Goal: Information Seeking & Learning: Learn about a topic

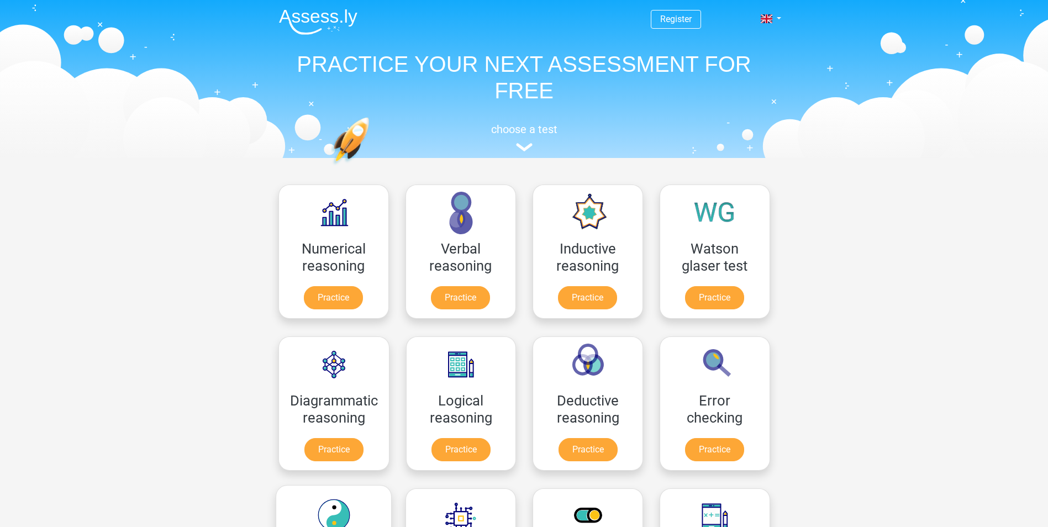
scroll to position [221, 0]
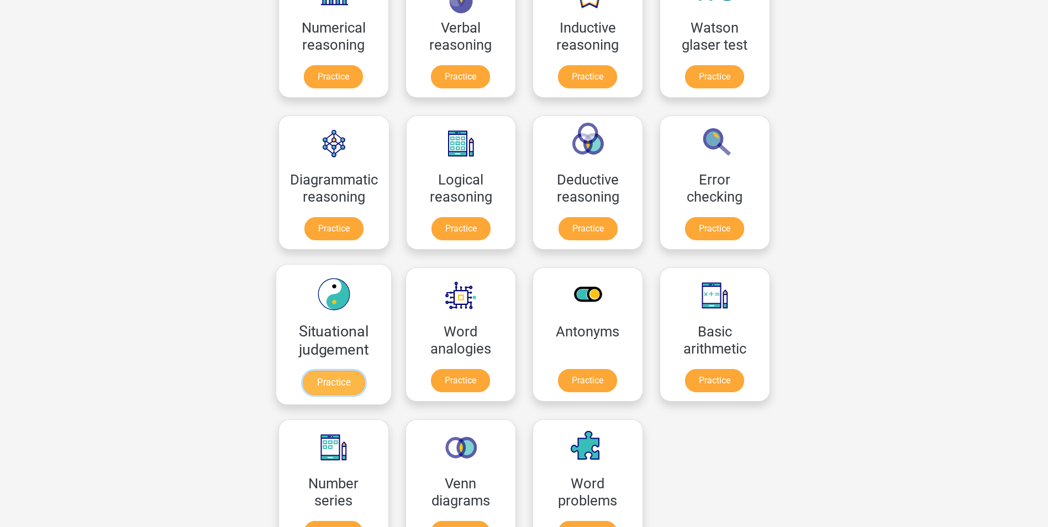
click at [333, 376] on link "Practice" at bounding box center [333, 383] width 62 height 24
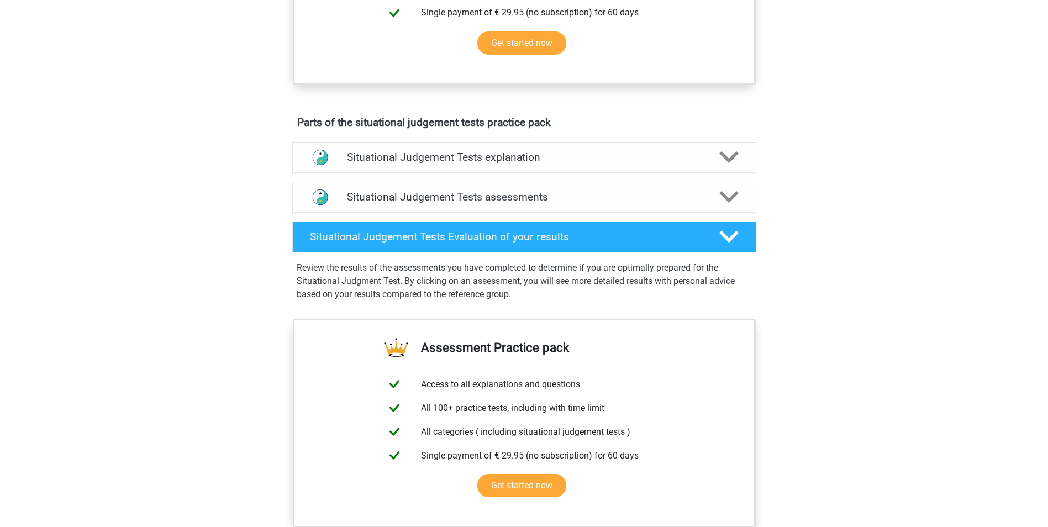
scroll to position [497, 0]
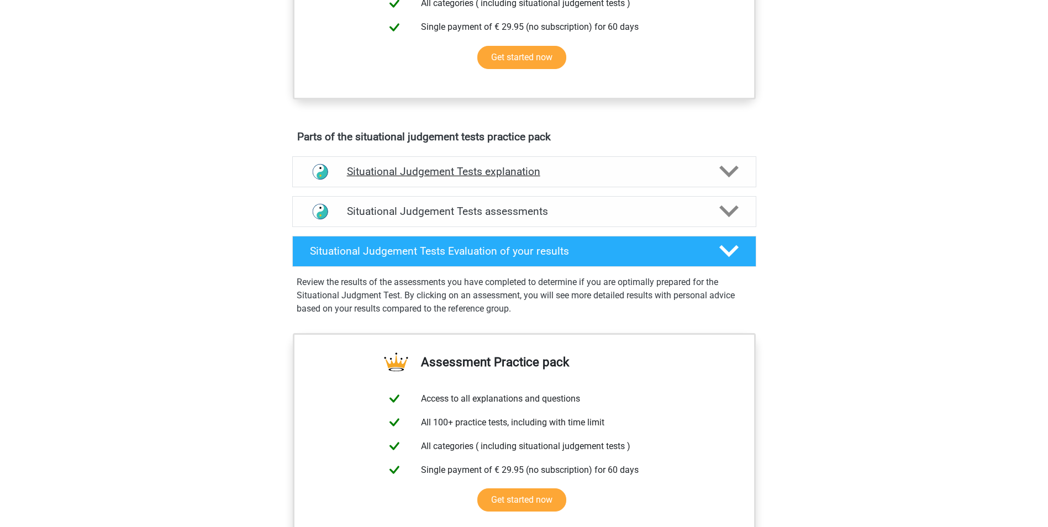
click at [661, 168] on h4 "Situational Judgement Tests explanation" at bounding box center [524, 171] width 355 height 13
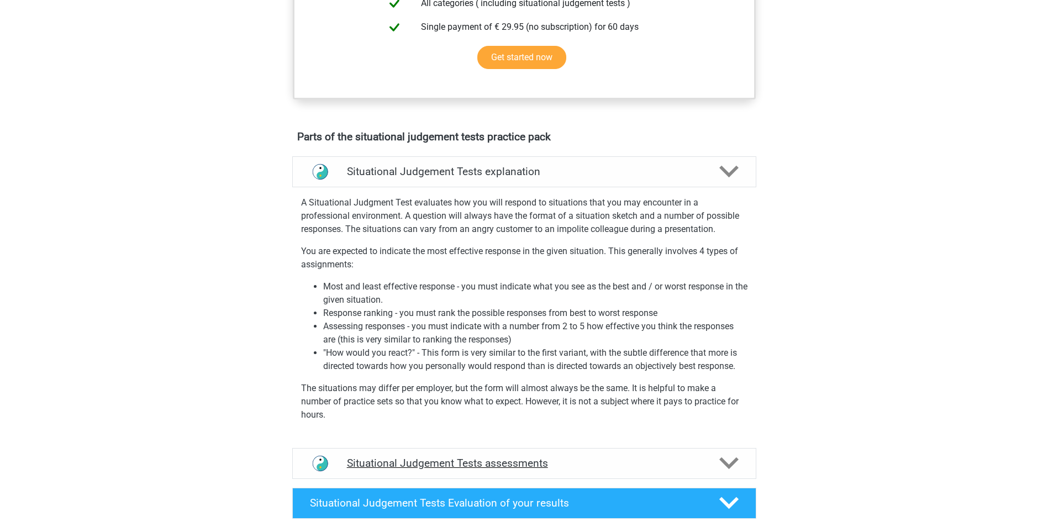
click at [493, 470] on div "Situational Judgement Tests assessments" at bounding box center [524, 463] width 464 height 31
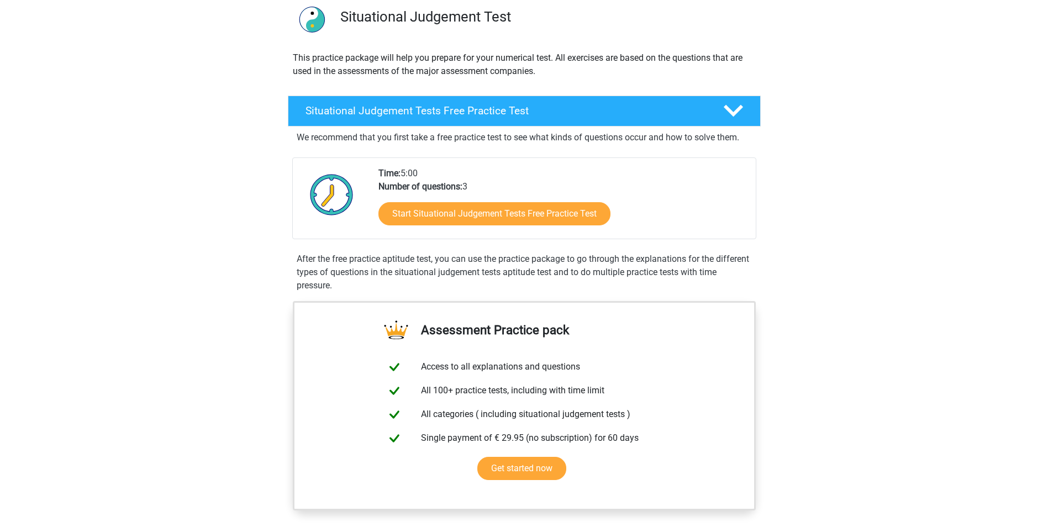
scroll to position [55, 0]
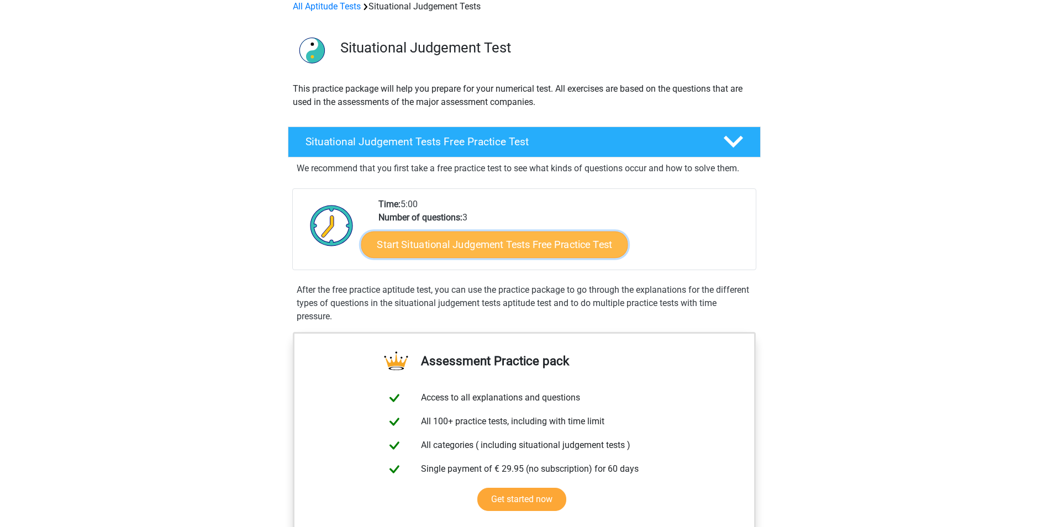
click at [489, 243] on link "Start Situational Judgement Tests Free Practice Test" at bounding box center [494, 244] width 267 height 27
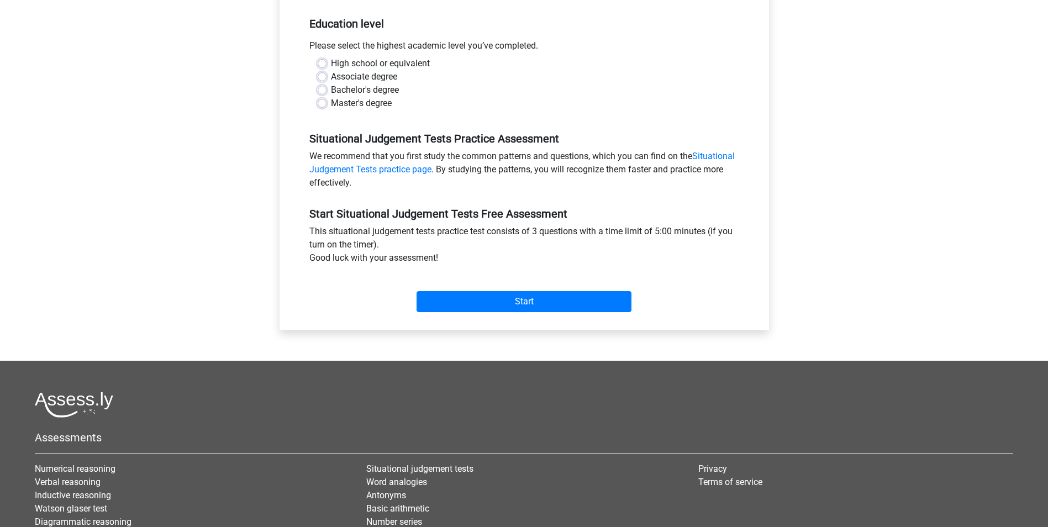
scroll to position [221, 0]
click at [510, 306] on input "Start" at bounding box center [523, 301] width 215 height 21
click at [427, 112] on div "High school or equivalent Associate degree Bachelor's degree Master's degree" at bounding box center [524, 87] width 446 height 62
click at [329, 61] on div "High school or equivalent" at bounding box center [524, 62] width 413 height 13
click at [327, 62] on div "High school or equivalent" at bounding box center [524, 62] width 413 height 13
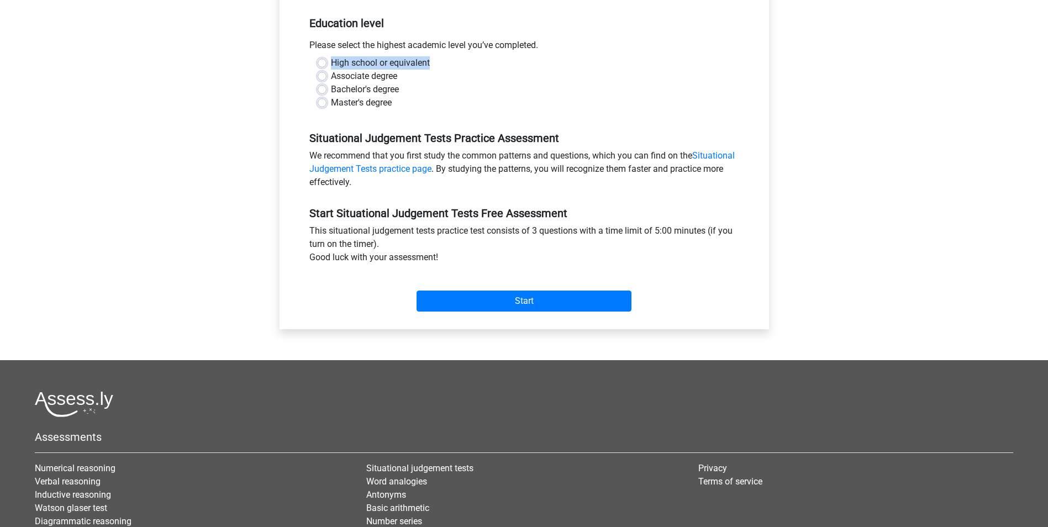
click at [331, 62] on label "High school or equivalent" at bounding box center [380, 62] width 99 height 13
click at [323, 62] on input "High school or equivalent" at bounding box center [322, 61] width 9 height 11
radio input "true"
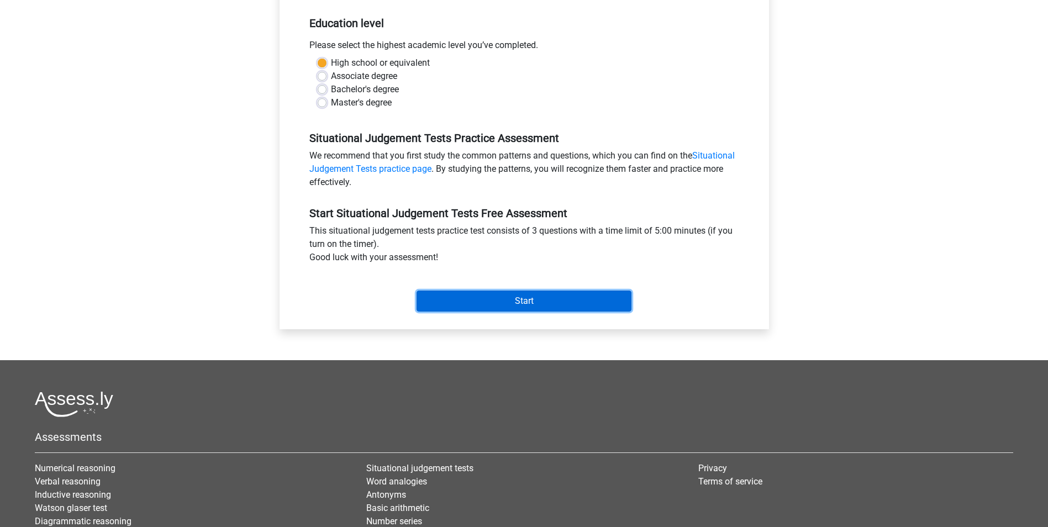
click at [532, 307] on input "Start" at bounding box center [523, 301] width 215 height 21
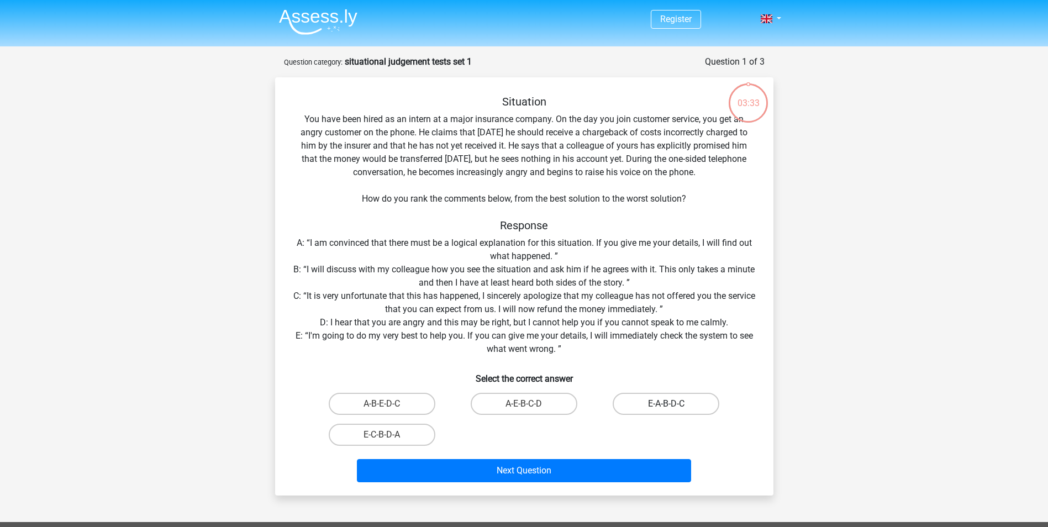
click at [655, 400] on label "E-A-B-D-C" at bounding box center [666, 404] width 107 height 22
click at [666, 404] on input "E-A-B-D-C" at bounding box center [669, 407] width 7 height 7
radio input "true"
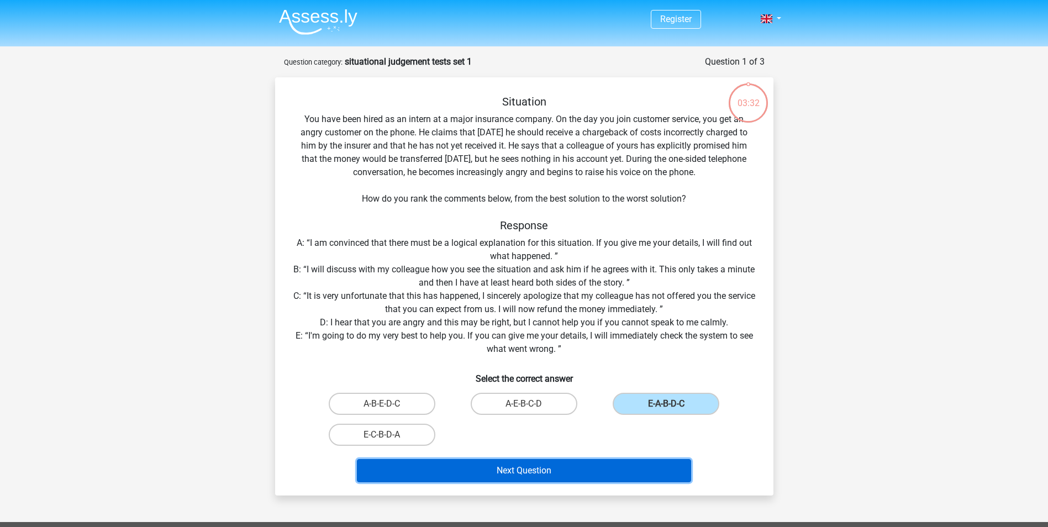
click at [611, 465] on button "Next Question" at bounding box center [524, 470] width 334 height 23
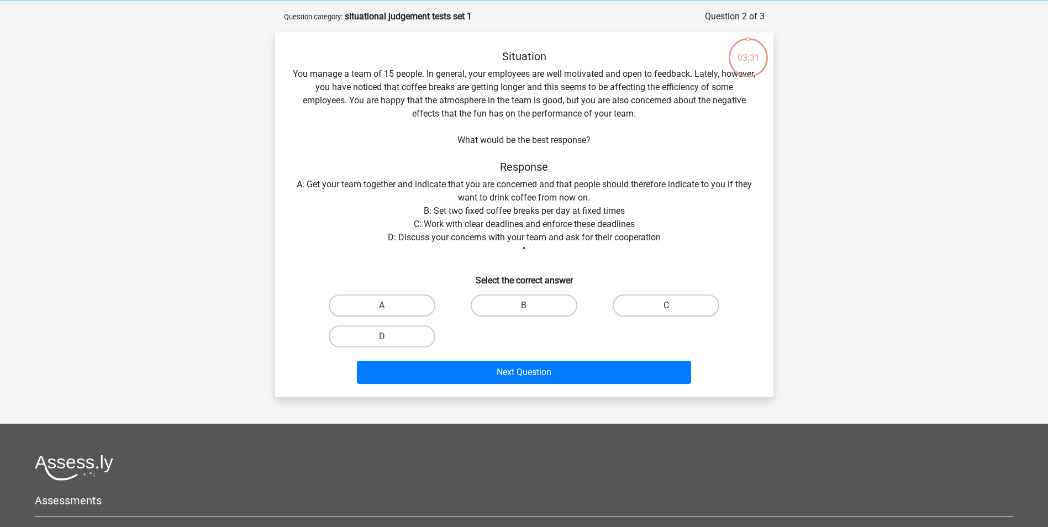
scroll to position [55, 0]
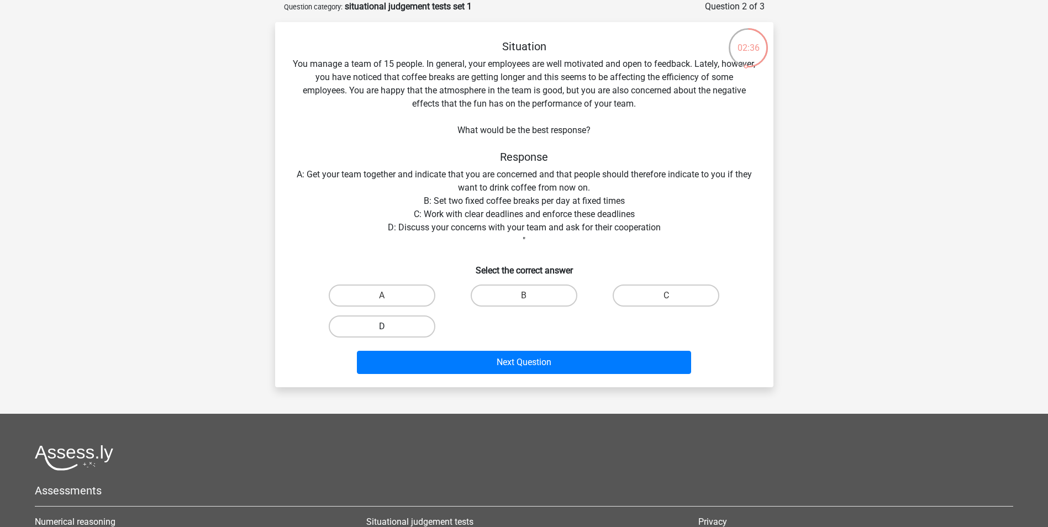
click at [424, 325] on label "D" at bounding box center [382, 326] width 107 height 22
click at [389, 326] on input "D" at bounding box center [385, 329] width 7 height 7
radio input "true"
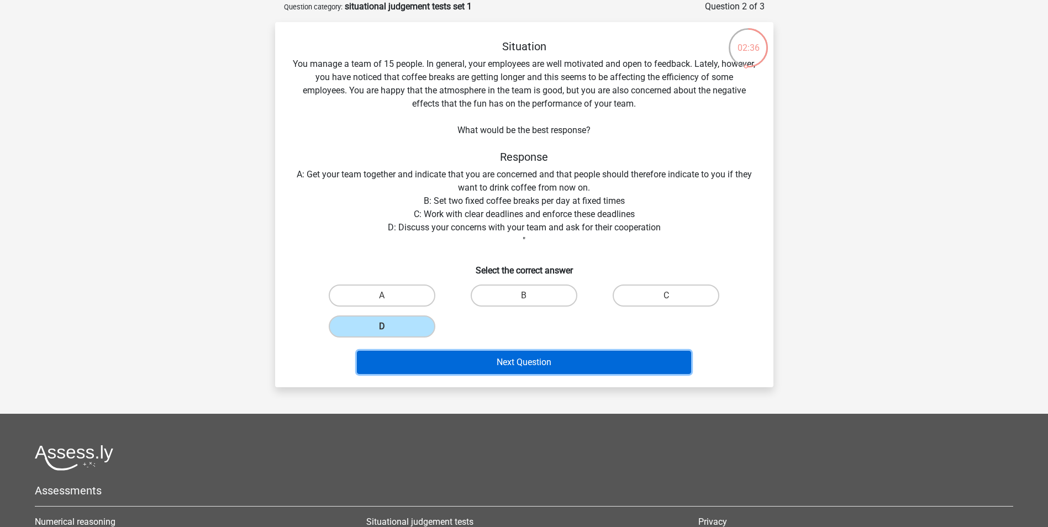
click at [505, 355] on button "Next Question" at bounding box center [524, 362] width 334 height 23
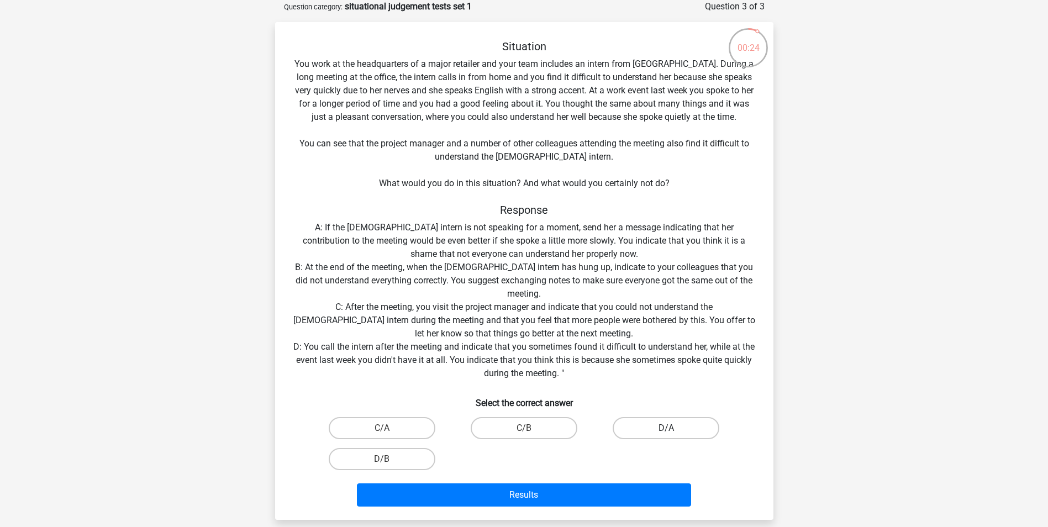
drag, startPoint x: 659, startPoint y: 424, endPoint x: 613, endPoint y: 453, distance: 54.9
click at [660, 423] on label "D/A" at bounding box center [666, 428] width 107 height 22
click at [666, 428] on input "D/A" at bounding box center [669, 431] width 7 height 7
radio input "true"
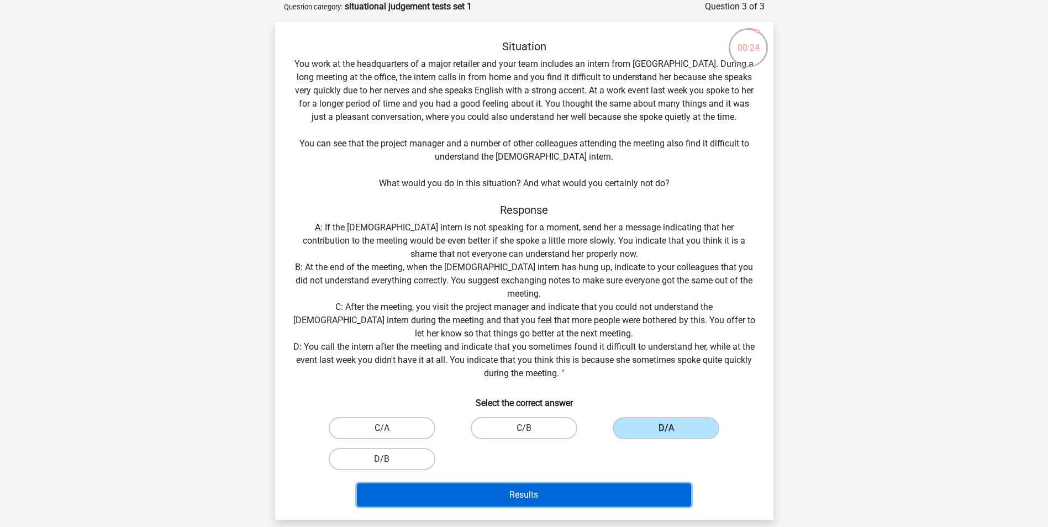
click at [560, 495] on button "Results" at bounding box center [524, 494] width 334 height 23
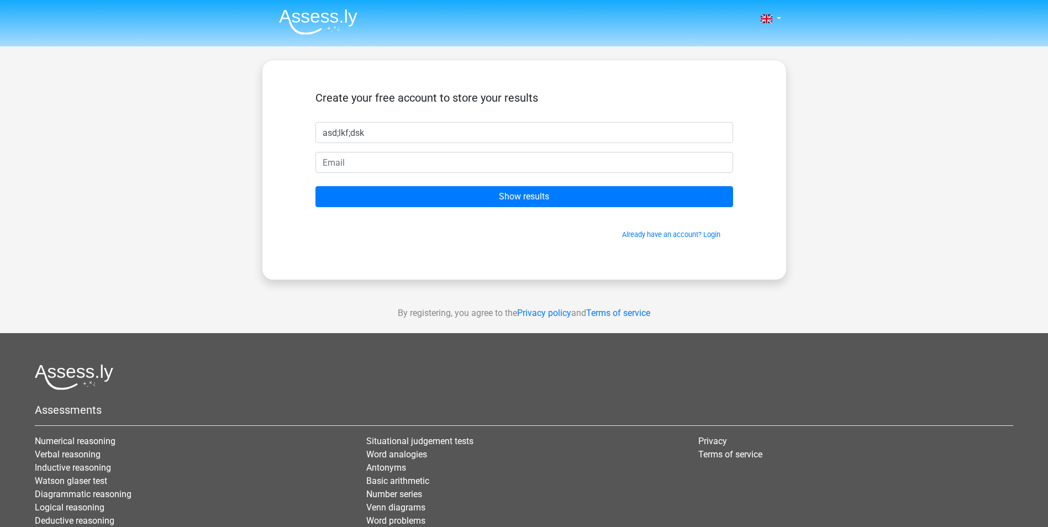
type input "asd;lkf;dsk"
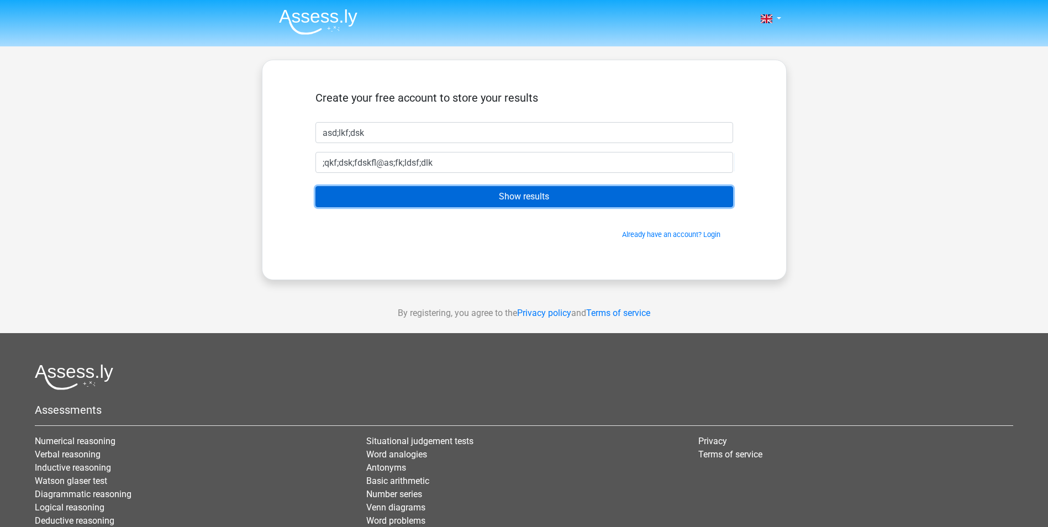
drag, startPoint x: 496, startPoint y: 193, endPoint x: 497, endPoint y: 198, distance: 5.6
click at [497, 198] on input "Show results" at bounding box center [524, 196] width 418 height 21
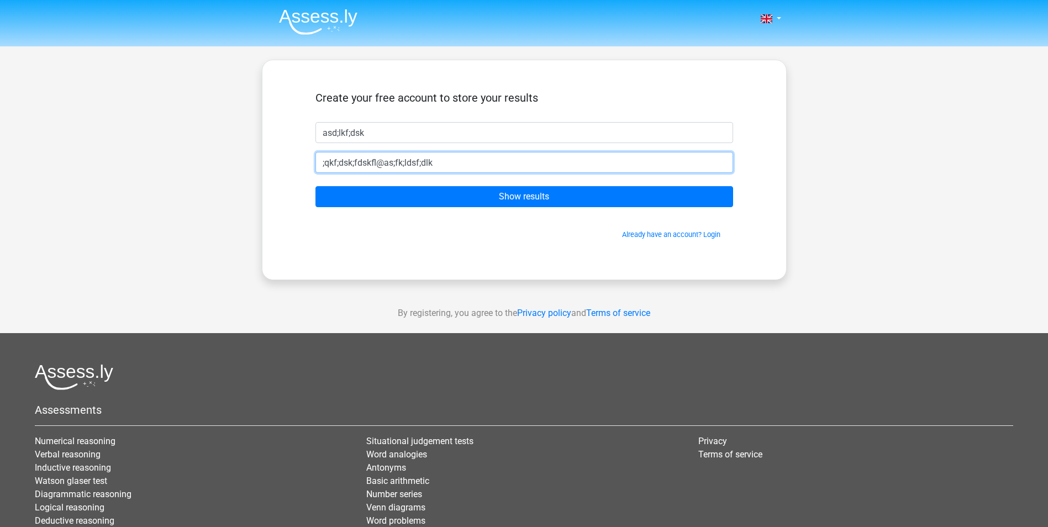
drag, startPoint x: 333, startPoint y: 159, endPoint x: 301, endPoint y: 164, distance: 31.9
click at [304, 166] on div "Create your free account to store your results asd;lkf;dsk ;qkf;dsk;fdskfl@as;f…" at bounding box center [524, 170] width 471 height 166
drag, startPoint x: 330, startPoint y: 163, endPoint x: 316, endPoint y: 163, distance: 13.8
click at [317, 163] on input "f;dsk;fdskfl@as;fk;ldsf;dlk" at bounding box center [524, 162] width 418 height 21
drag, startPoint x: 339, startPoint y: 161, endPoint x: 328, endPoint y: 165, distance: 11.2
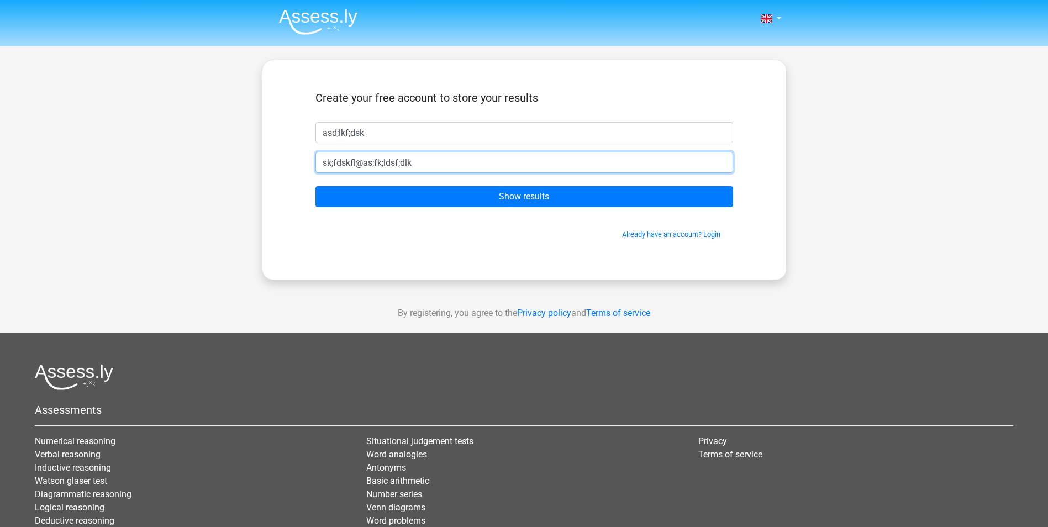
click at [328, 165] on input "sk;fdskfl@as;fk;ldsf;dlk" at bounding box center [524, 162] width 418 height 21
drag, startPoint x: 397, startPoint y: 161, endPoint x: 361, endPoint y: 167, distance: 35.9
click at [361, 167] on input "sdskfl@as;fk;ldsf;dlk" at bounding box center [524, 162] width 418 height 21
type input "sdskfl@asjdslfjdlfjlk"
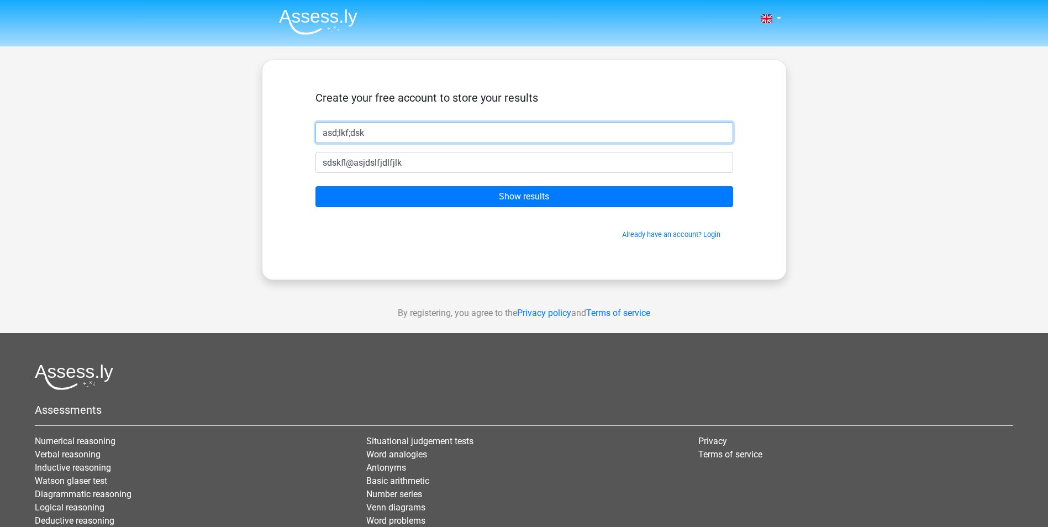
drag, startPoint x: 360, startPoint y: 131, endPoint x: 326, endPoint y: 138, distance: 33.9
click at [326, 138] on input "asd;lkf;dsk" at bounding box center [524, 132] width 418 height 21
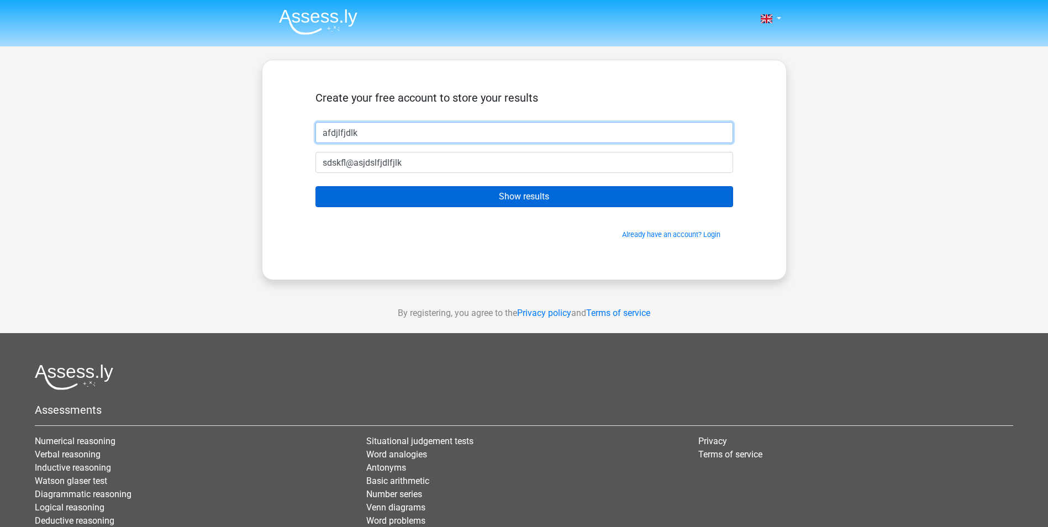
type input "afdjlfjdlk"
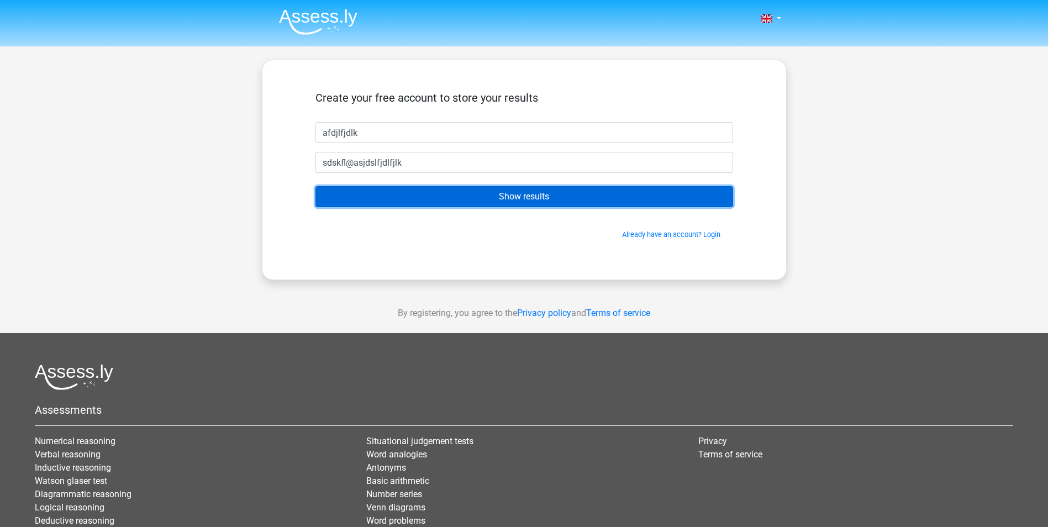
click at [553, 198] on input "Show results" at bounding box center [524, 196] width 418 height 21
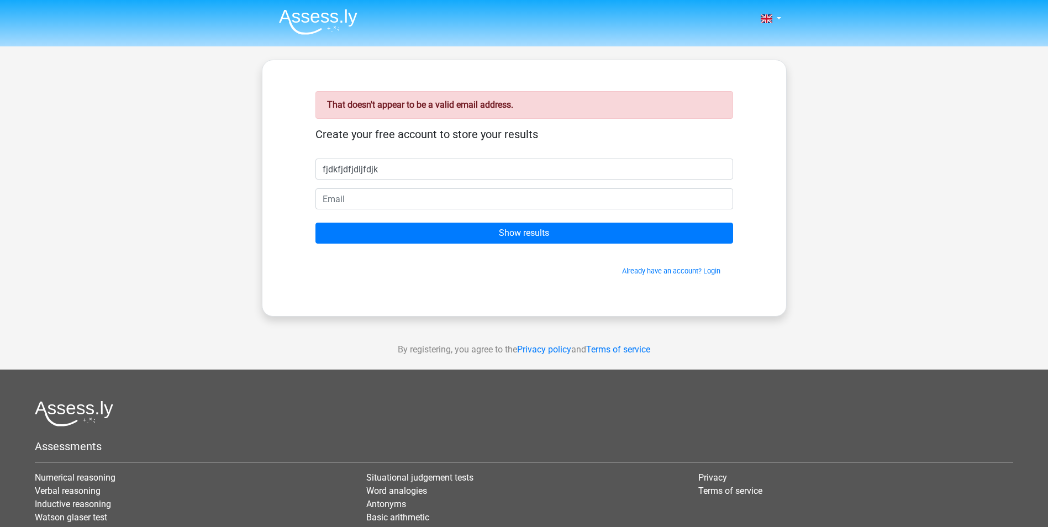
type input "fjdkfjdfjdljfdjk"
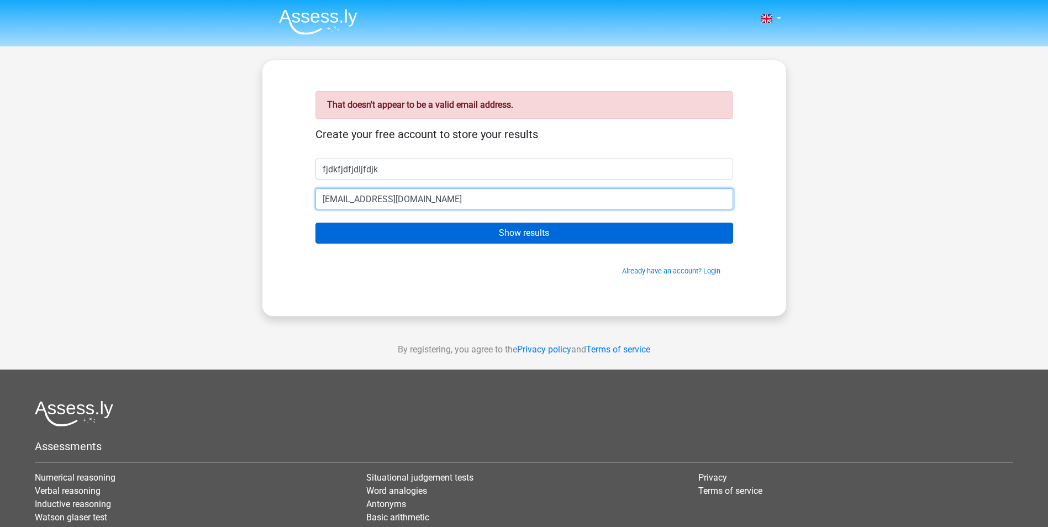
type input "[EMAIL_ADDRESS][DOMAIN_NAME]"
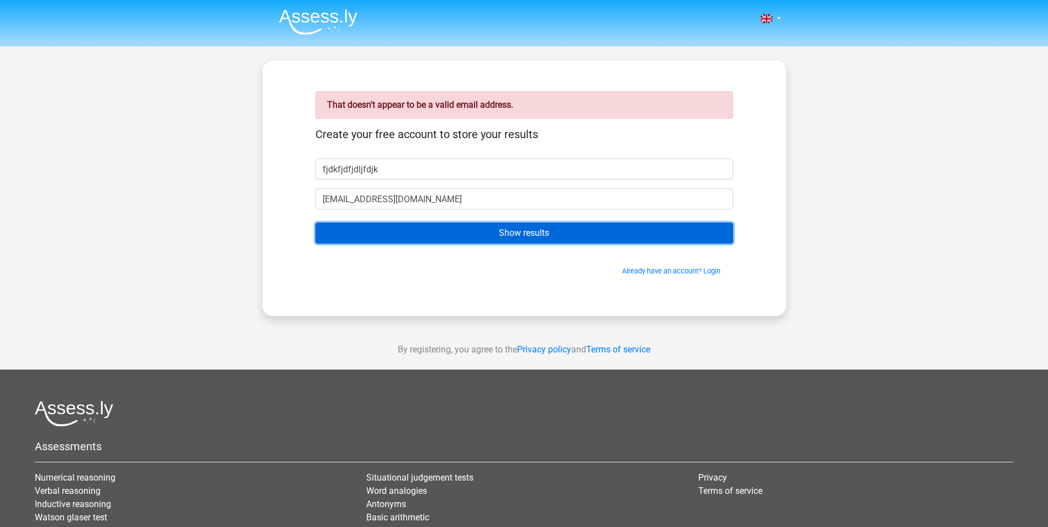
click at [487, 236] on input "Show results" at bounding box center [524, 233] width 418 height 21
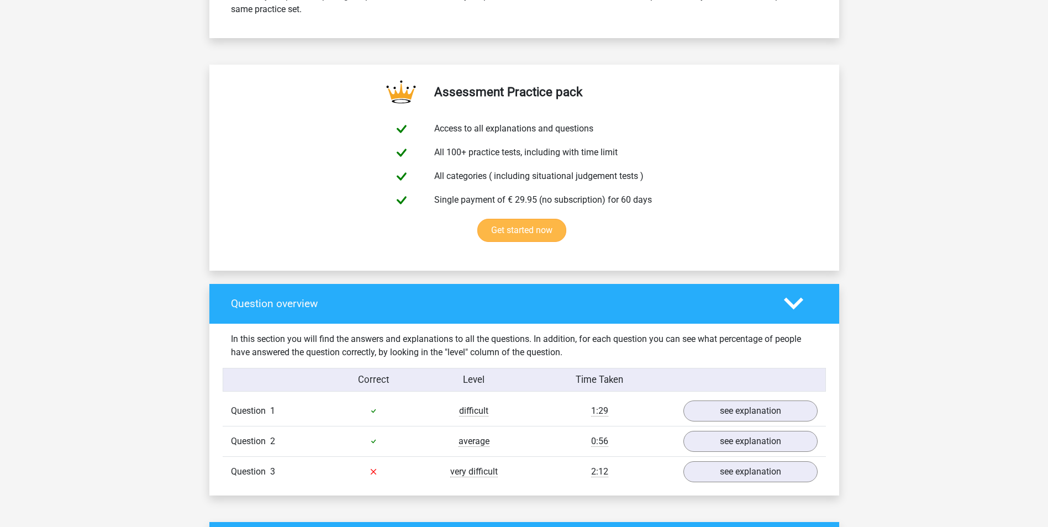
scroll to position [608, 0]
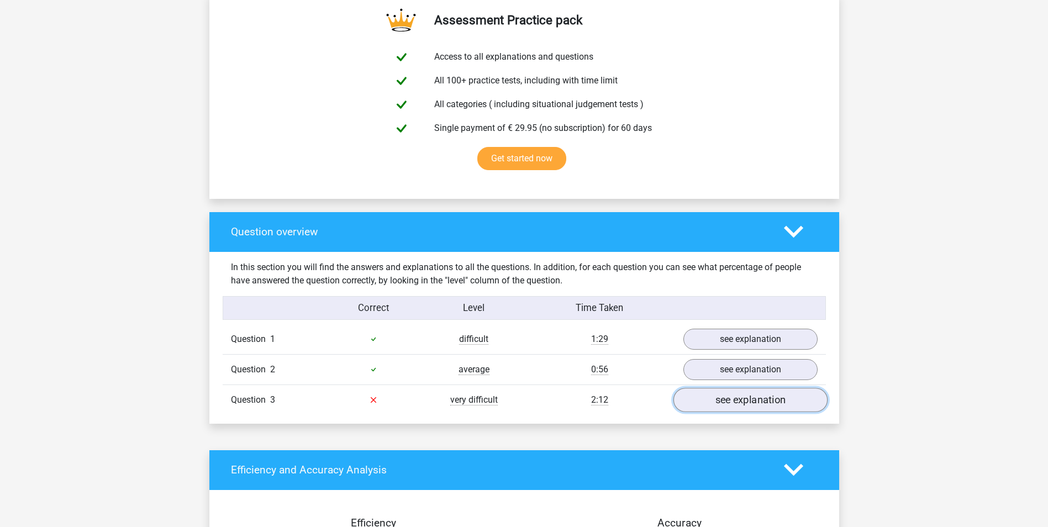
click at [728, 397] on link "see explanation" at bounding box center [750, 400] width 154 height 24
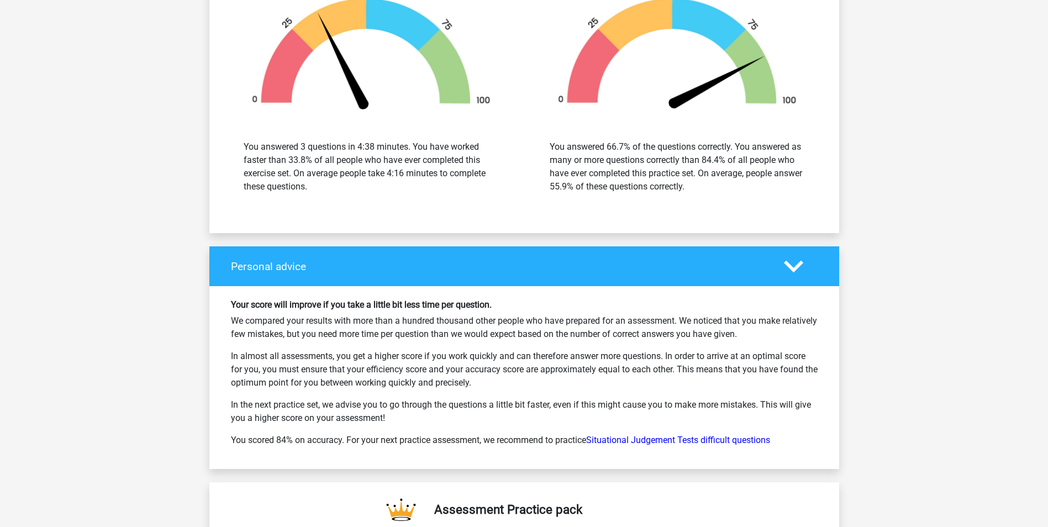
scroll to position [2044, 0]
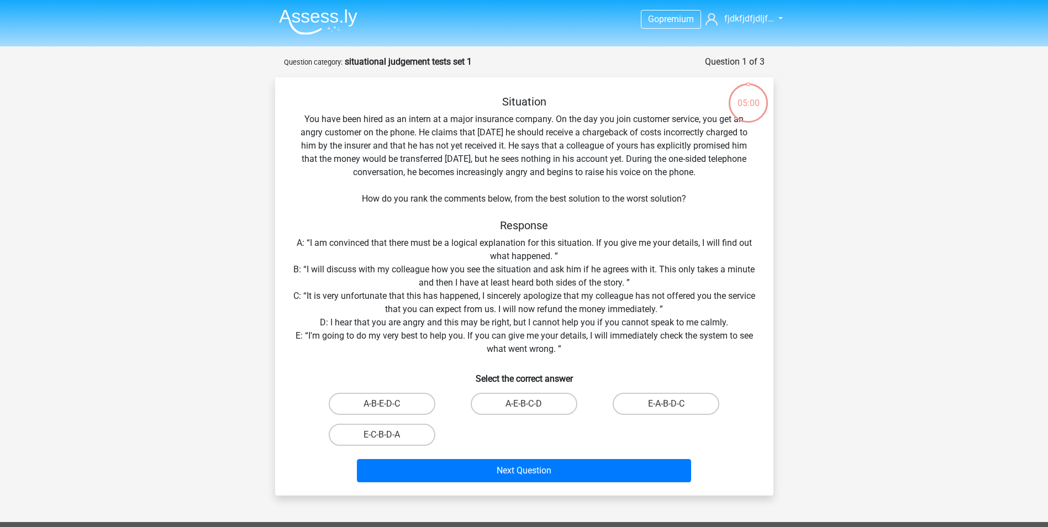
scroll to position [55, 0]
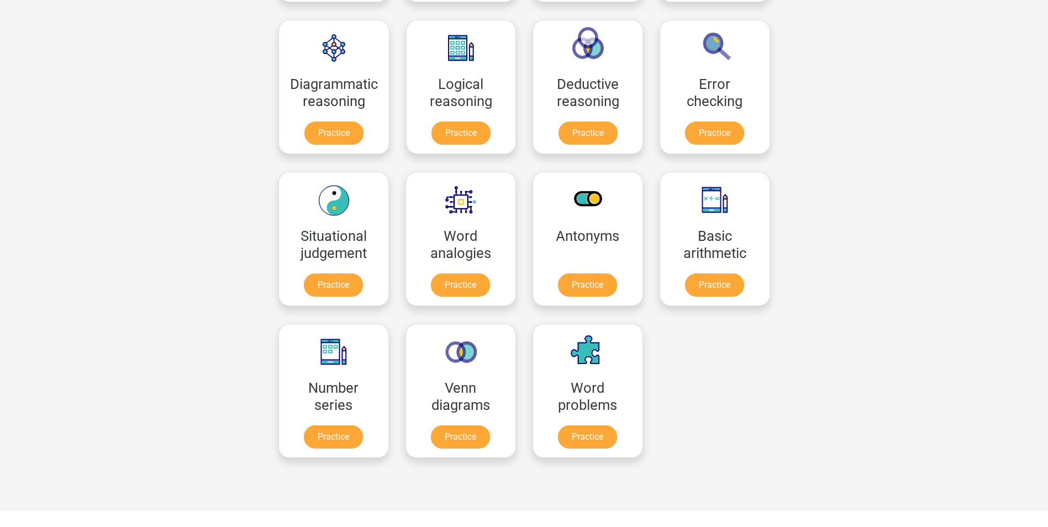
scroll to position [331, 0]
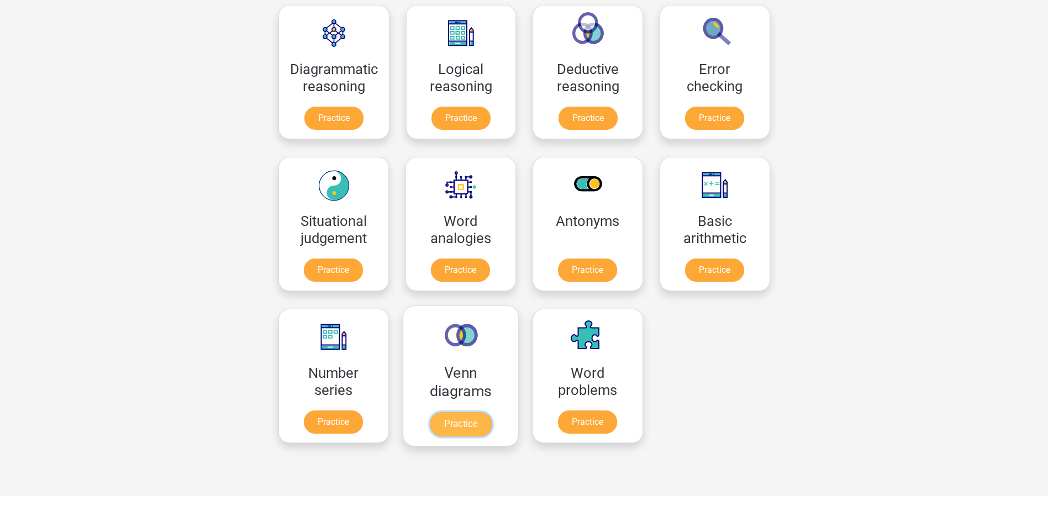
click at [450, 426] on link "Practice" at bounding box center [460, 424] width 62 height 24
click at [593, 416] on link "Practice" at bounding box center [587, 424] width 62 height 24
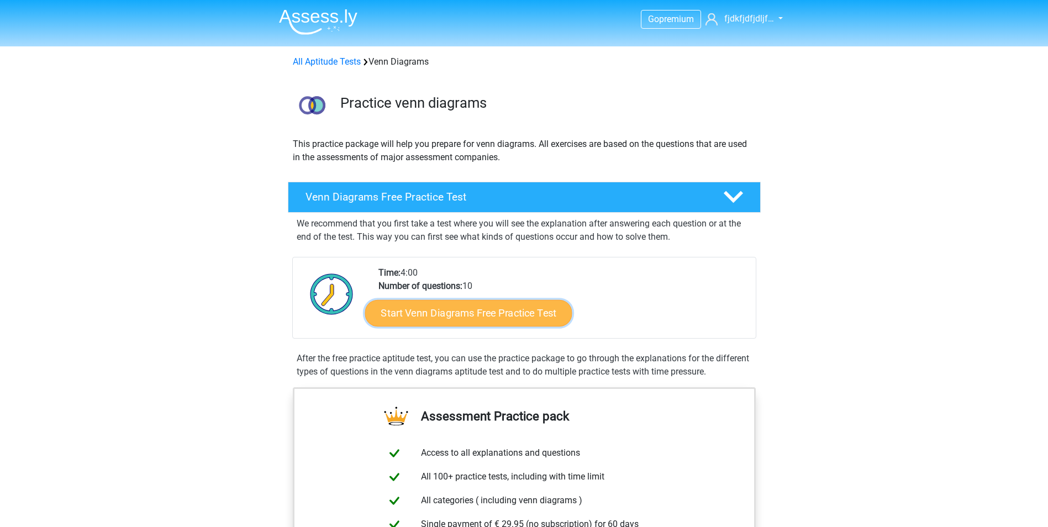
click at [434, 317] on link "Start Venn Diagrams Free Practice Test" at bounding box center [468, 313] width 207 height 27
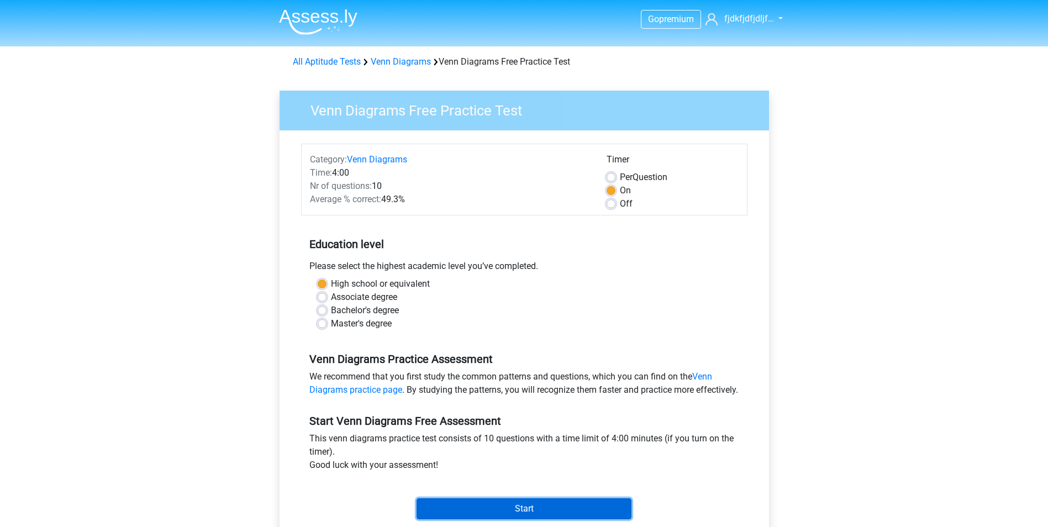
click at [519, 518] on input "Start" at bounding box center [523, 508] width 215 height 21
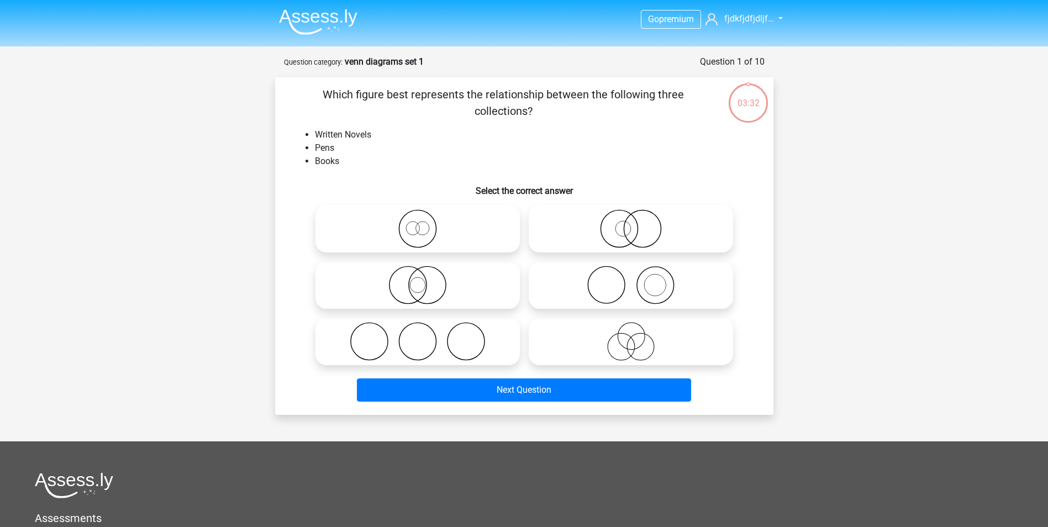
click at [630, 342] on icon at bounding box center [631, 341] width 196 height 39
click at [631, 336] on input "radio" at bounding box center [634, 332] width 7 height 7
radio input "true"
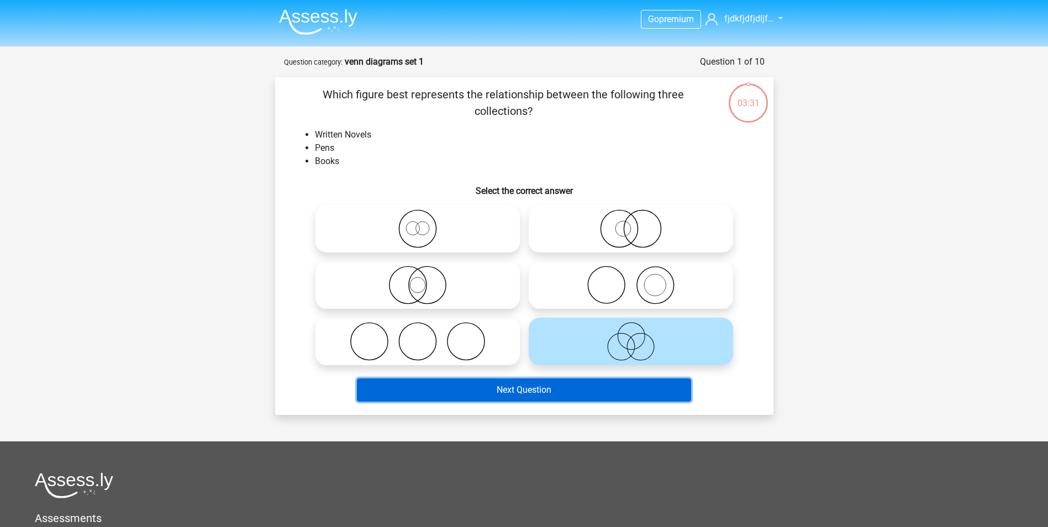
click at [589, 389] on button "Next Question" at bounding box center [524, 389] width 334 height 23
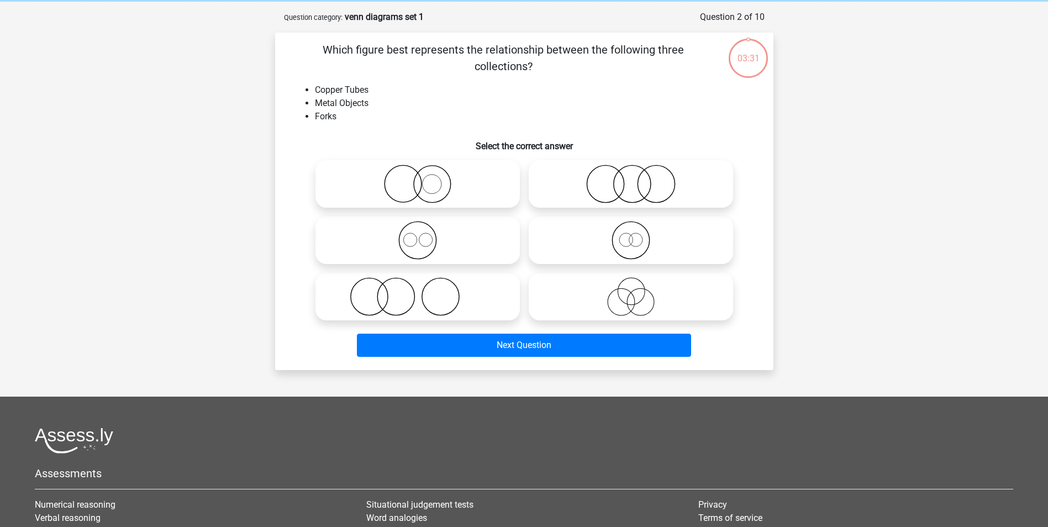
scroll to position [55, 0]
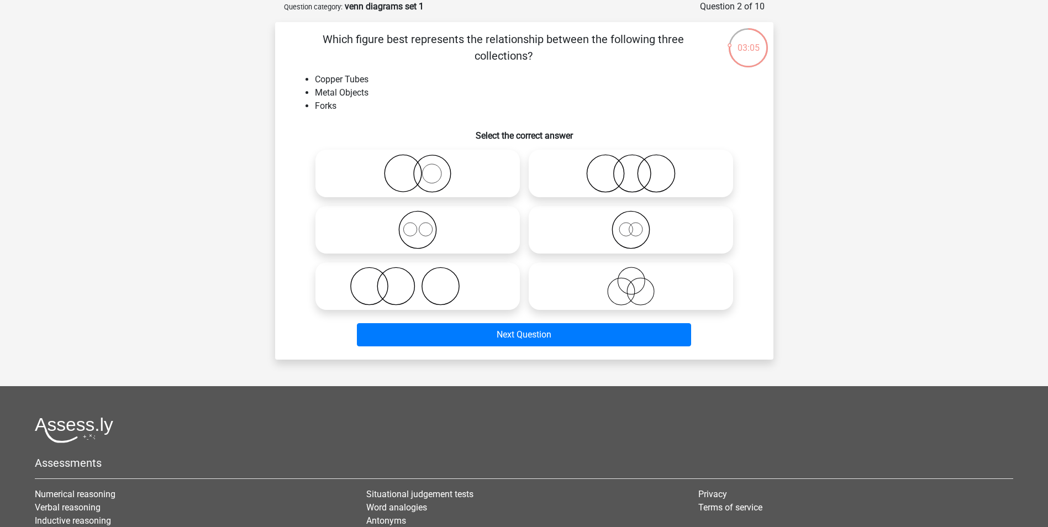
click at [639, 239] on icon at bounding box center [631, 229] width 196 height 39
click at [638, 224] on input "radio" at bounding box center [634, 220] width 7 height 7
radio input "true"
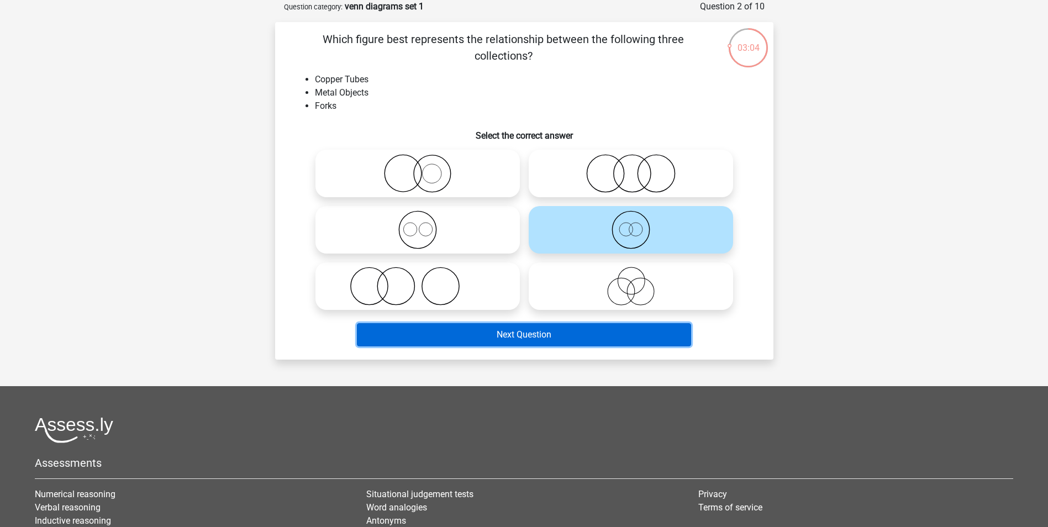
click at [614, 336] on button "Next Question" at bounding box center [524, 334] width 334 height 23
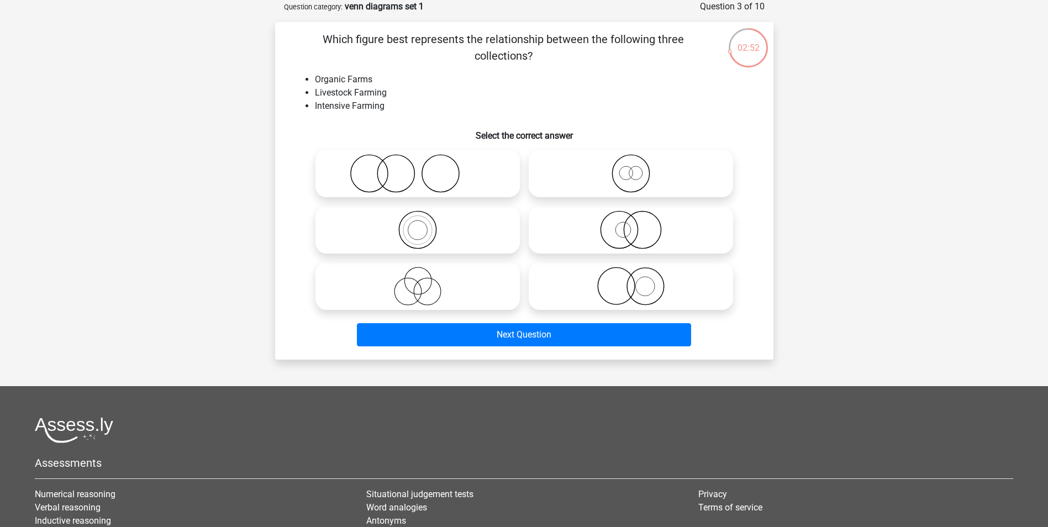
click at [410, 182] on icon at bounding box center [418, 173] width 196 height 39
click at [418, 168] on input "radio" at bounding box center [421, 164] width 7 height 7
radio input "true"
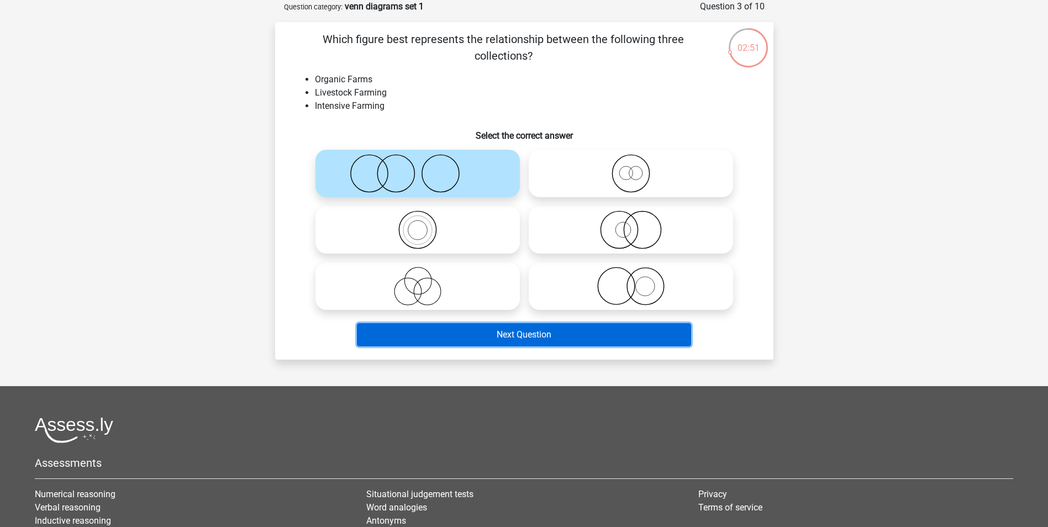
click at [550, 337] on button "Next Question" at bounding box center [524, 334] width 334 height 23
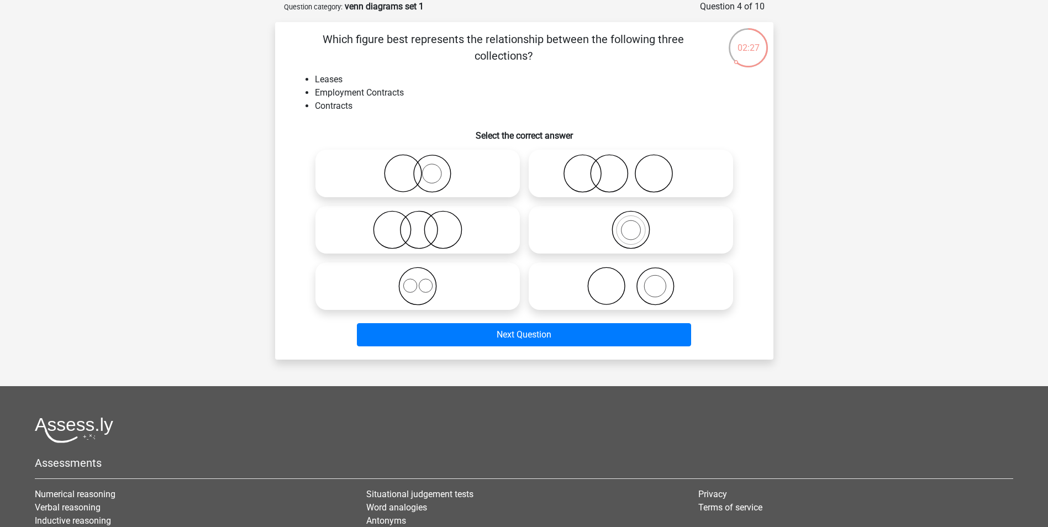
click at [452, 239] on icon at bounding box center [418, 229] width 196 height 39
click at [425, 224] on input "radio" at bounding box center [421, 220] width 7 height 7
radio input "true"
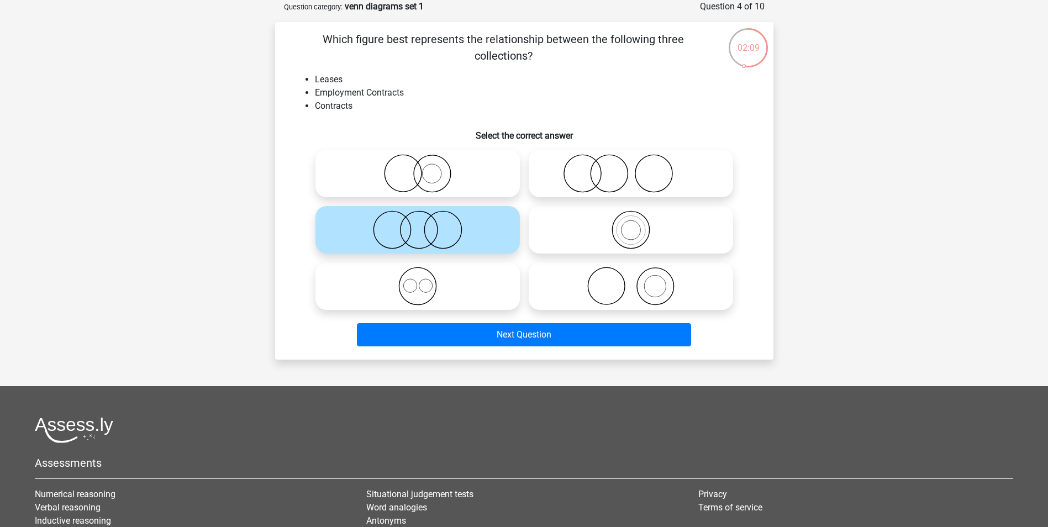
click at [458, 290] on icon at bounding box center [418, 286] width 196 height 39
click at [425, 281] on input "radio" at bounding box center [421, 276] width 7 height 7
radio input "true"
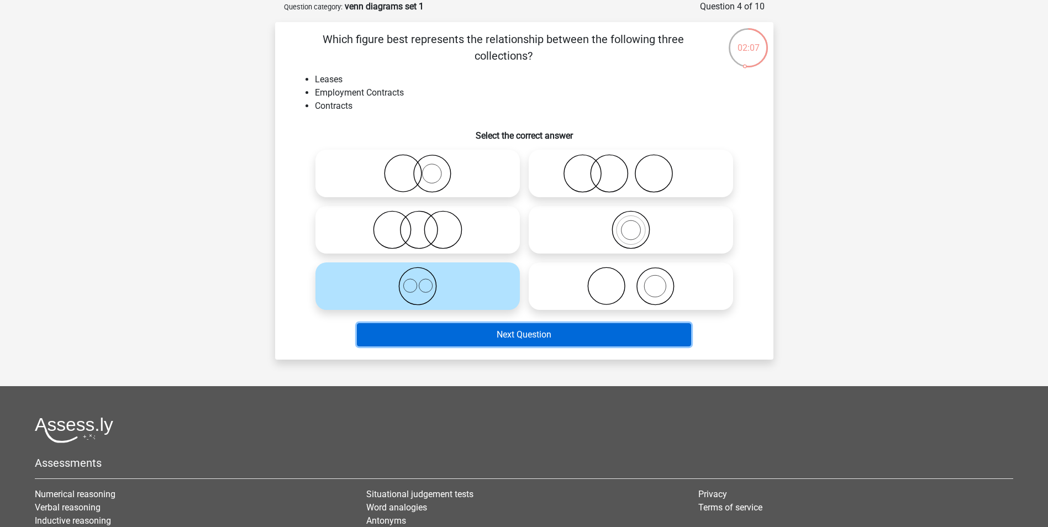
click at [482, 337] on button "Next Question" at bounding box center [524, 334] width 334 height 23
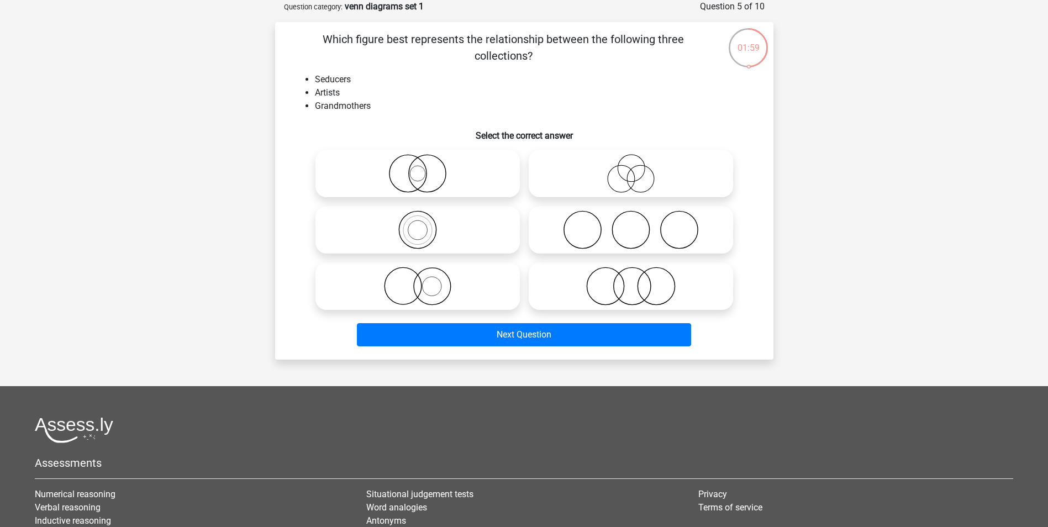
click at [611, 227] on icon at bounding box center [631, 229] width 196 height 39
click at [631, 224] on input "radio" at bounding box center [634, 220] width 7 height 7
radio input "true"
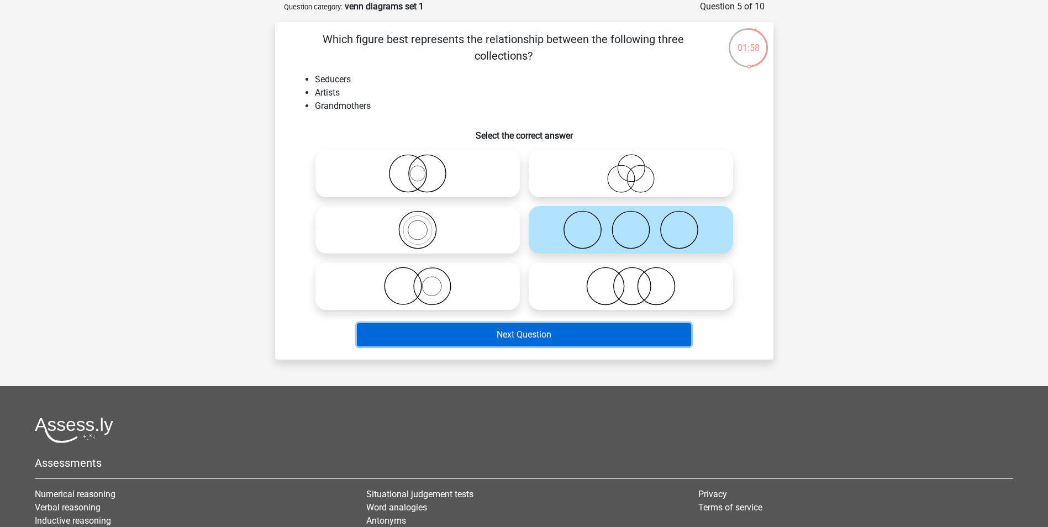
click at [590, 341] on button "Next Question" at bounding box center [524, 334] width 334 height 23
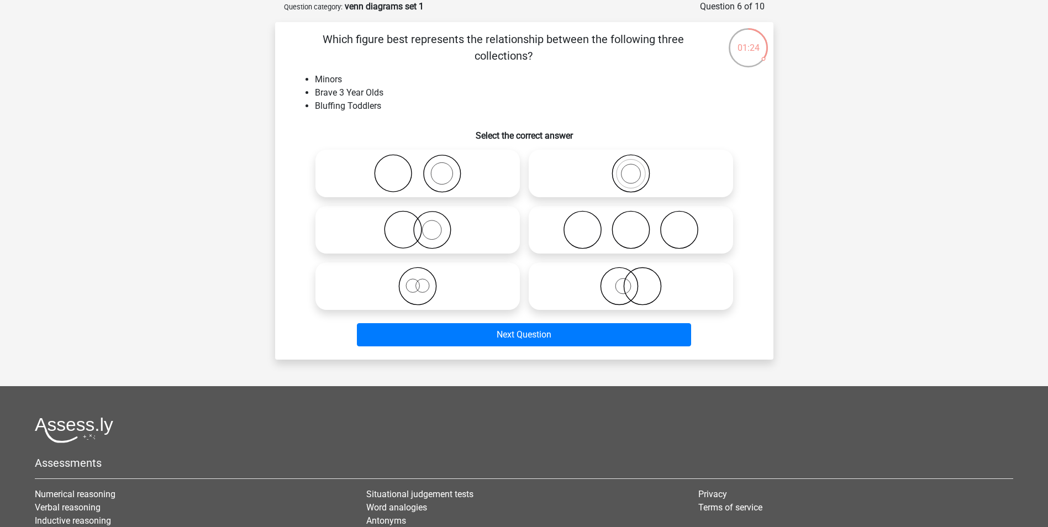
click at [421, 286] on icon at bounding box center [418, 286] width 196 height 39
click at [421, 281] on input "radio" at bounding box center [421, 276] width 7 height 7
radio input "true"
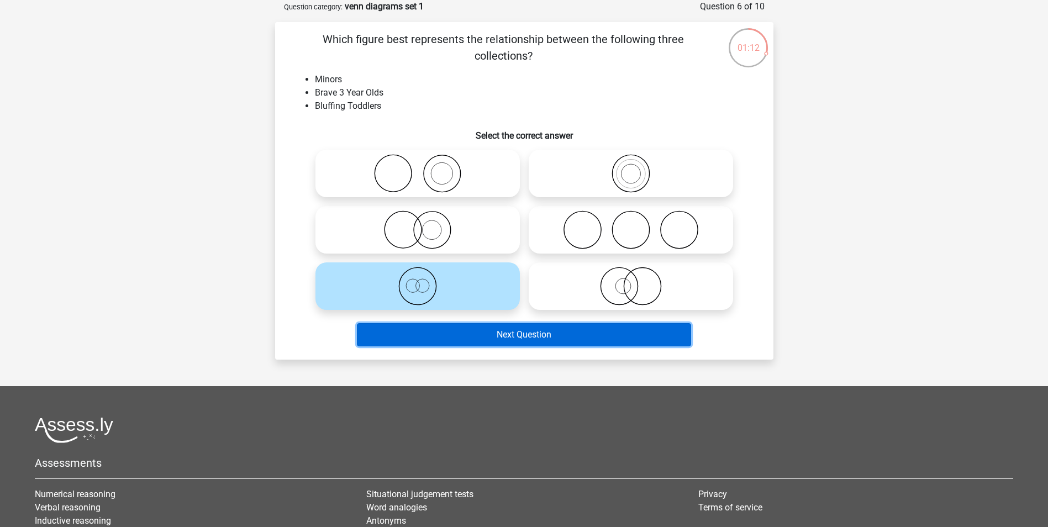
click at [536, 333] on button "Next Question" at bounding box center [524, 334] width 334 height 23
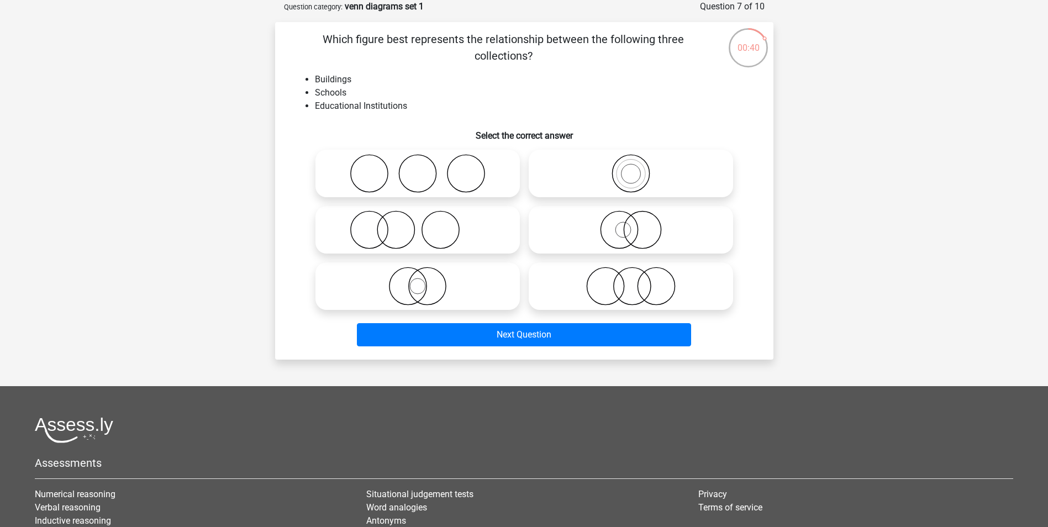
click at [436, 225] on icon at bounding box center [418, 229] width 196 height 39
click at [425, 224] on input "radio" at bounding box center [421, 220] width 7 height 7
radio input "true"
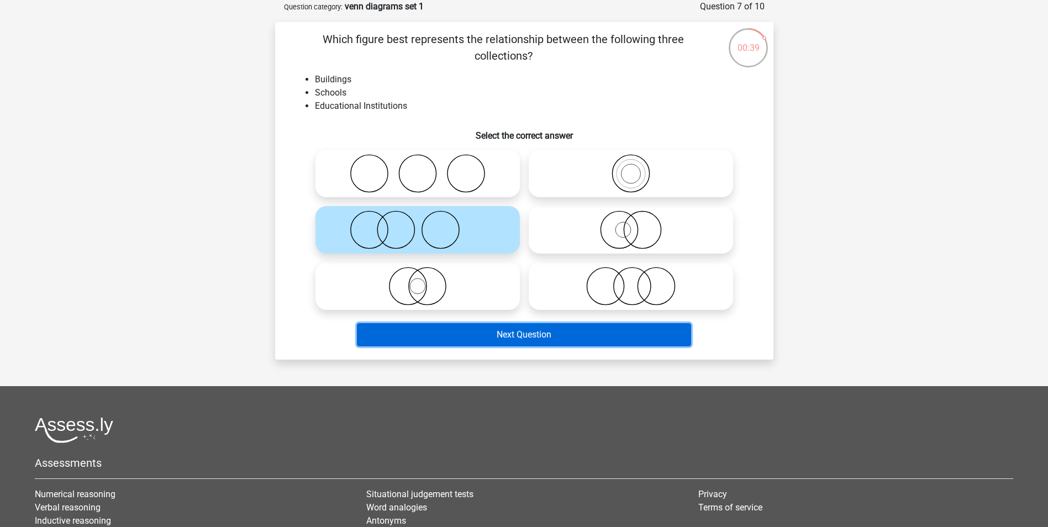
click at [556, 337] on button "Next Question" at bounding box center [524, 334] width 334 height 23
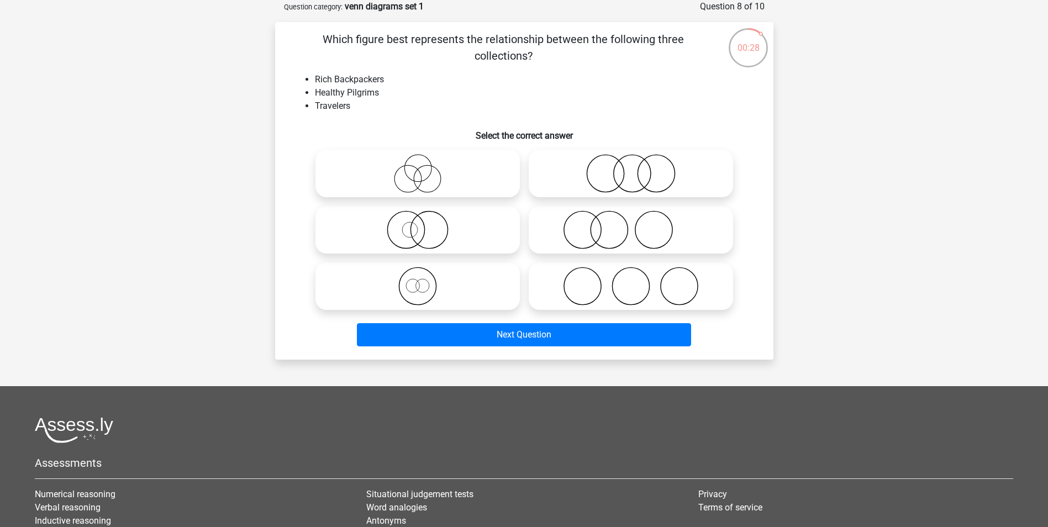
click at [460, 166] on icon at bounding box center [418, 173] width 196 height 39
click at [425, 166] on input "radio" at bounding box center [421, 164] width 7 height 7
radio input "true"
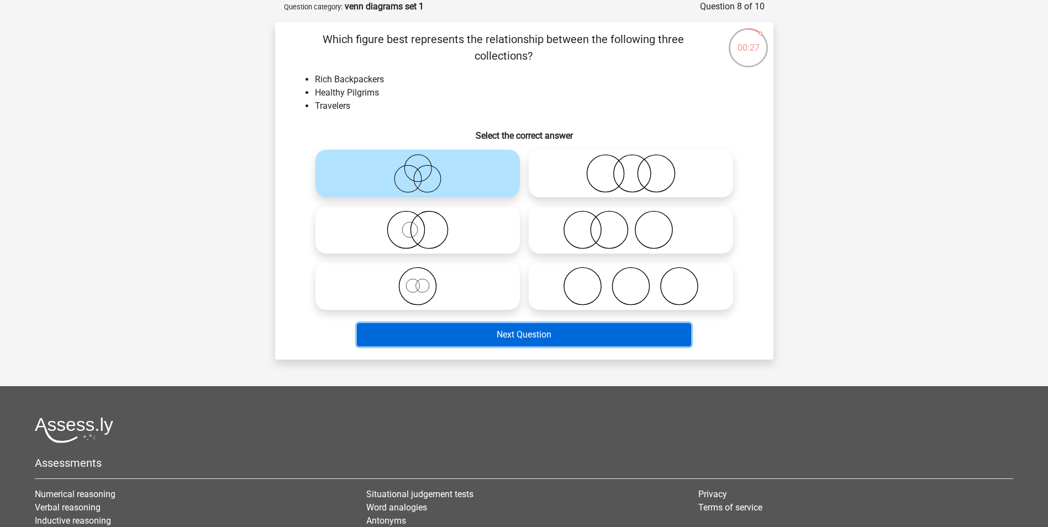
click at [547, 330] on button "Next Question" at bounding box center [524, 334] width 334 height 23
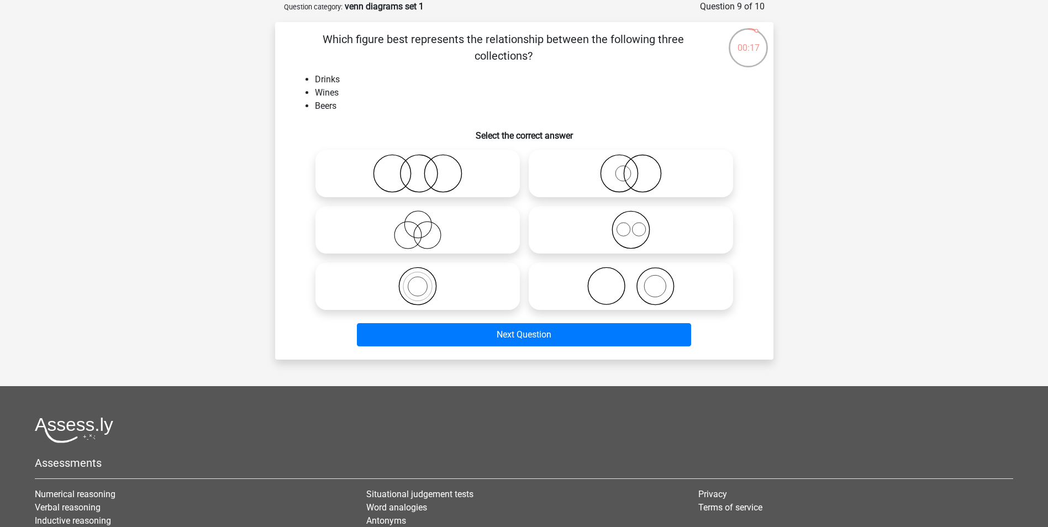
click at [656, 236] on icon at bounding box center [631, 229] width 196 height 39
click at [638, 224] on input "radio" at bounding box center [634, 220] width 7 height 7
radio input "true"
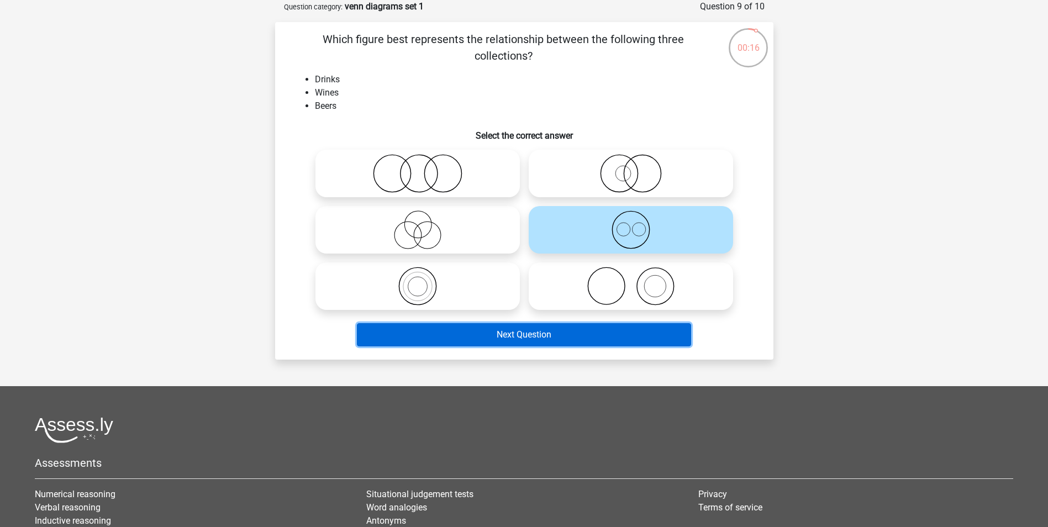
click at [623, 337] on button "Next Question" at bounding box center [524, 334] width 334 height 23
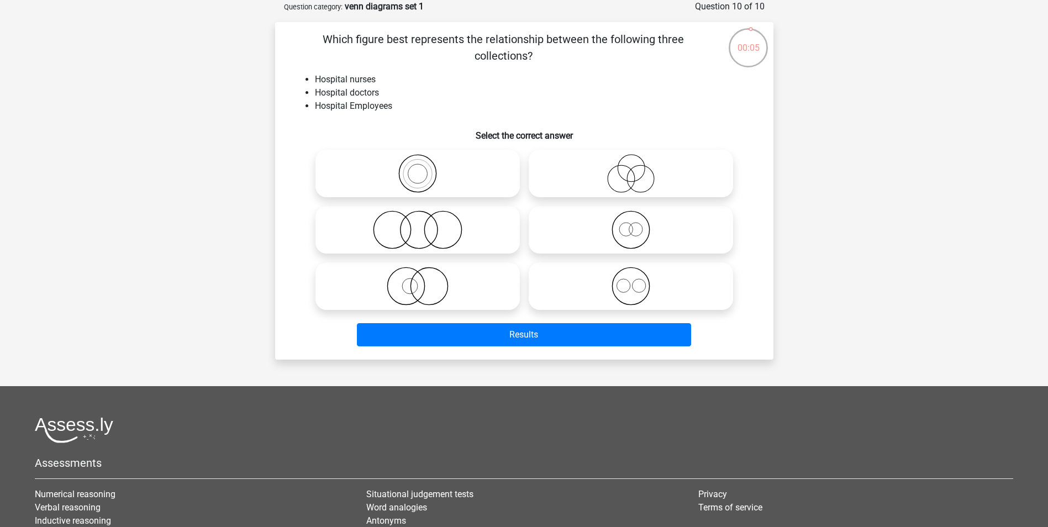
click at [627, 234] on icon at bounding box center [631, 229] width 196 height 39
click at [631, 224] on input "radio" at bounding box center [634, 220] width 7 height 7
radio input "true"
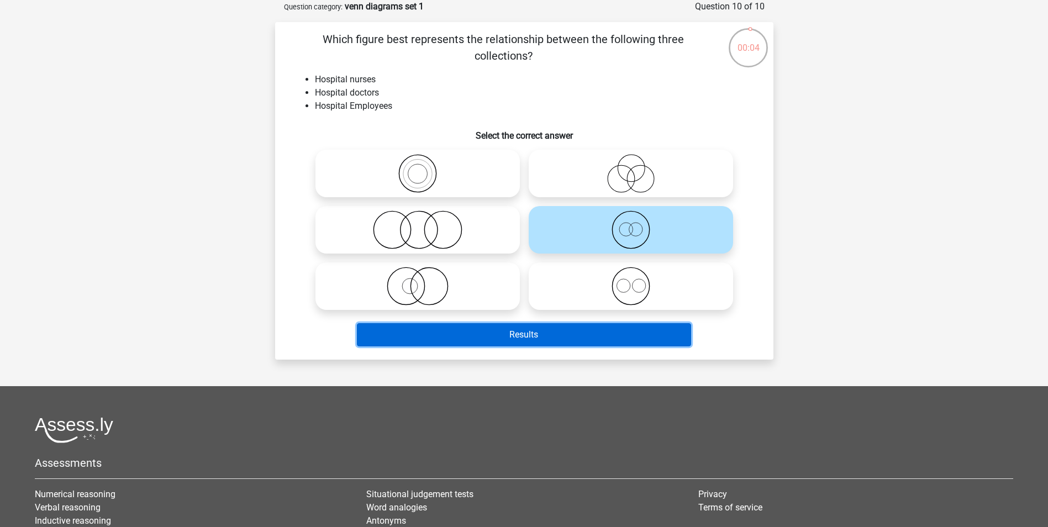
click at [598, 329] on button "Results" at bounding box center [524, 334] width 334 height 23
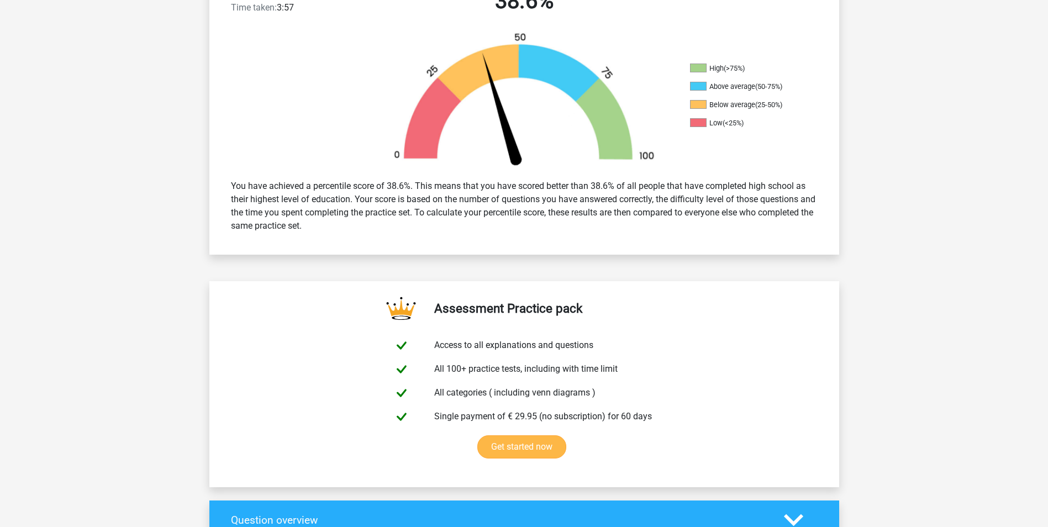
scroll to position [608, 0]
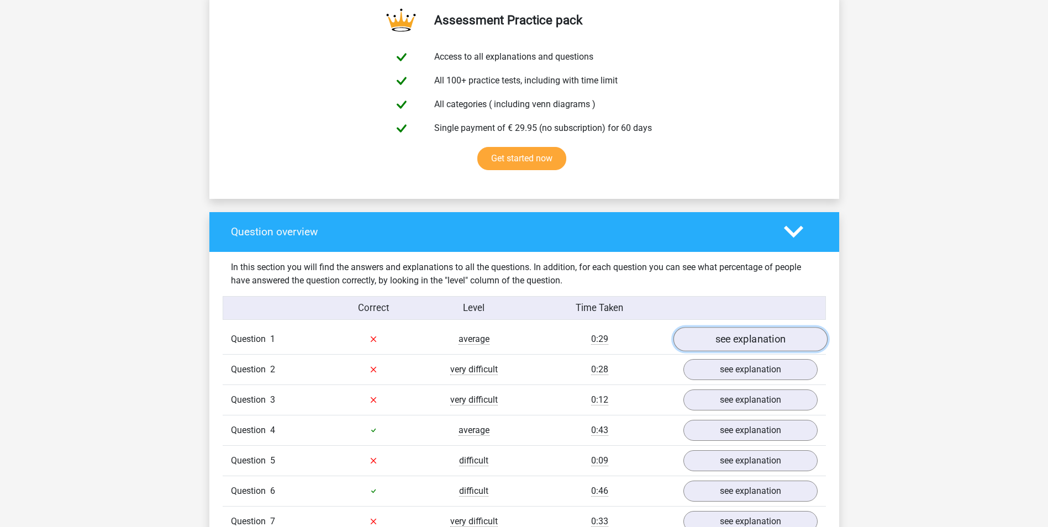
click at [709, 341] on link "see explanation" at bounding box center [750, 339] width 154 height 24
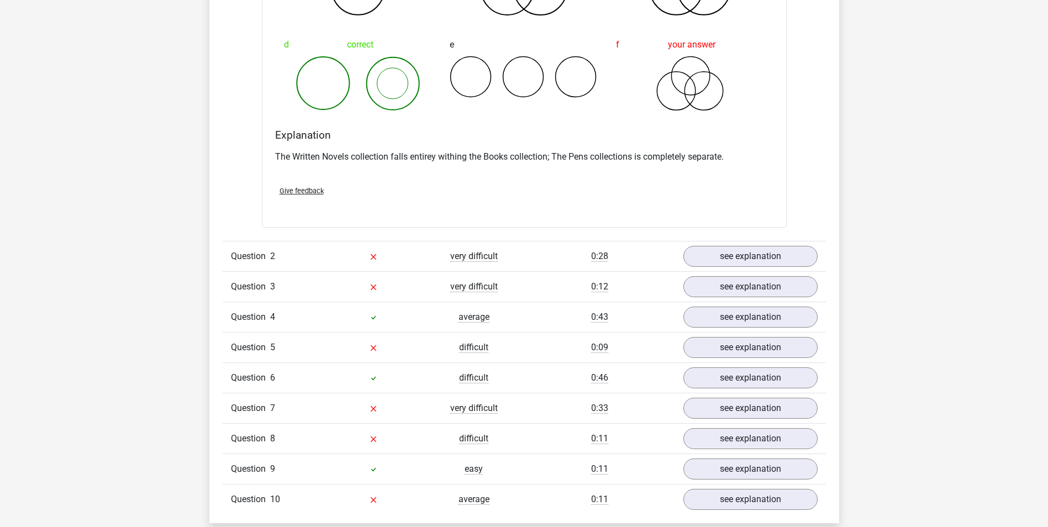
scroll to position [1160, 0]
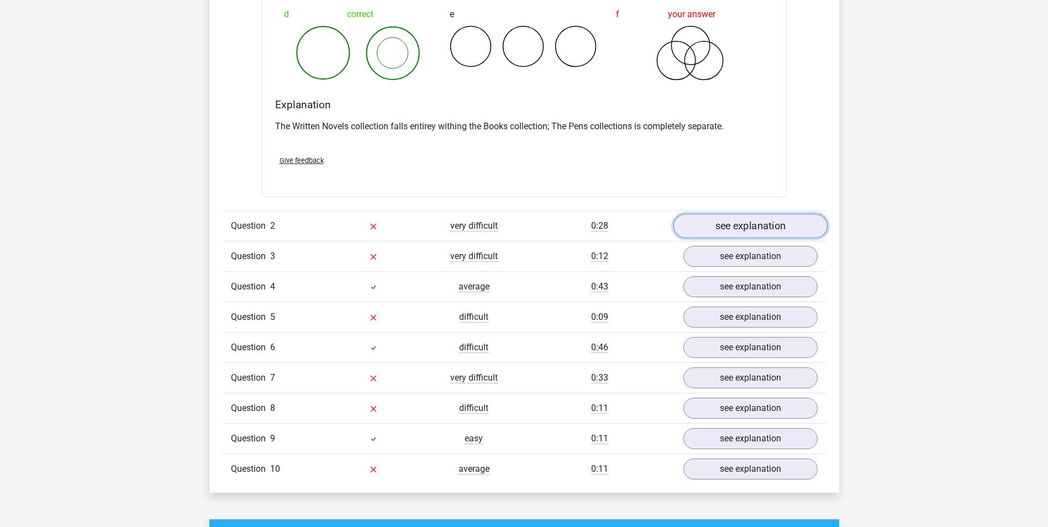
click at [730, 219] on link "see explanation" at bounding box center [750, 226] width 154 height 24
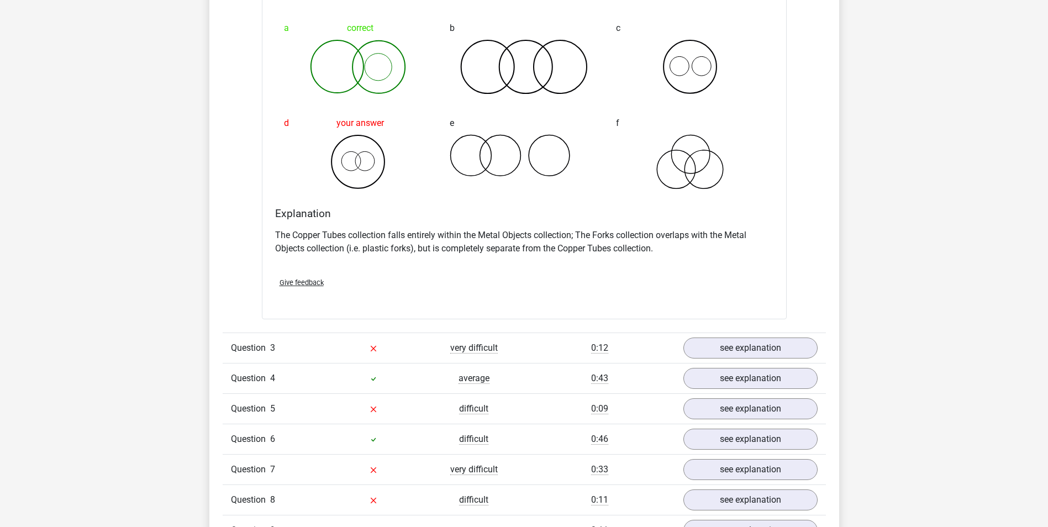
scroll to position [1547, 0]
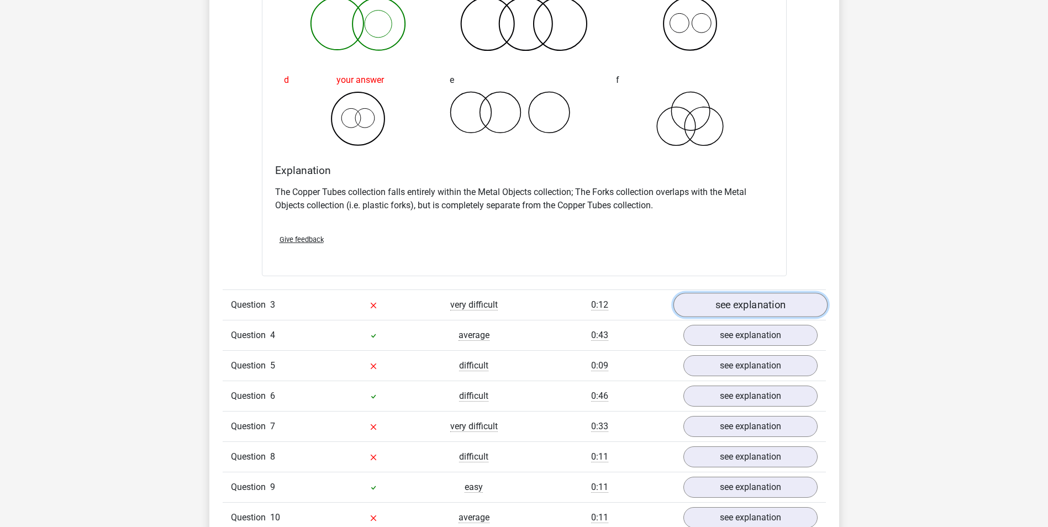
click at [740, 301] on link "see explanation" at bounding box center [750, 305] width 154 height 24
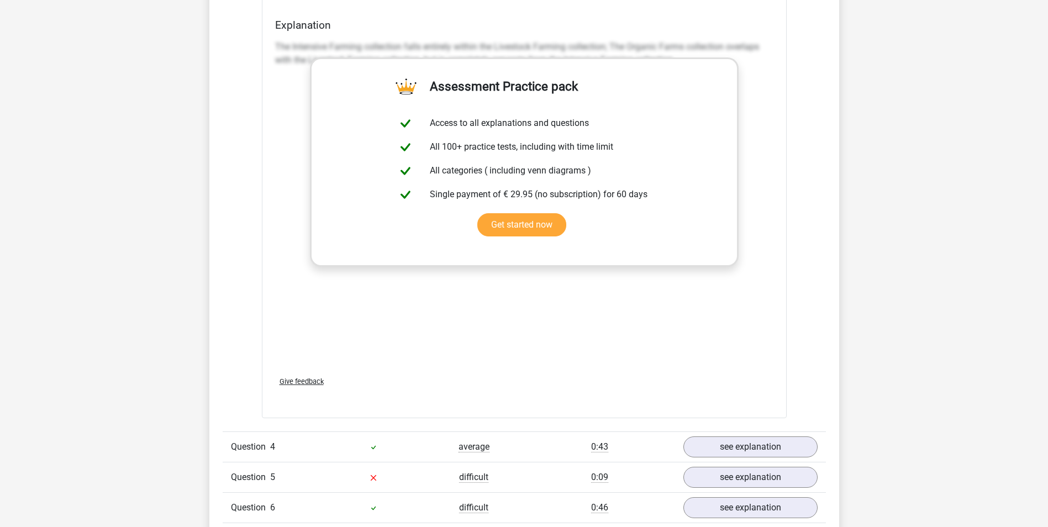
scroll to position [2154, 0]
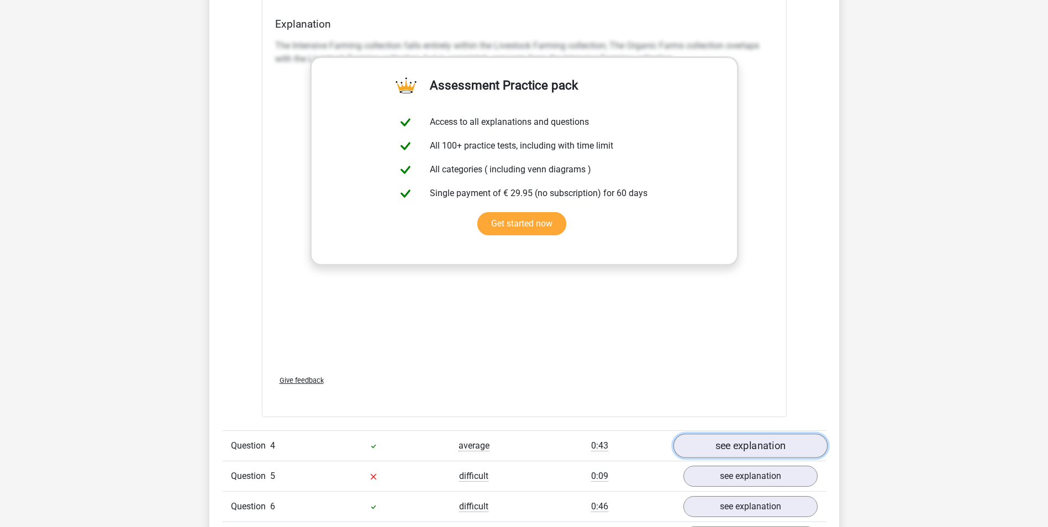
click at [726, 444] on link "see explanation" at bounding box center [750, 446] width 154 height 24
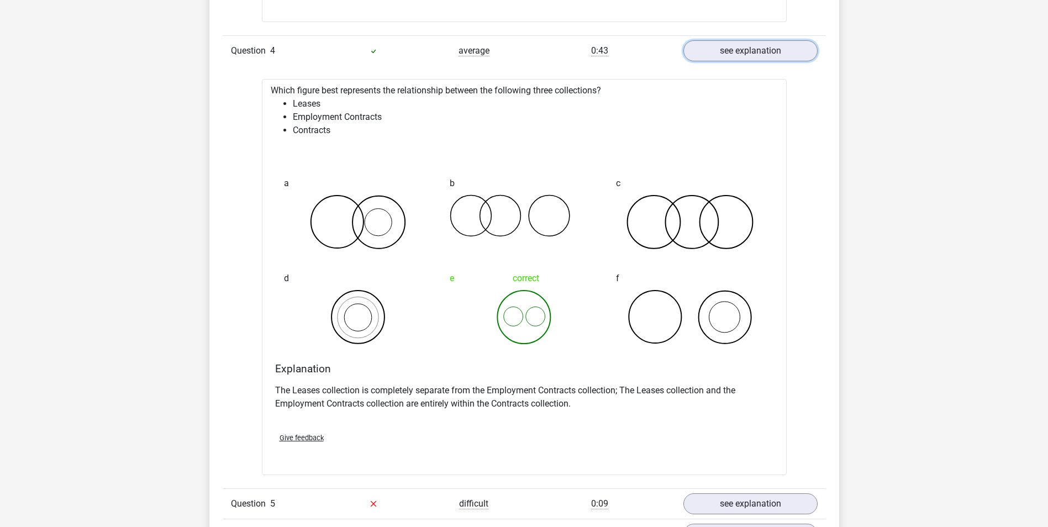
scroll to position [2706, 0]
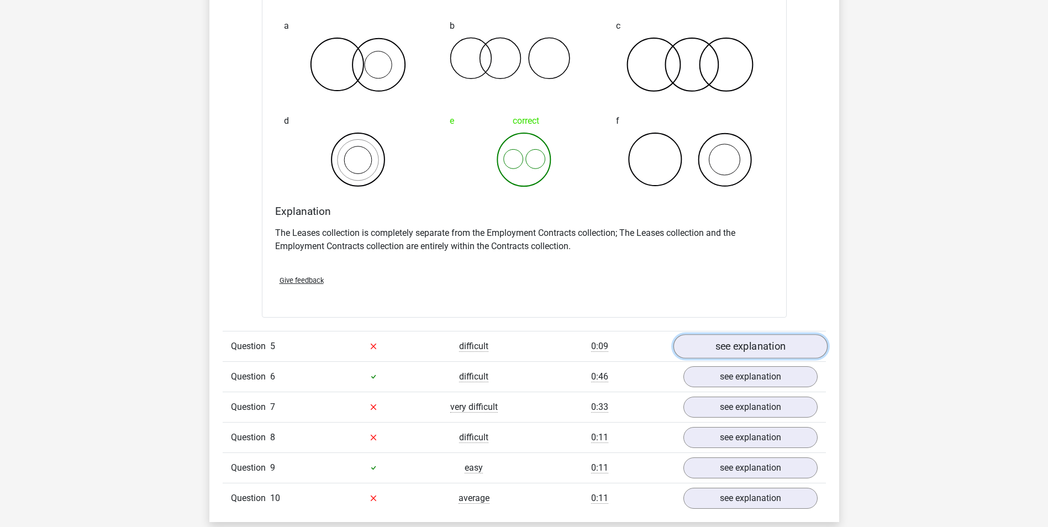
click at [721, 340] on link "see explanation" at bounding box center [750, 346] width 154 height 24
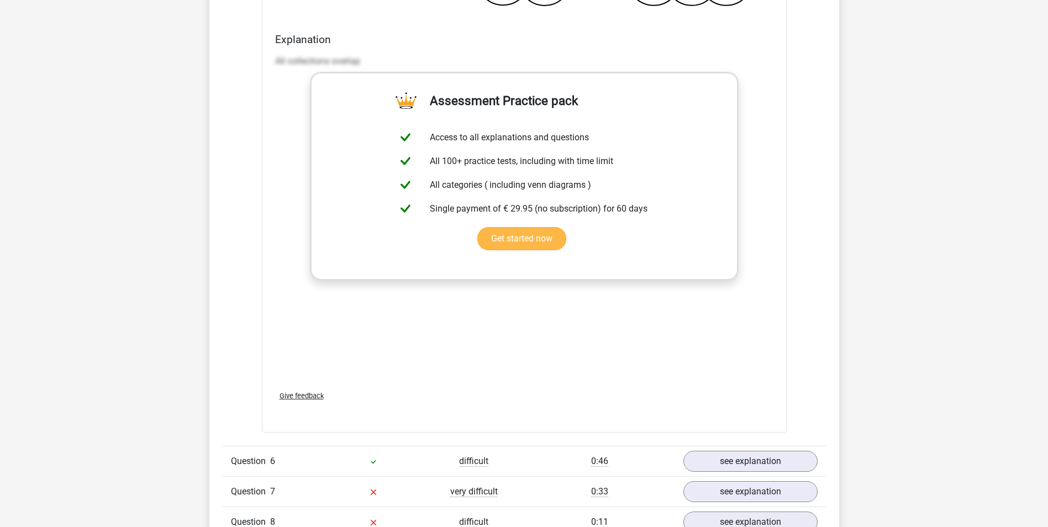
scroll to position [3369, 0]
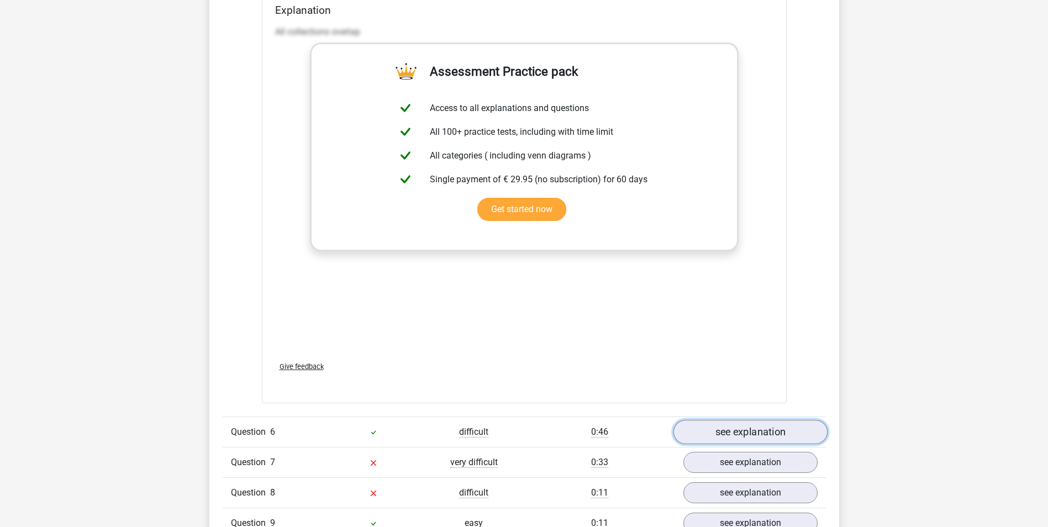
click at [716, 429] on link "see explanation" at bounding box center [750, 432] width 154 height 24
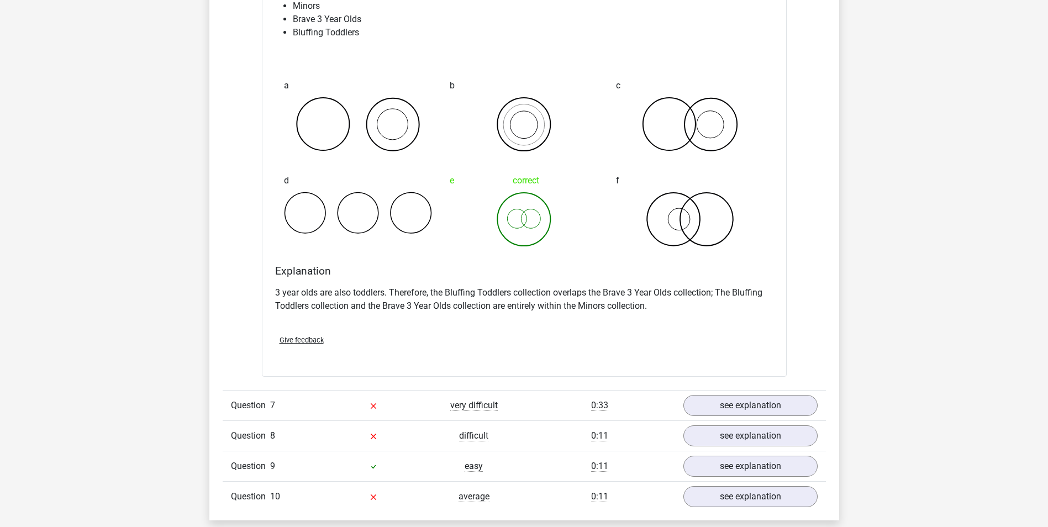
scroll to position [3922, 0]
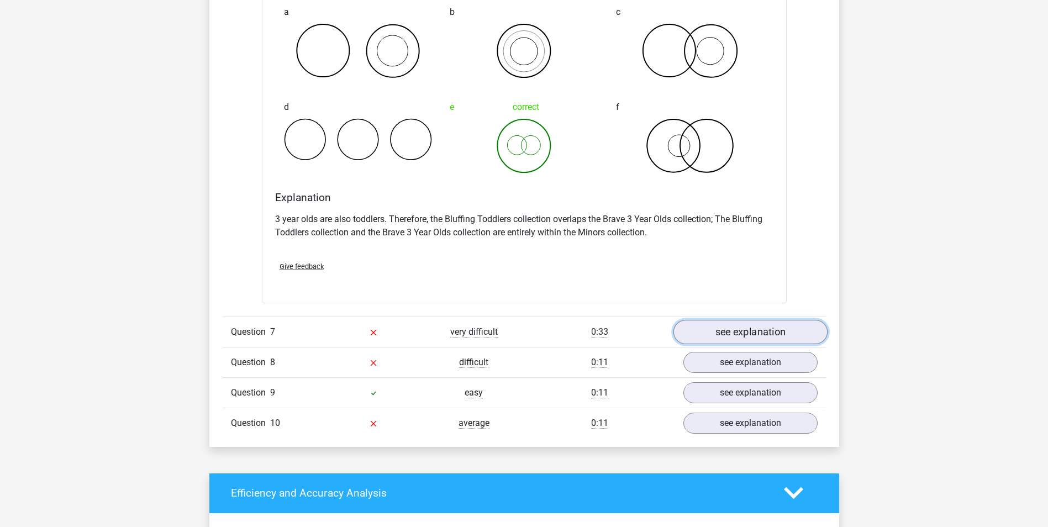
click at [728, 333] on link "see explanation" at bounding box center [750, 332] width 154 height 24
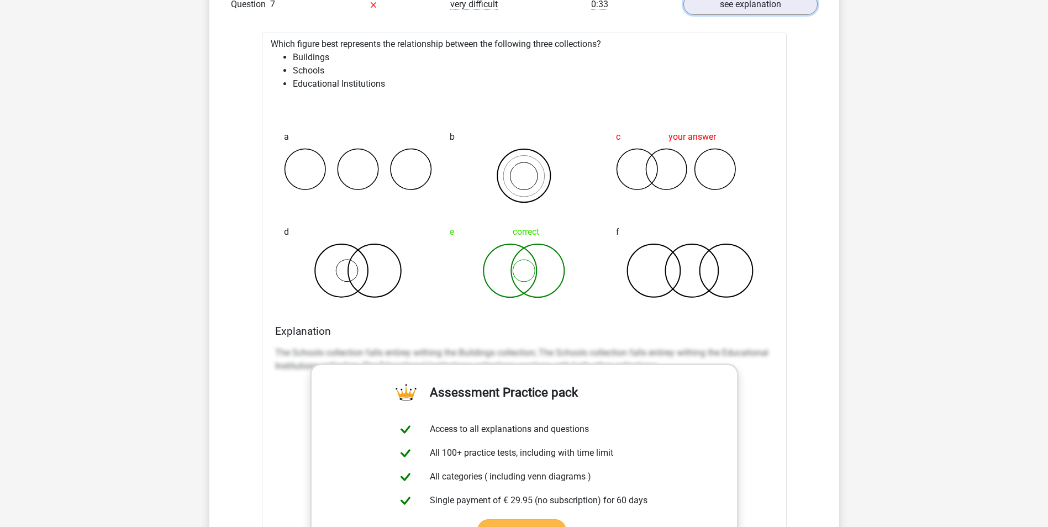
scroll to position [4308, 0]
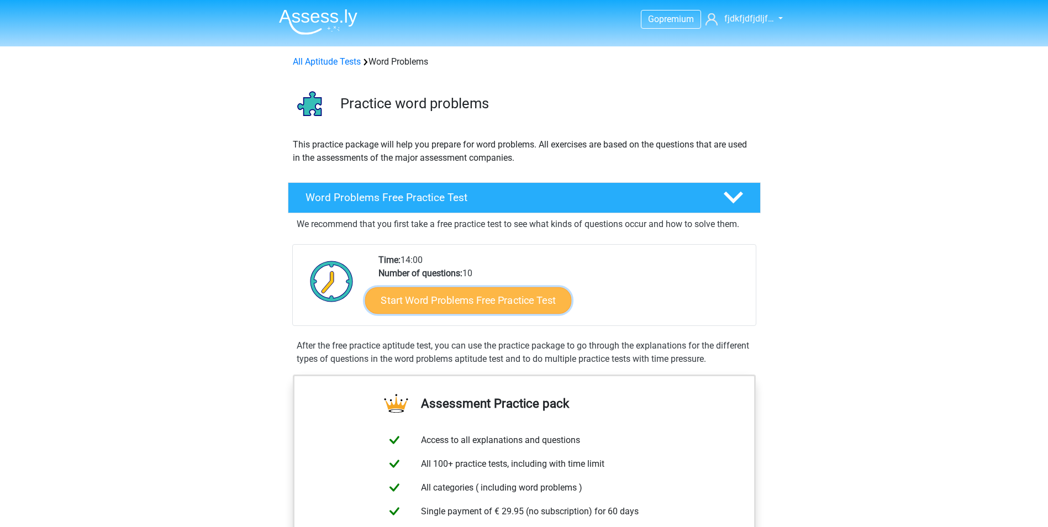
click at [513, 305] on link "Start Word Problems Free Practice Test" at bounding box center [468, 300] width 207 height 27
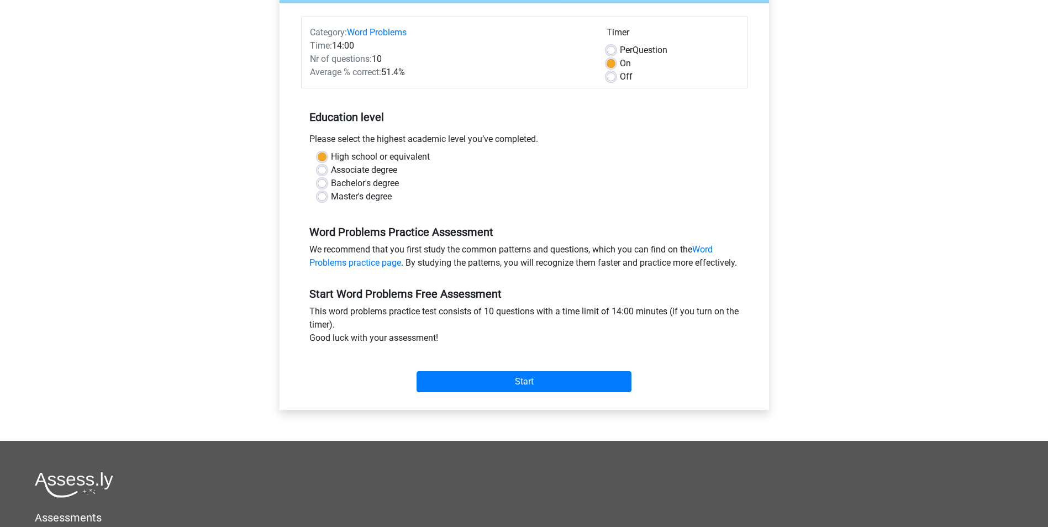
scroll to position [166, 0]
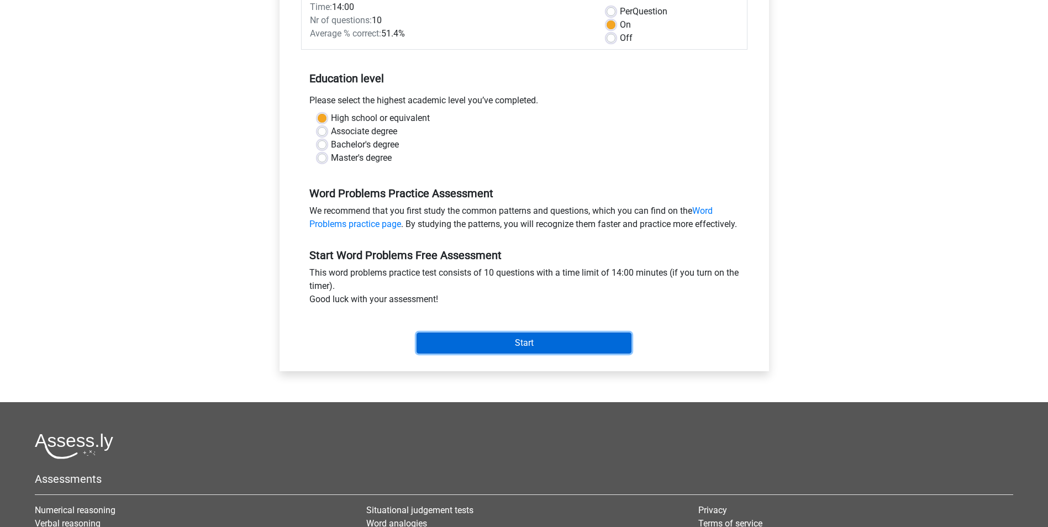
click at [545, 354] on input "Start" at bounding box center [523, 343] width 215 height 21
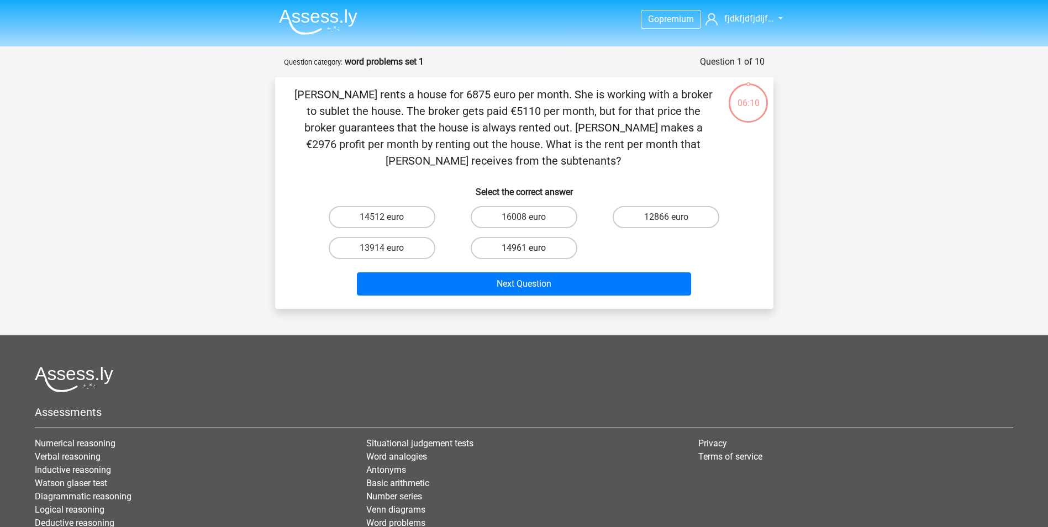
click at [516, 248] on label "14961 euro" at bounding box center [524, 248] width 107 height 22
click at [524, 248] on input "14961 euro" at bounding box center [527, 251] width 7 height 7
radio input "true"
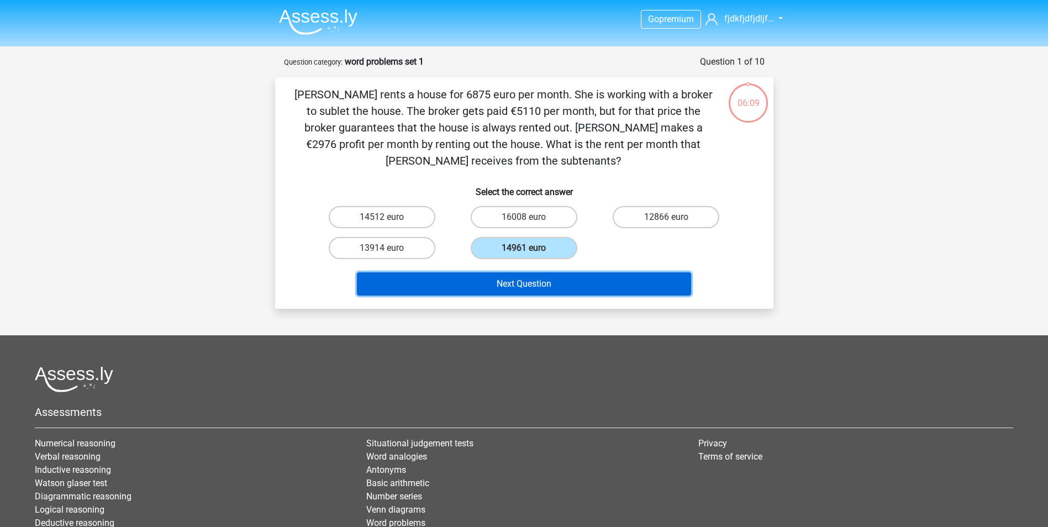
click at [540, 284] on button "Next Question" at bounding box center [524, 283] width 334 height 23
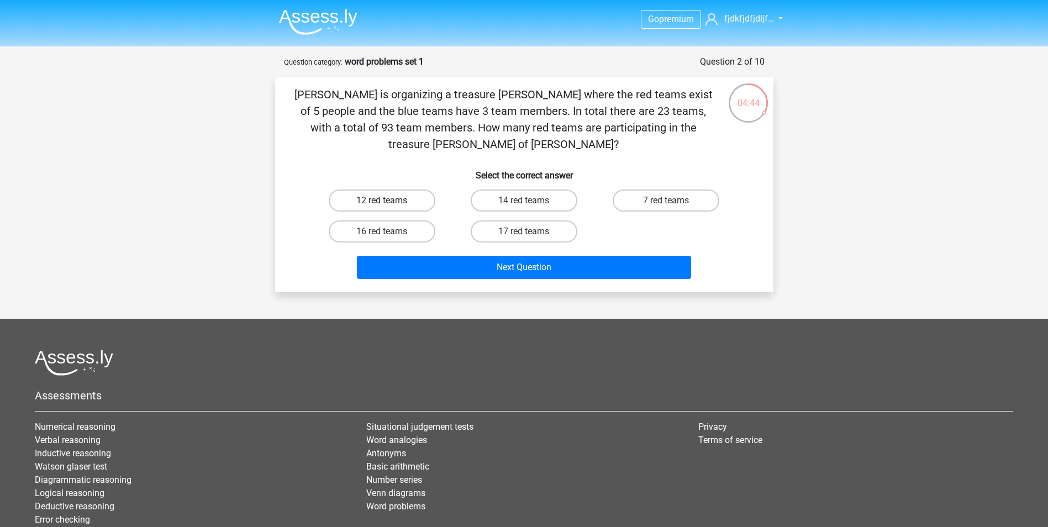
drag, startPoint x: 384, startPoint y: 179, endPoint x: 410, endPoint y: 183, distance: 26.3
click at [391, 189] on label "12 red teams" at bounding box center [382, 200] width 107 height 22
click at [389, 201] on input "12 red teams" at bounding box center [385, 204] width 7 height 7
radio input "true"
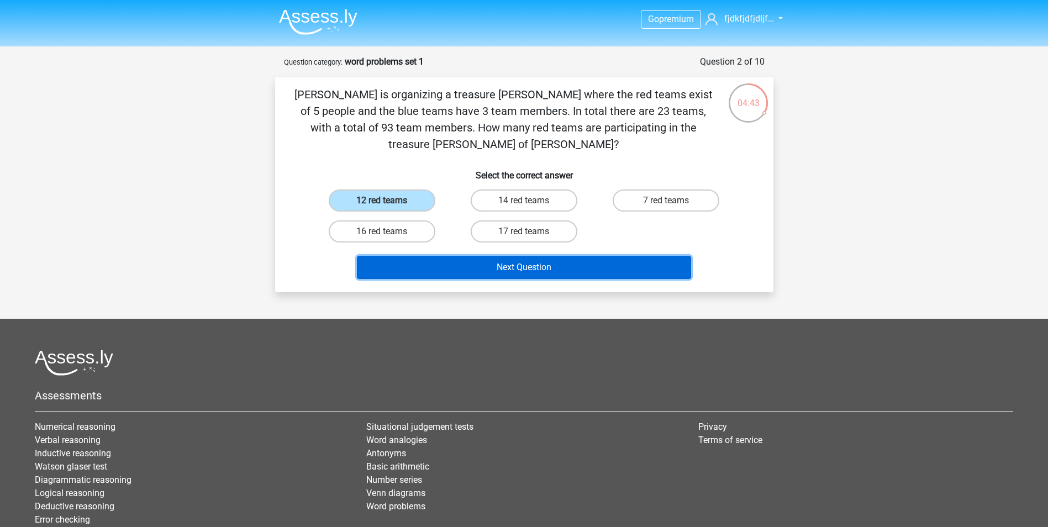
click at [535, 256] on button "Next Question" at bounding box center [524, 267] width 334 height 23
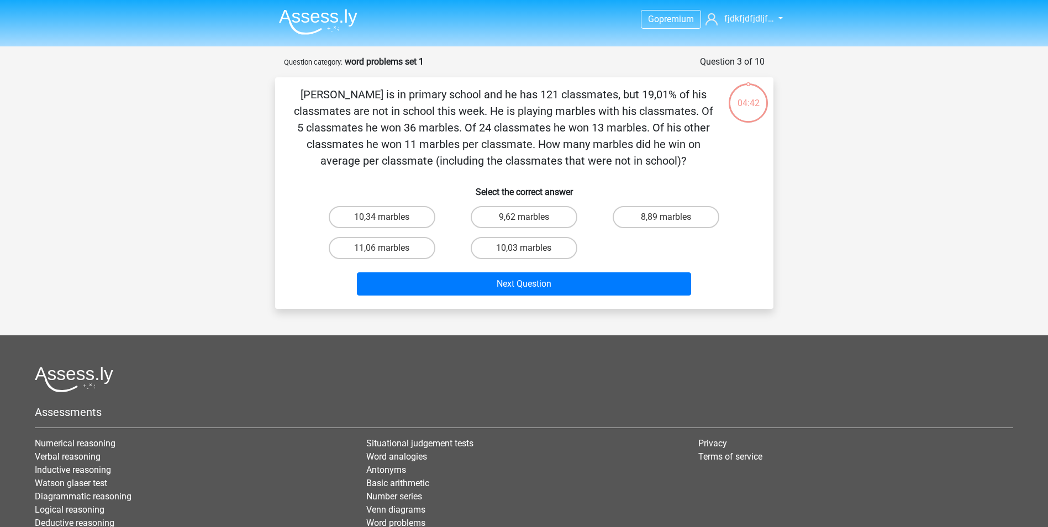
scroll to position [55, 0]
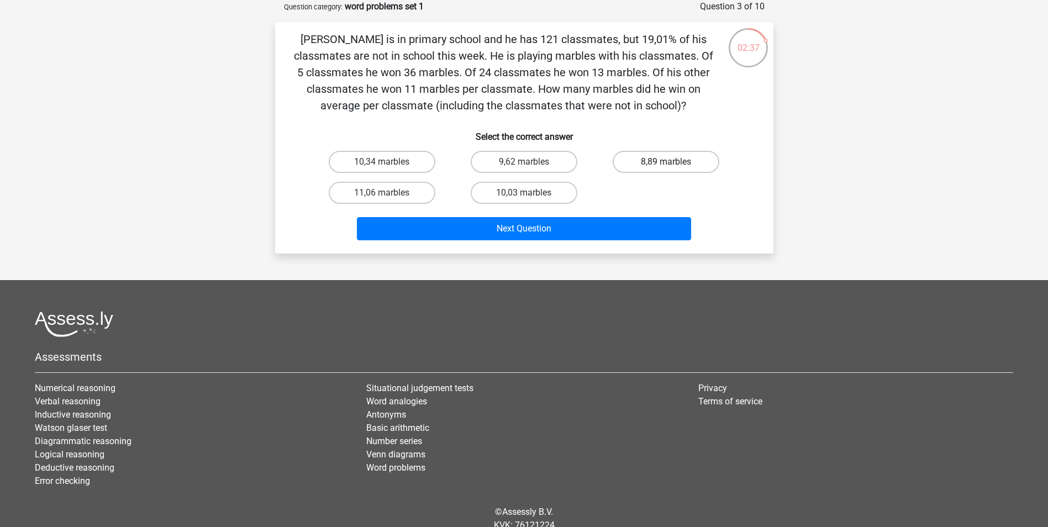
click at [643, 167] on label "8,89 marbles" at bounding box center [666, 162] width 107 height 22
click at [666, 167] on input "8,89 marbles" at bounding box center [669, 165] width 7 height 7
radio input "true"
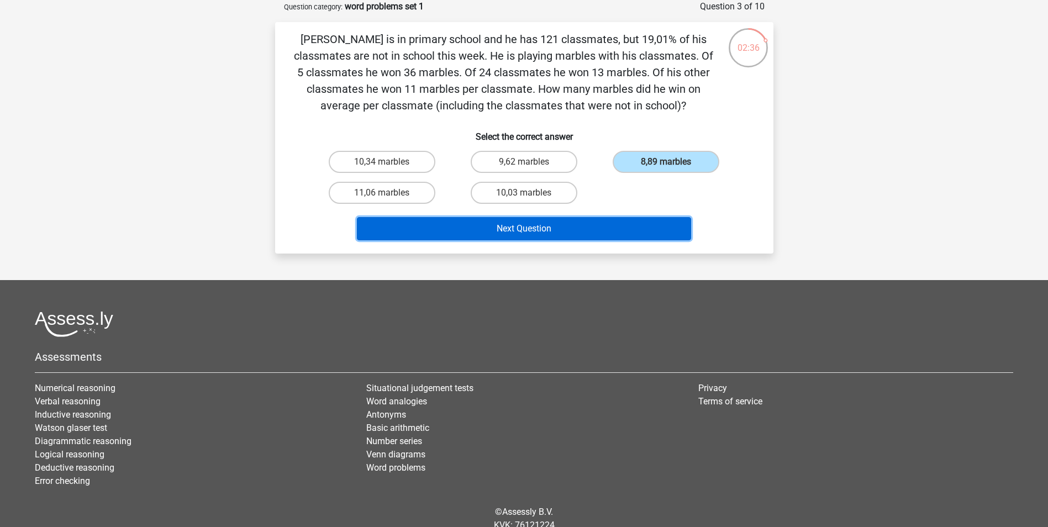
click at [606, 223] on button "Next Question" at bounding box center [524, 228] width 334 height 23
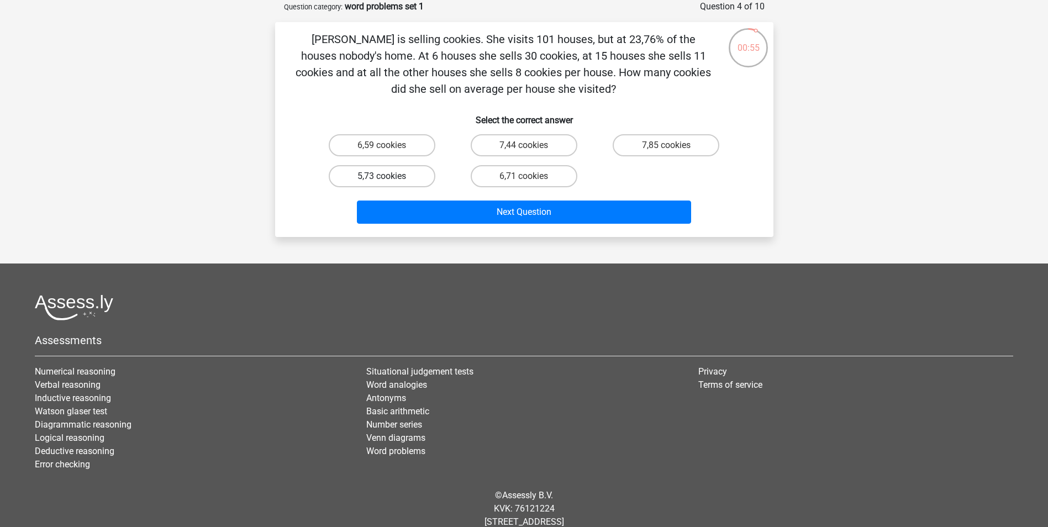
click at [398, 179] on label "5,73 cookies" at bounding box center [382, 176] width 107 height 22
click at [389, 179] on input "5,73 cookies" at bounding box center [385, 179] width 7 height 7
radio input "true"
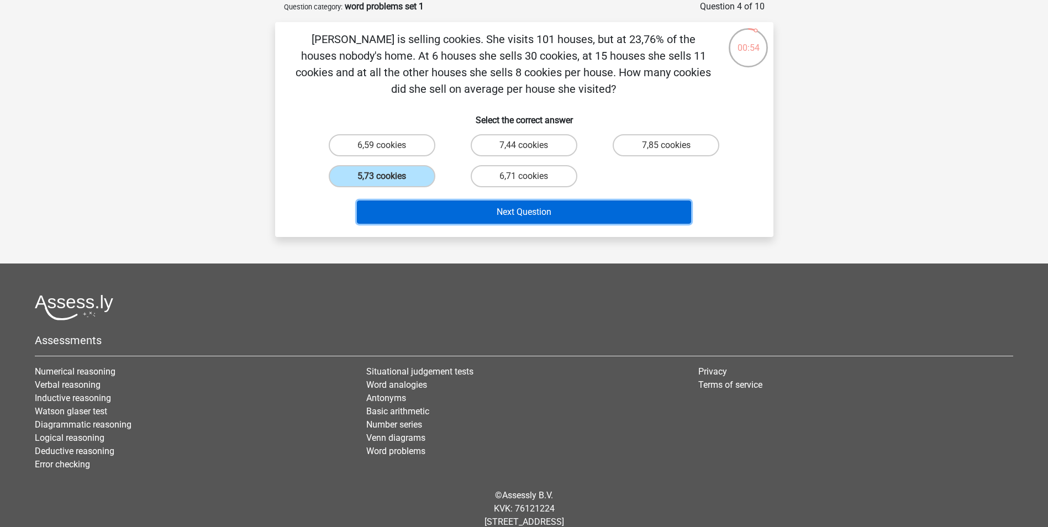
click at [513, 213] on button "Next Question" at bounding box center [524, 212] width 334 height 23
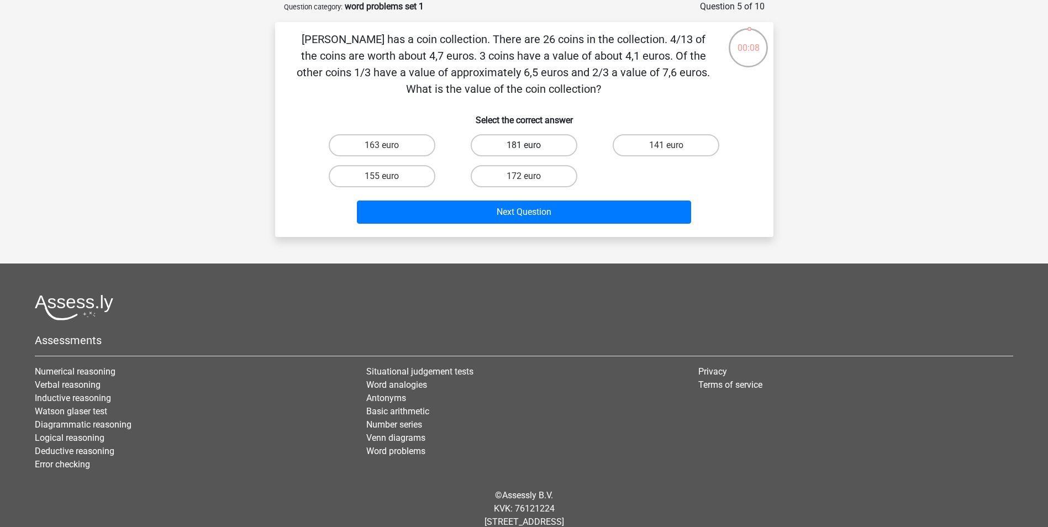
click at [497, 145] on label "181 euro" at bounding box center [524, 145] width 107 height 22
click at [524, 145] on input "181 euro" at bounding box center [527, 148] width 7 height 7
radio input "true"
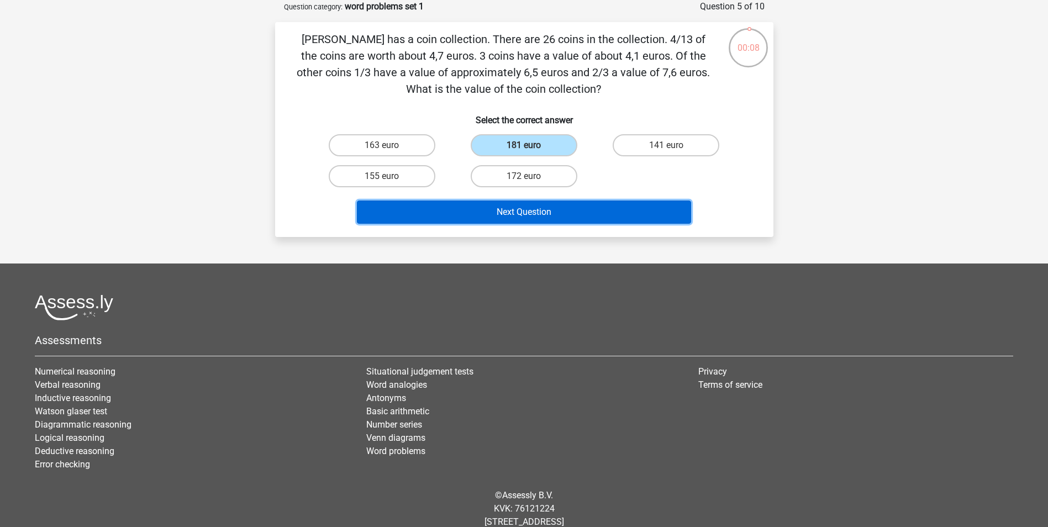
click at [561, 209] on button "Next Question" at bounding box center [524, 212] width 334 height 23
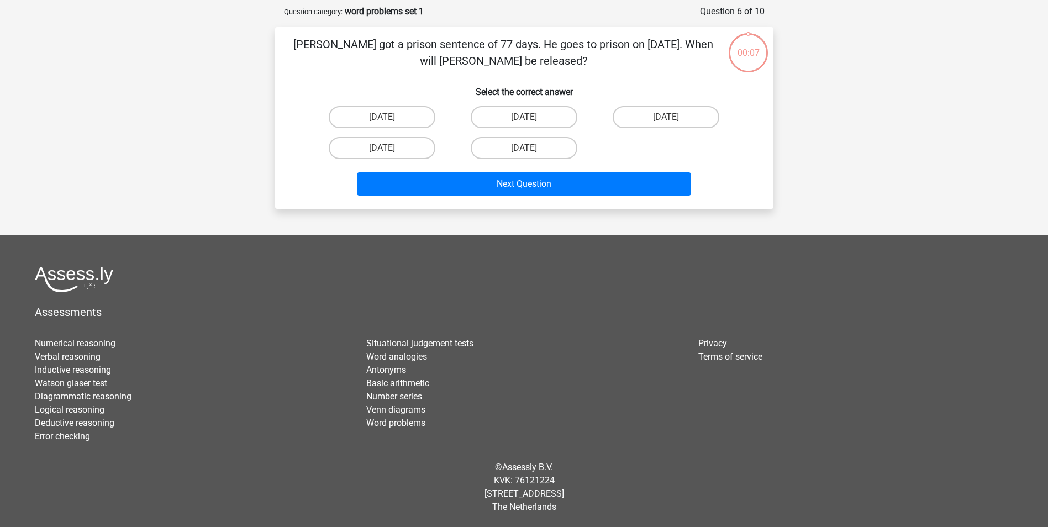
scroll to position [50, 0]
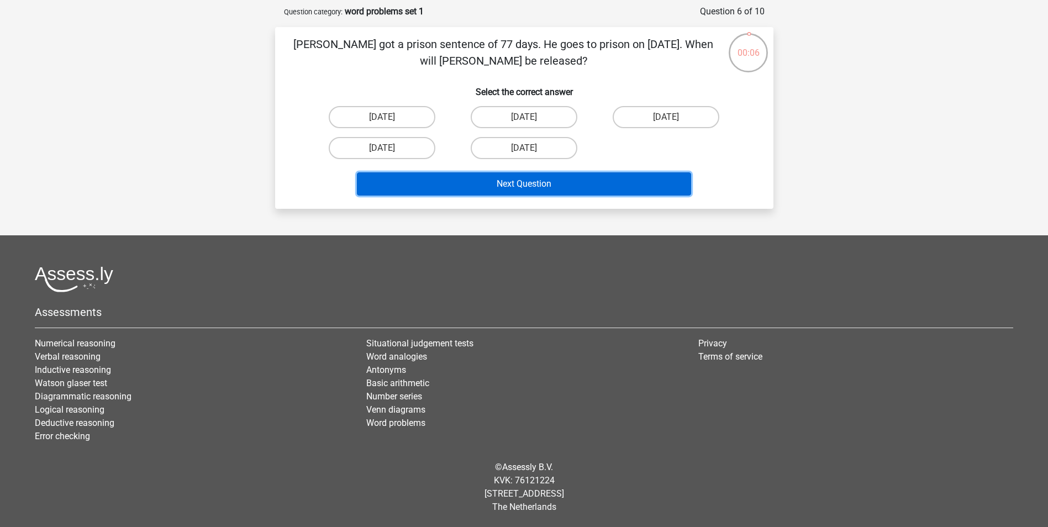
click at [547, 190] on button "Next Question" at bounding box center [524, 183] width 334 height 23
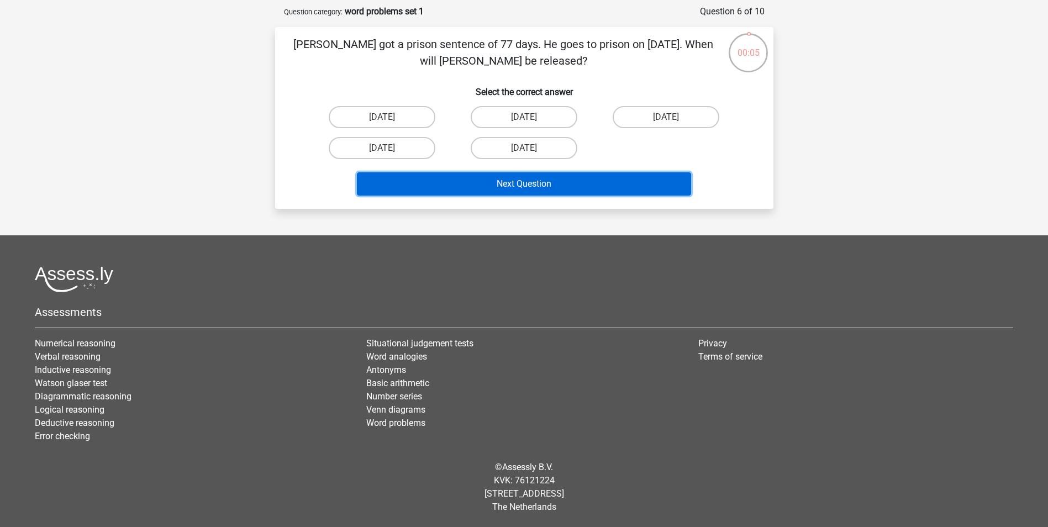
click at [547, 190] on button "Next Question" at bounding box center [524, 183] width 334 height 23
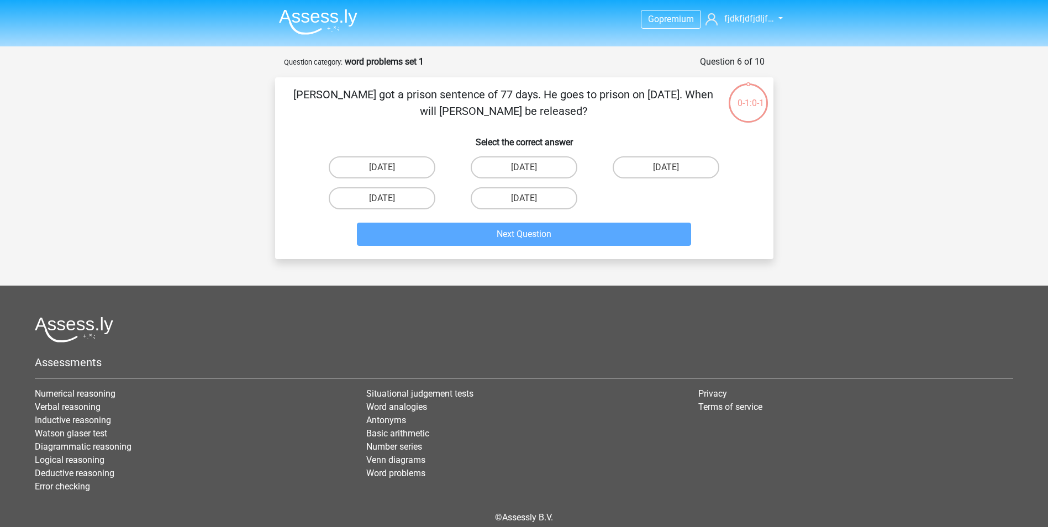
scroll to position [50, 0]
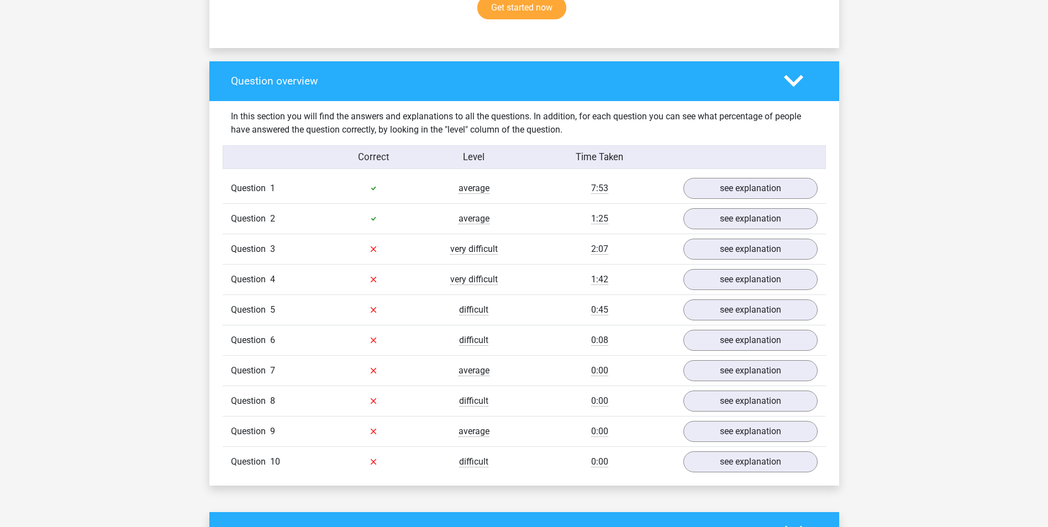
scroll to position [773, 0]
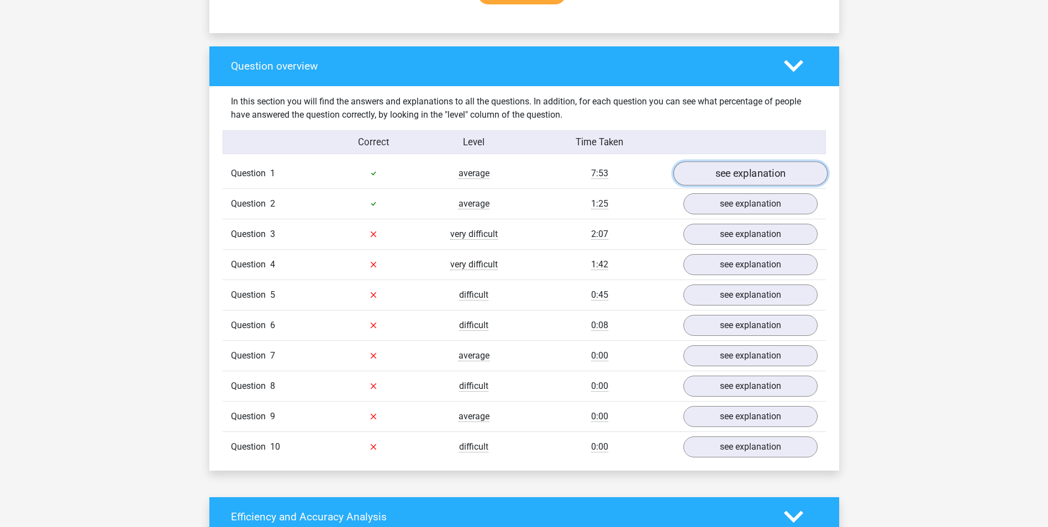
click at [763, 174] on link "see explanation" at bounding box center [750, 173] width 154 height 24
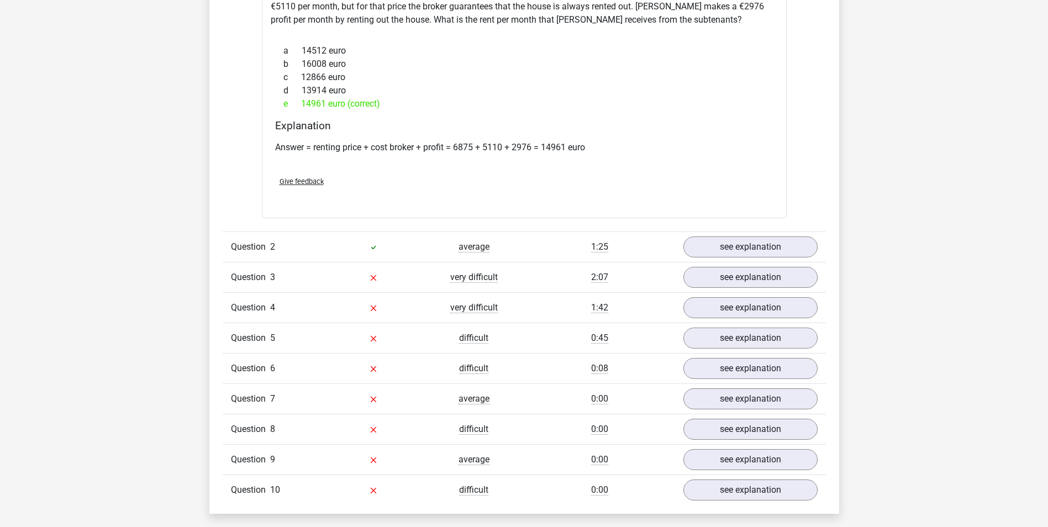
scroll to position [994, 0]
click at [742, 249] on link "see explanation" at bounding box center [750, 246] width 154 height 24
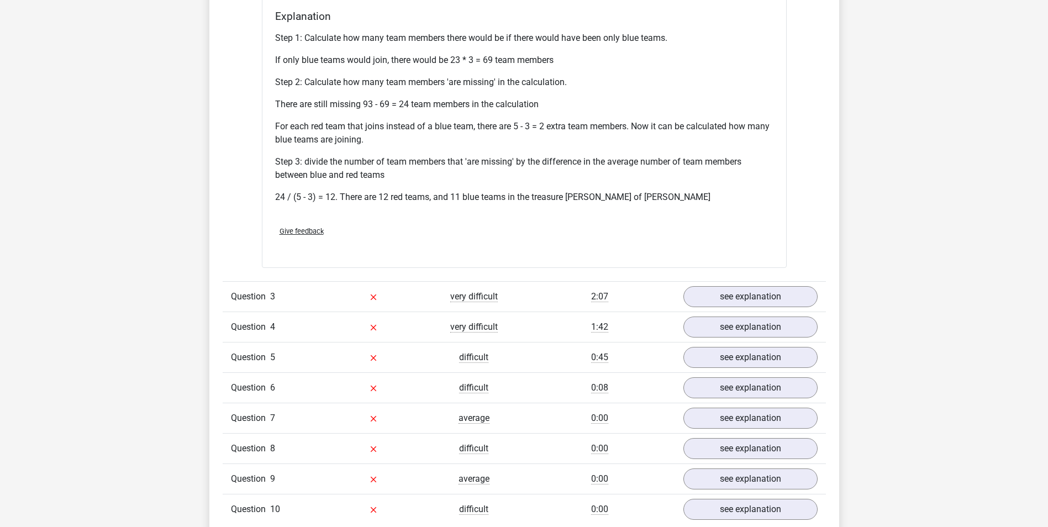
scroll to position [1436, 0]
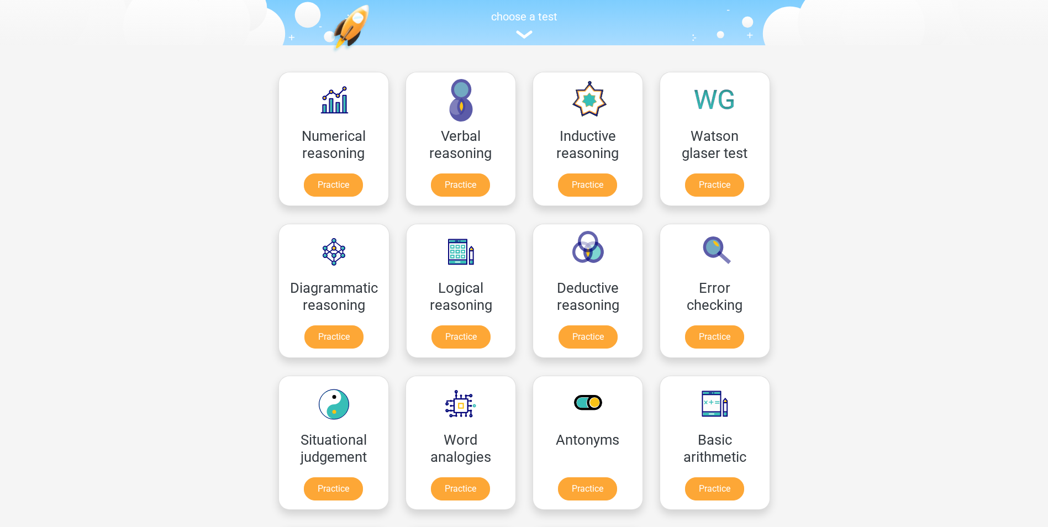
scroll to position [110, 0]
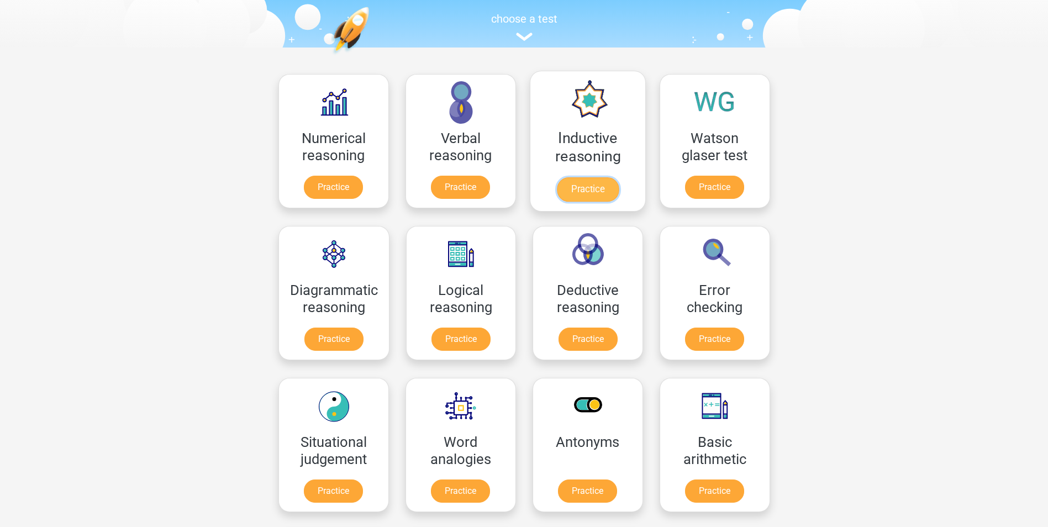
click at [563, 177] on link "Practice" at bounding box center [587, 189] width 62 height 24
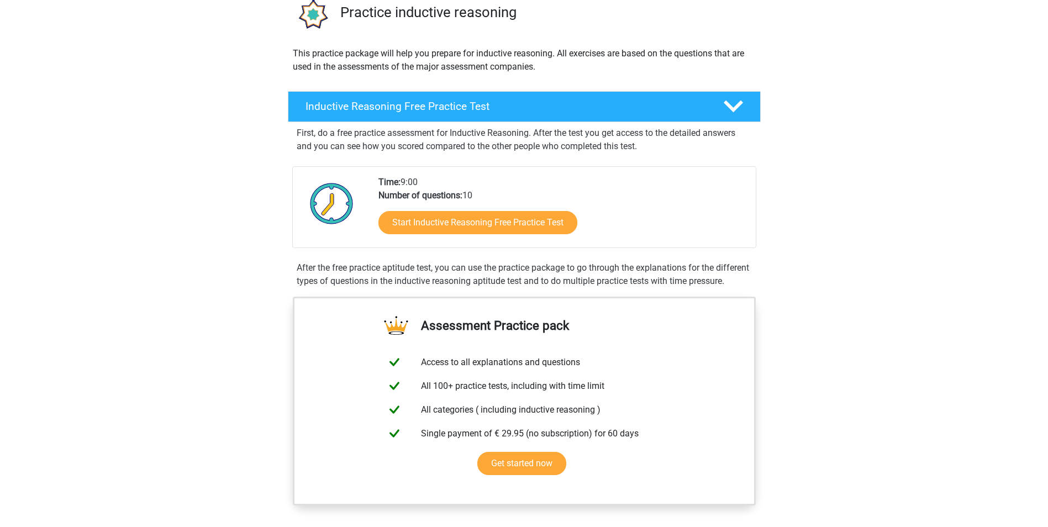
scroll to position [110, 0]
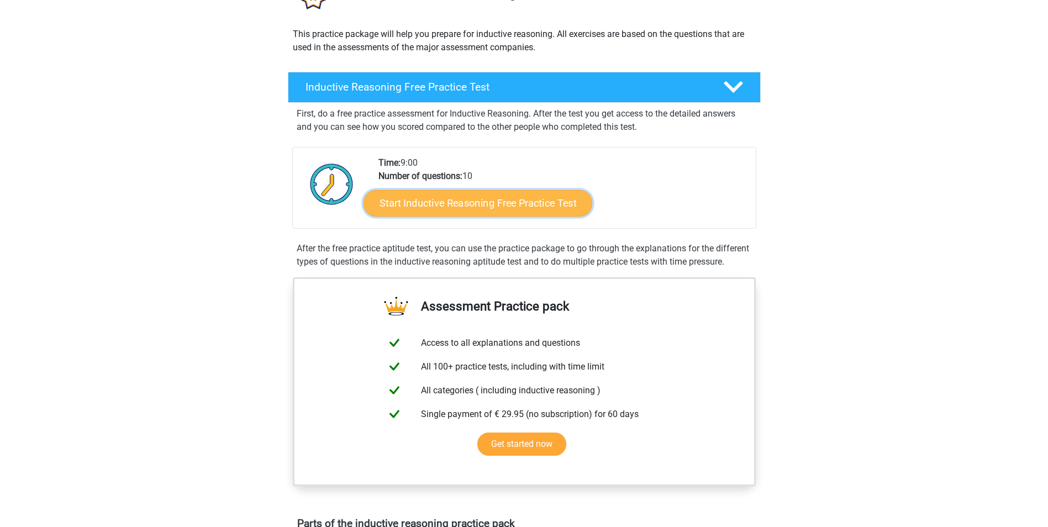
click at [467, 209] on link "Start Inductive Reasoning Free Practice Test" at bounding box center [477, 202] width 229 height 27
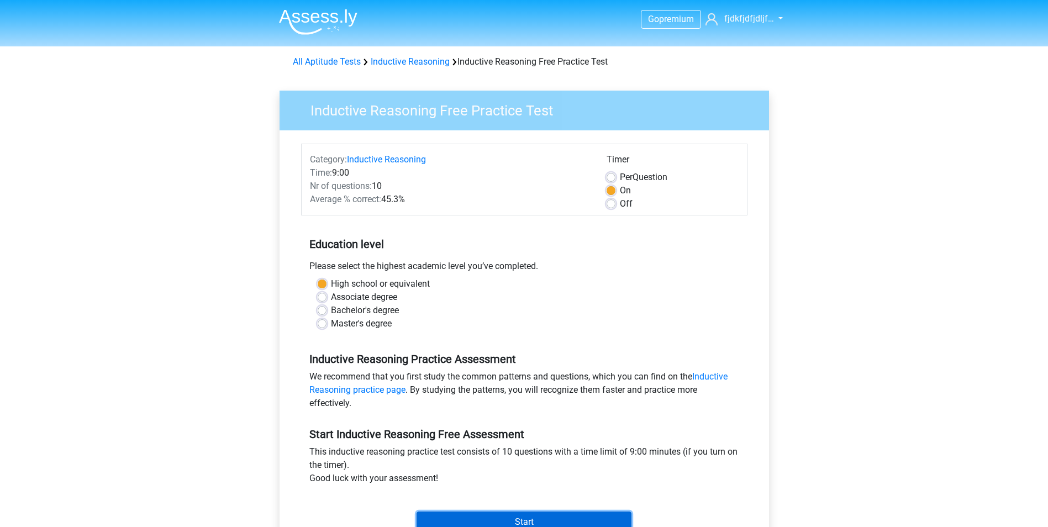
click at [523, 514] on input "Start" at bounding box center [523, 521] width 215 height 21
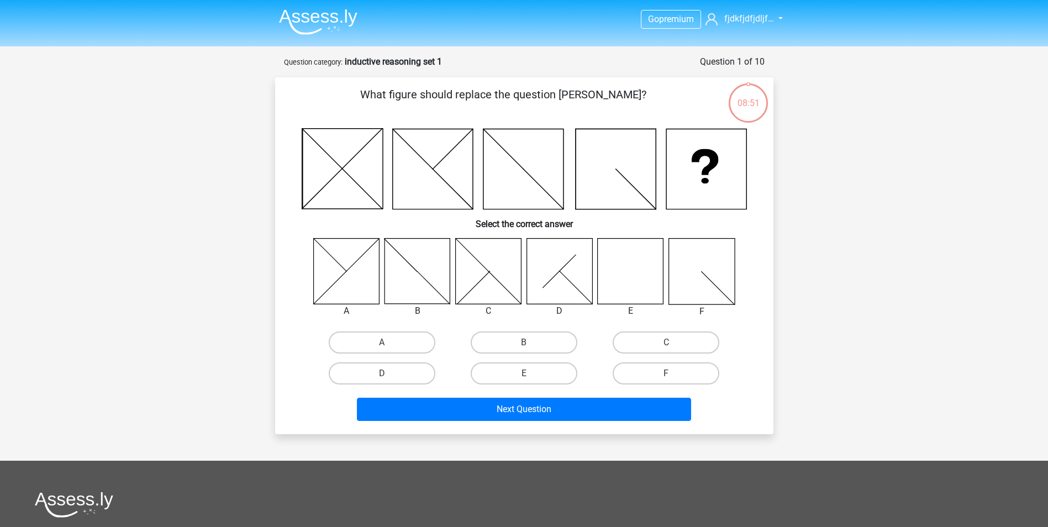
click at [628, 272] on icon at bounding box center [631, 271] width 66 height 66
click at [542, 372] on label "E" at bounding box center [524, 373] width 107 height 22
click at [531, 373] on input "E" at bounding box center [527, 376] width 7 height 7
radio input "true"
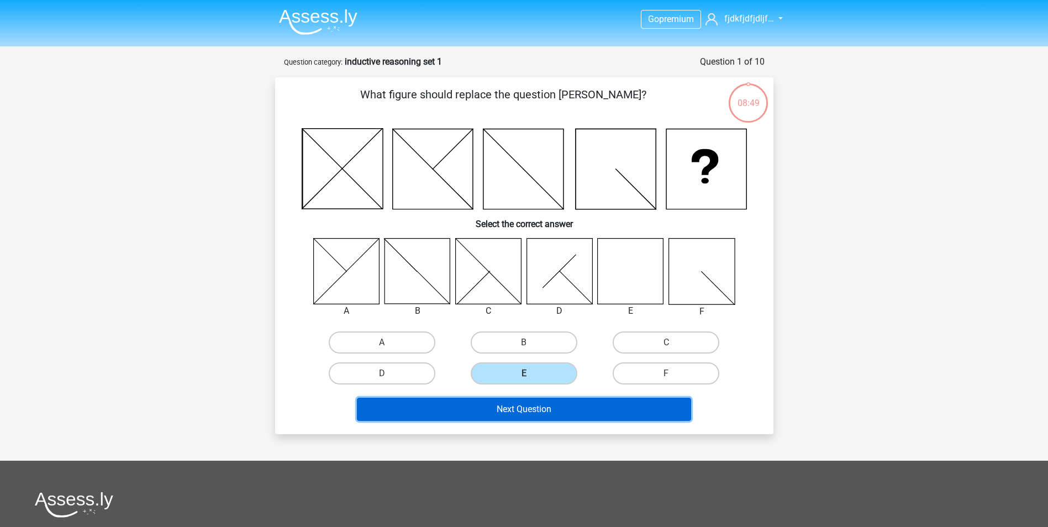
click at [556, 417] on button "Next Question" at bounding box center [524, 409] width 334 height 23
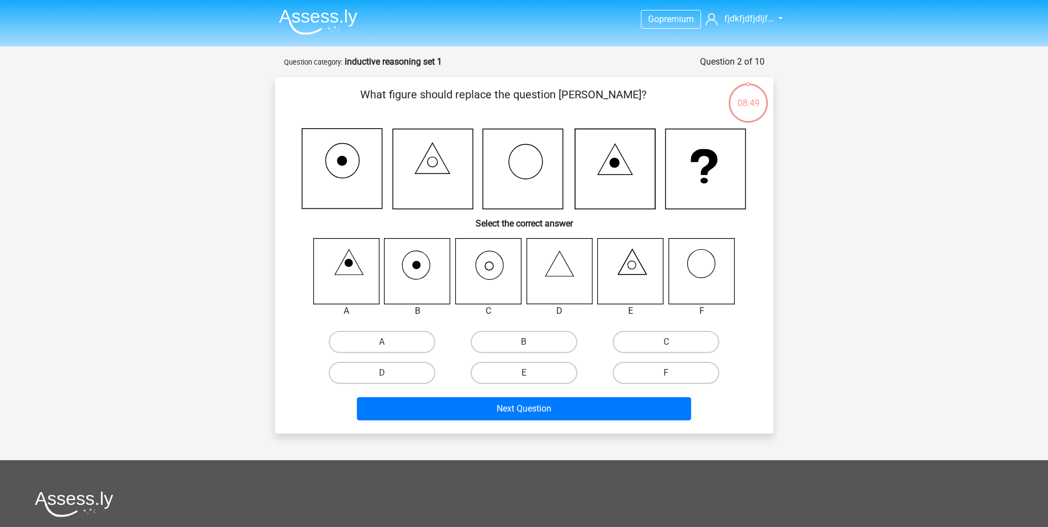
scroll to position [55, 0]
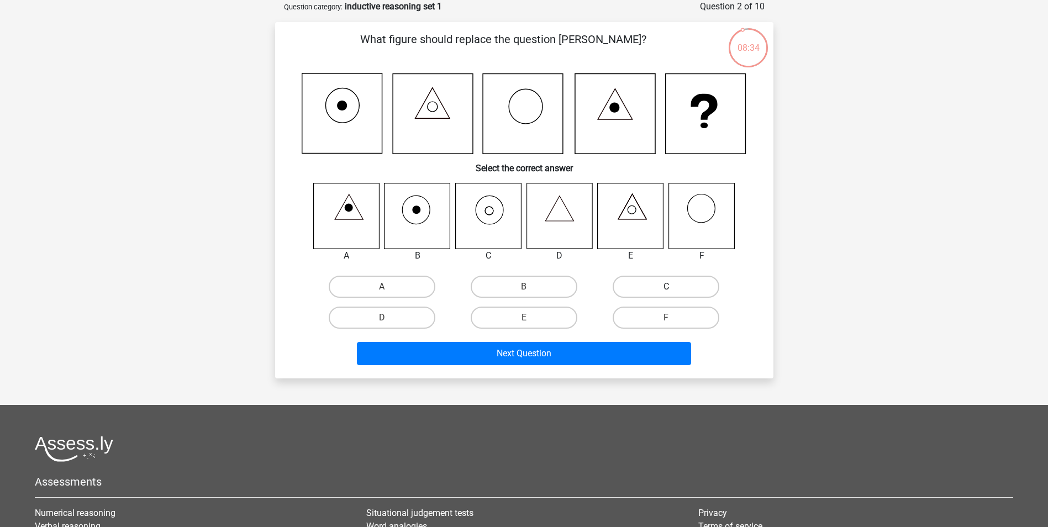
click at [641, 284] on label "C" at bounding box center [666, 287] width 107 height 22
click at [666, 287] on input "C" at bounding box center [669, 290] width 7 height 7
radio input "true"
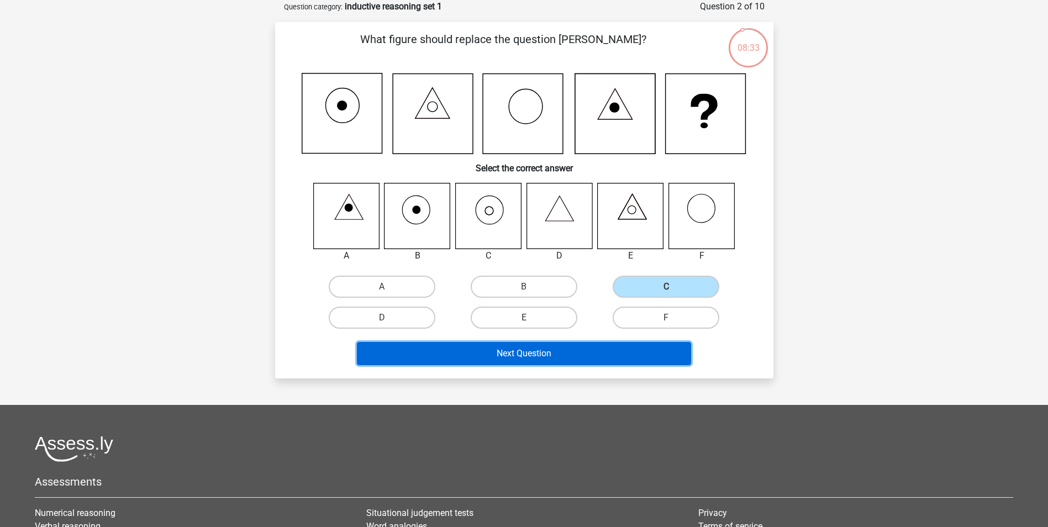
click at [600, 348] on button "Next Question" at bounding box center [524, 353] width 334 height 23
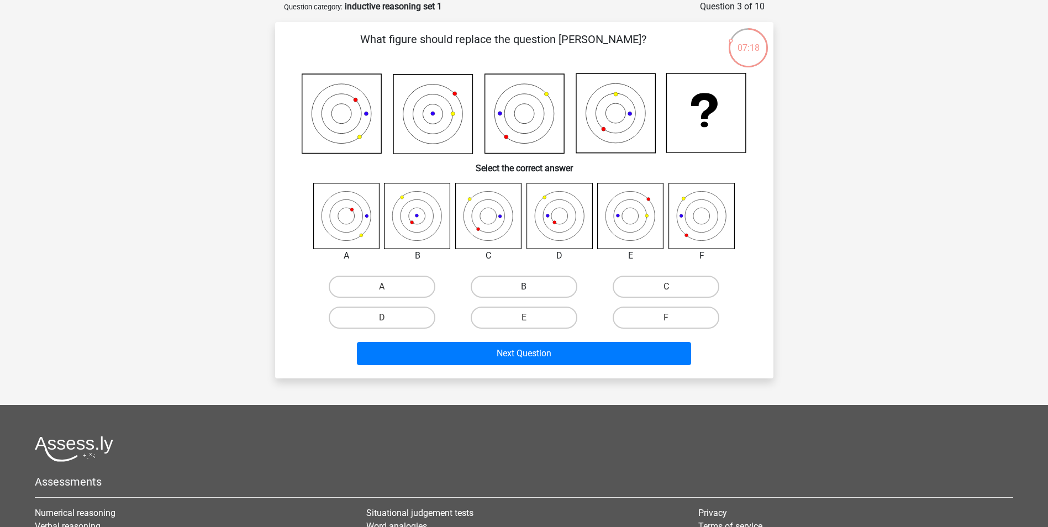
click at [534, 290] on label "B" at bounding box center [524, 287] width 107 height 22
click at [531, 290] on input "B" at bounding box center [527, 290] width 7 height 7
radio input "true"
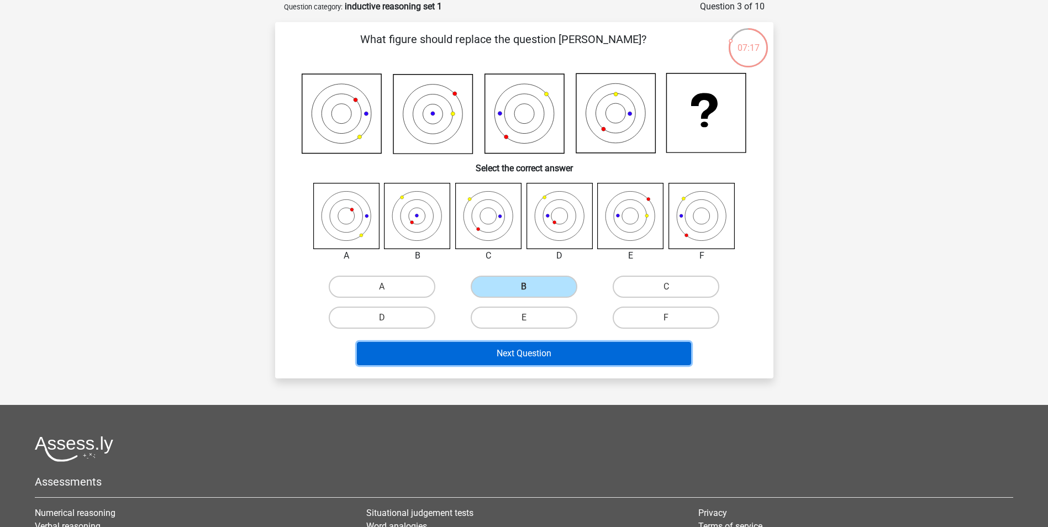
click at [553, 350] on button "Next Question" at bounding box center [524, 353] width 334 height 23
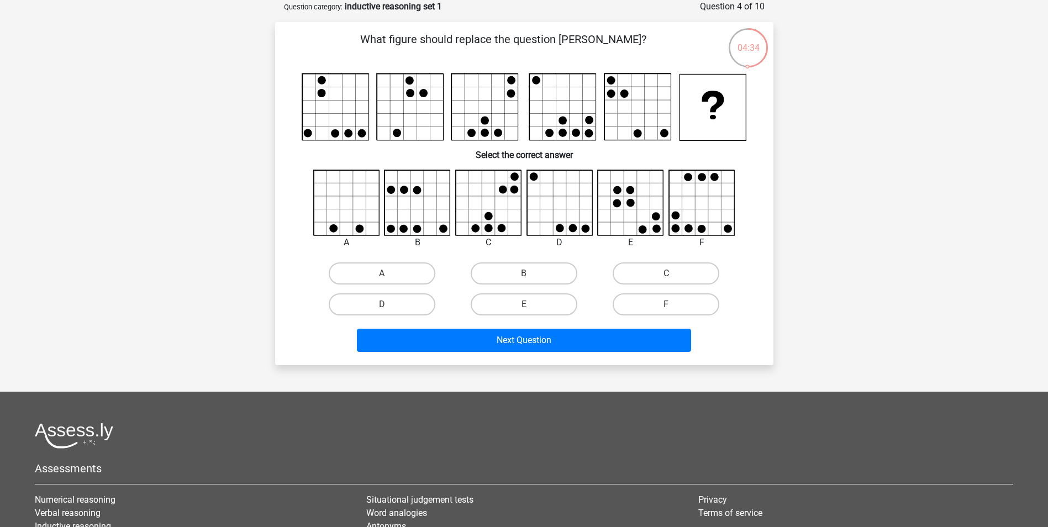
click at [497, 204] on icon at bounding box center [489, 203] width 66 height 66
click at [681, 274] on label "C" at bounding box center [666, 273] width 107 height 22
click at [673, 274] on input "C" at bounding box center [669, 276] width 7 height 7
radio input "true"
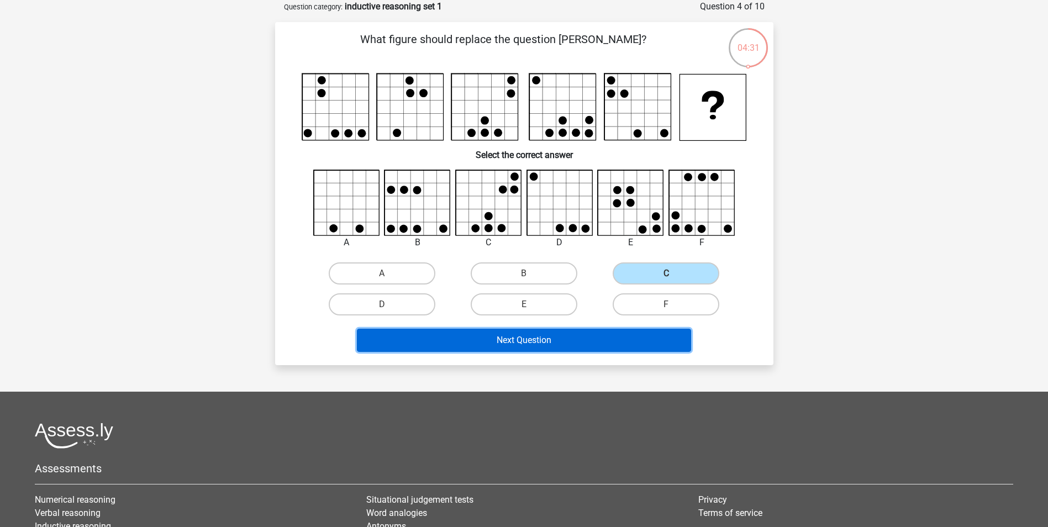
click at [597, 340] on button "Next Question" at bounding box center [524, 340] width 334 height 23
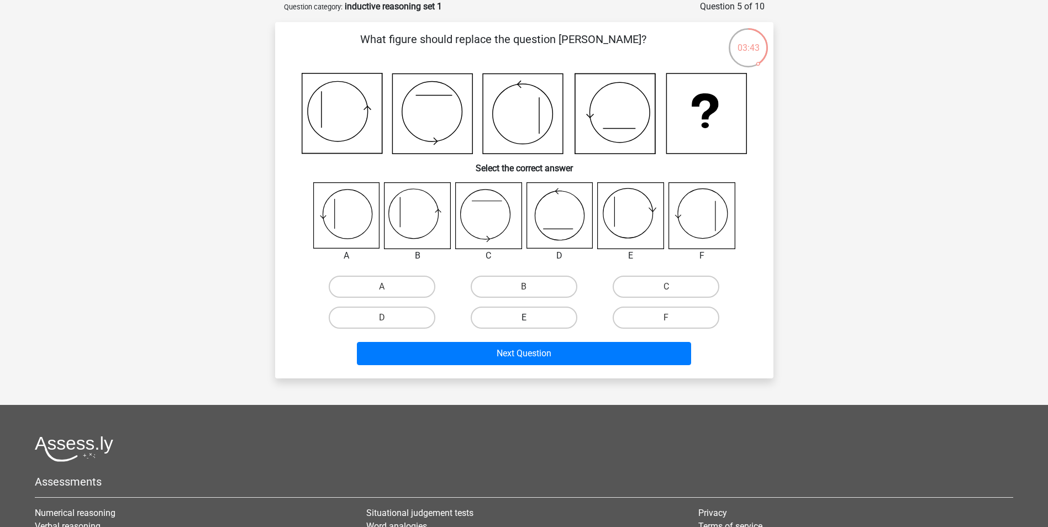
drag, startPoint x: 500, startPoint y: 284, endPoint x: 521, endPoint y: 315, distance: 37.1
click at [504, 293] on label "B" at bounding box center [524, 287] width 107 height 22
click at [524, 293] on input "B" at bounding box center [527, 290] width 7 height 7
radio input "true"
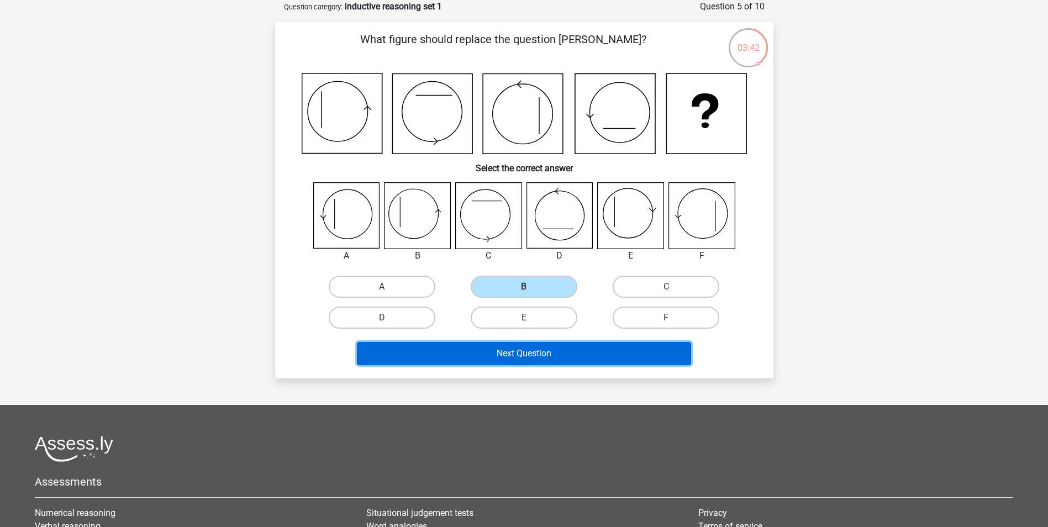
click at [546, 355] on button "Next Question" at bounding box center [524, 353] width 334 height 23
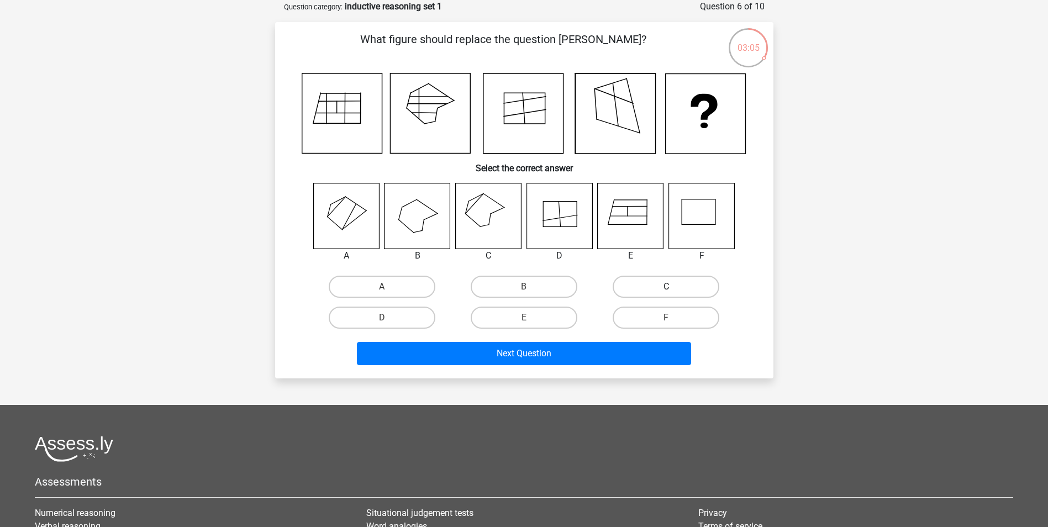
click at [661, 290] on label "C" at bounding box center [666, 287] width 107 height 22
click at [666, 290] on input "C" at bounding box center [669, 290] width 7 height 7
radio input "true"
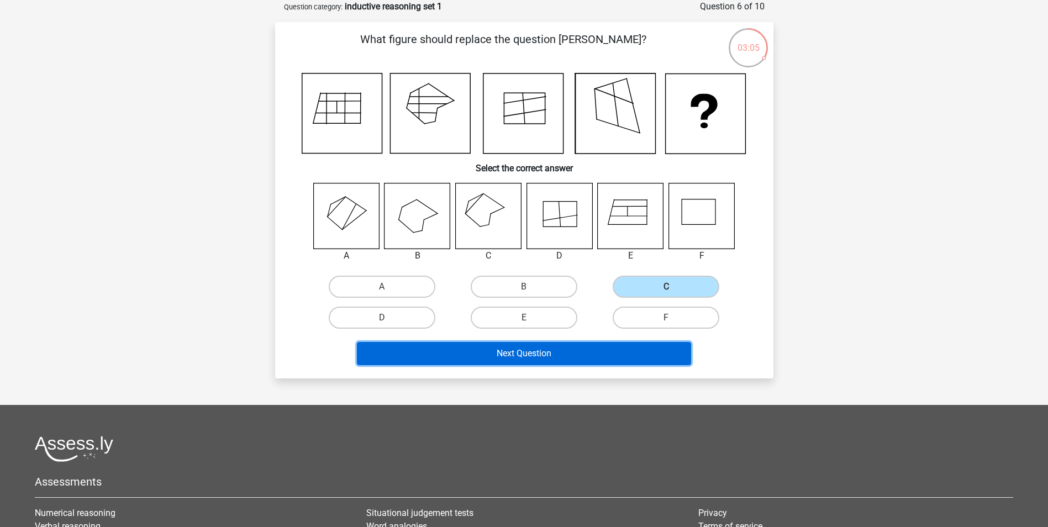
click at [581, 351] on button "Next Question" at bounding box center [524, 353] width 334 height 23
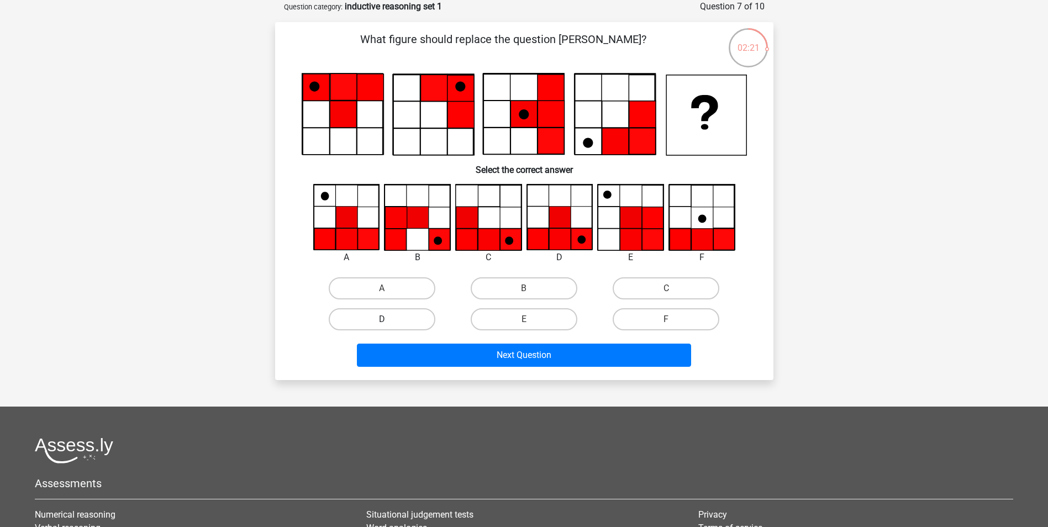
drag, startPoint x: 364, startPoint y: 282, endPoint x: 425, endPoint y: 309, distance: 67.0
click at [374, 287] on label "A" at bounding box center [382, 288] width 107 height 22
click at [382, 288] on input "A" at bounding box center [385, 291] width 7 height 7
radio input "true"
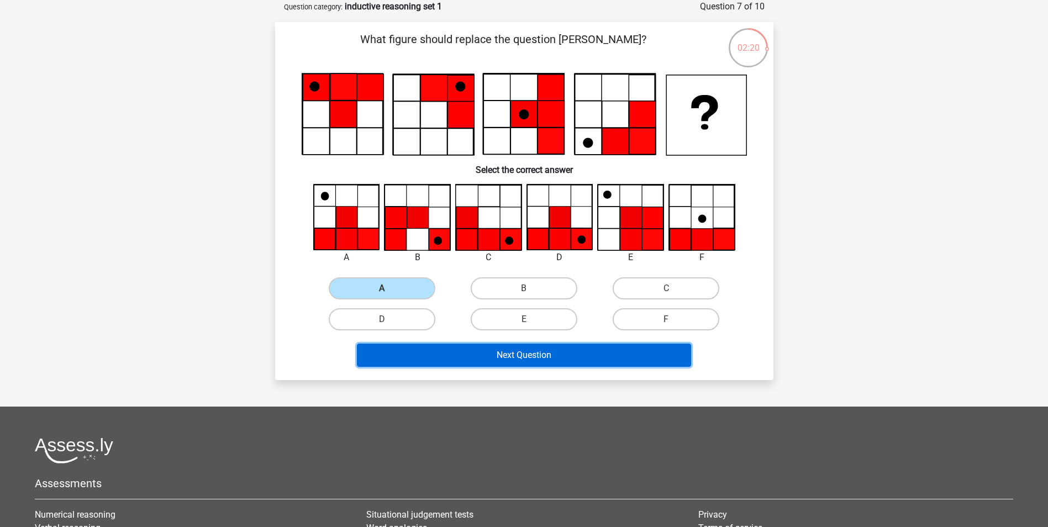
click at [517, 357] on button "Next Question" at bounding box center [524, 355] width 334 height 23
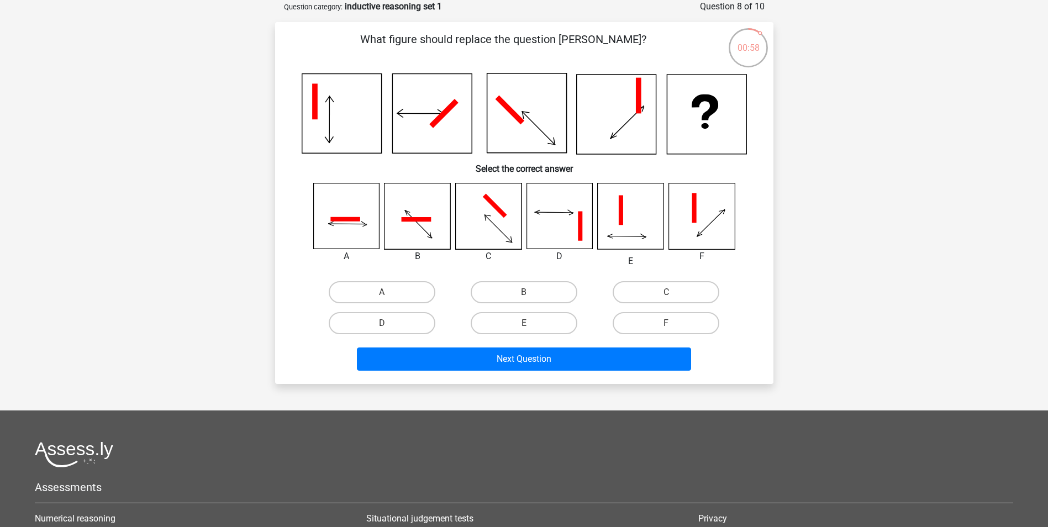
click at [356, 221] on icon at bounding box center [345, 219] width 30 height 4
drag, startPoint x: 368, startPoint y: 294, endPoint x: 389, endPoint y: 308, distance: 24.8
click at [372, 298] on label "A" at bounding box center [382, 292] width 107 height 22
click at [382, 298] on input "A" at bounding box center [385, 295] width 7 height 7
radio input "true"
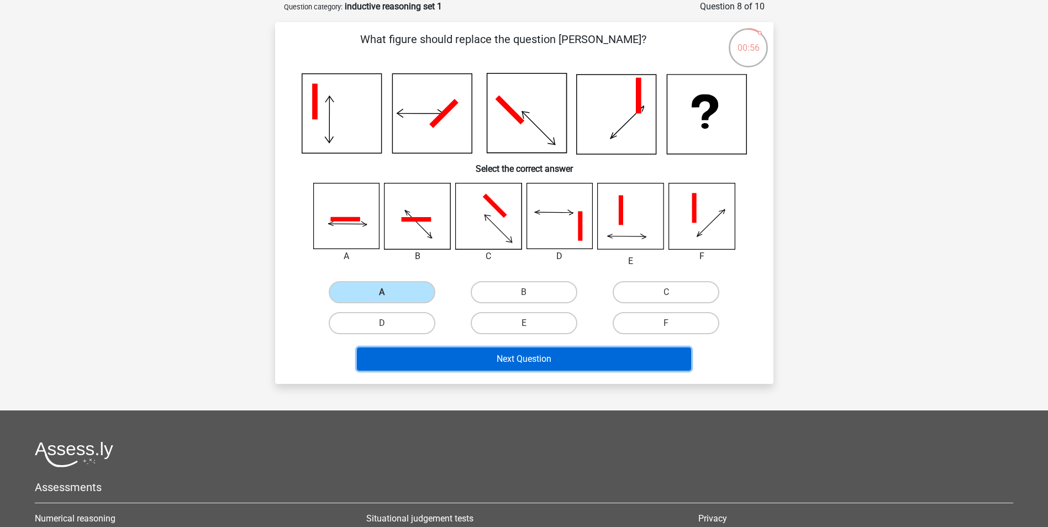
click at [514, 361] on button "Next Question" at bounding box center [524, 358] width 334 height 23
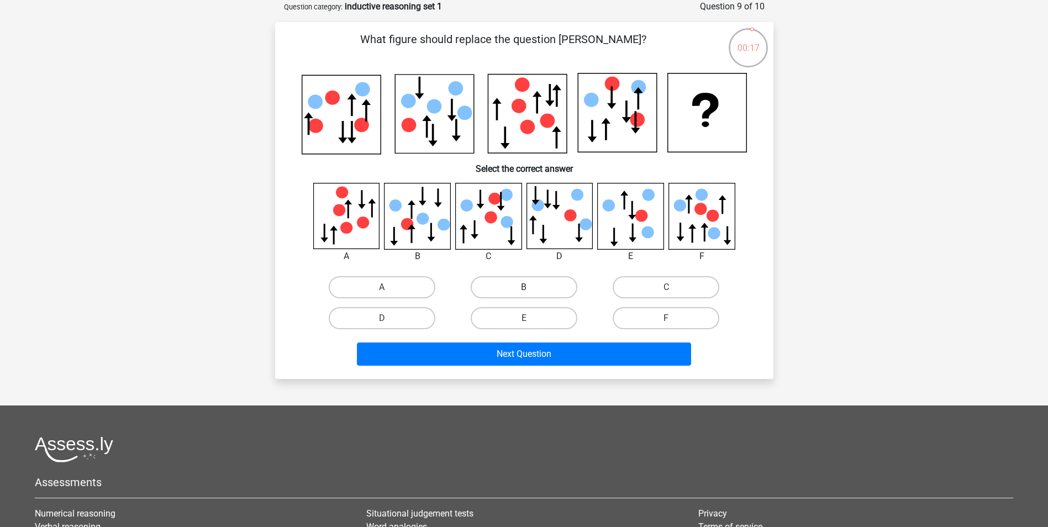
click at [498, 285] on label "B" at bounding box center [524, 287] width 107 height 22
click at [524, 287] on input "B" at bounding box center [527, 290] width 7 height 7
radio input "true"
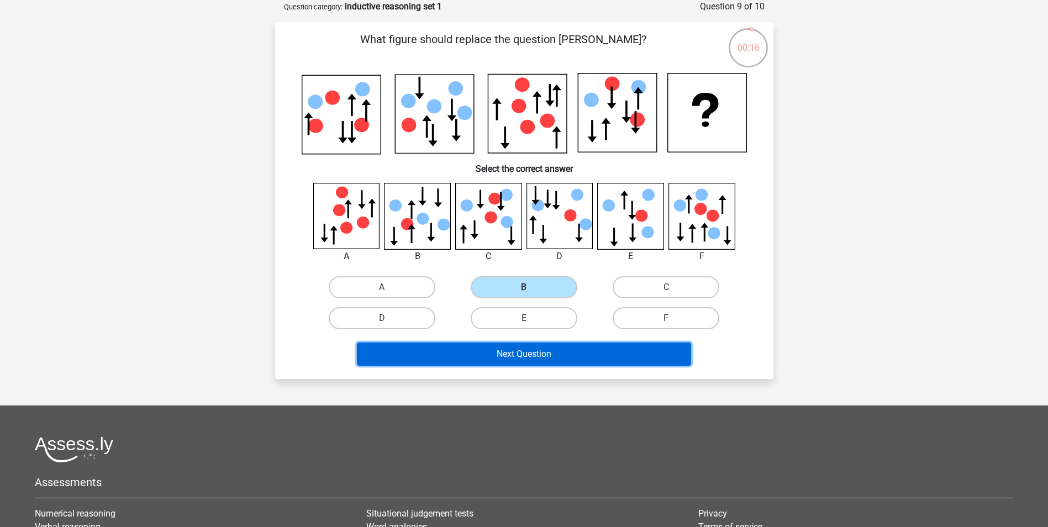
click at [542, 355] on button "Next Question" at bounding box center [524, 353] width 334 height 23
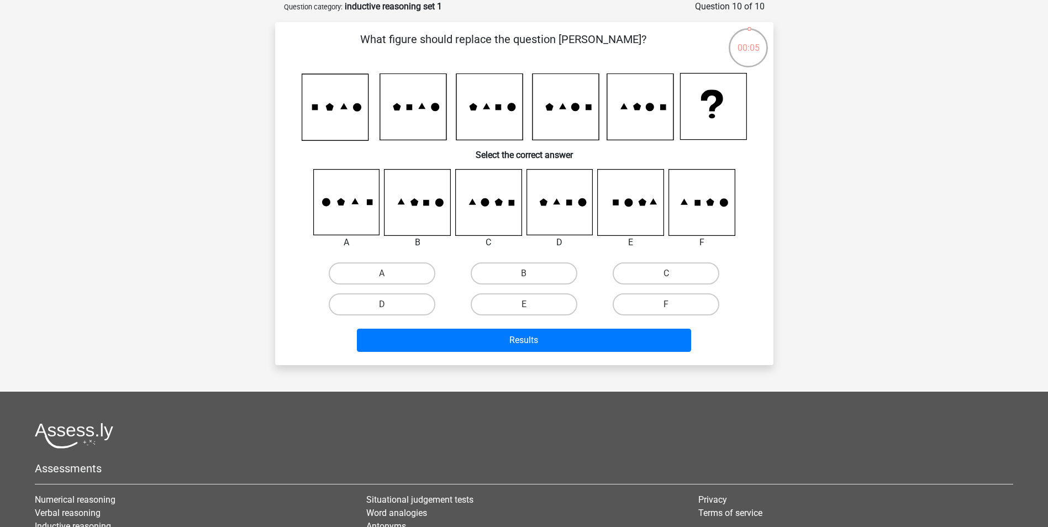
drag, startPoint x: 405, startPoint y: 273, endPoint x: 426, endPoint y: 284, distance: 23.2
click at [405, 275] on label "A" at bounding box center [382, 273] width 107 height 22
click at [389, 275] on input "A" at bounding box center [385, 276] width 7 height 7
radio input "true"
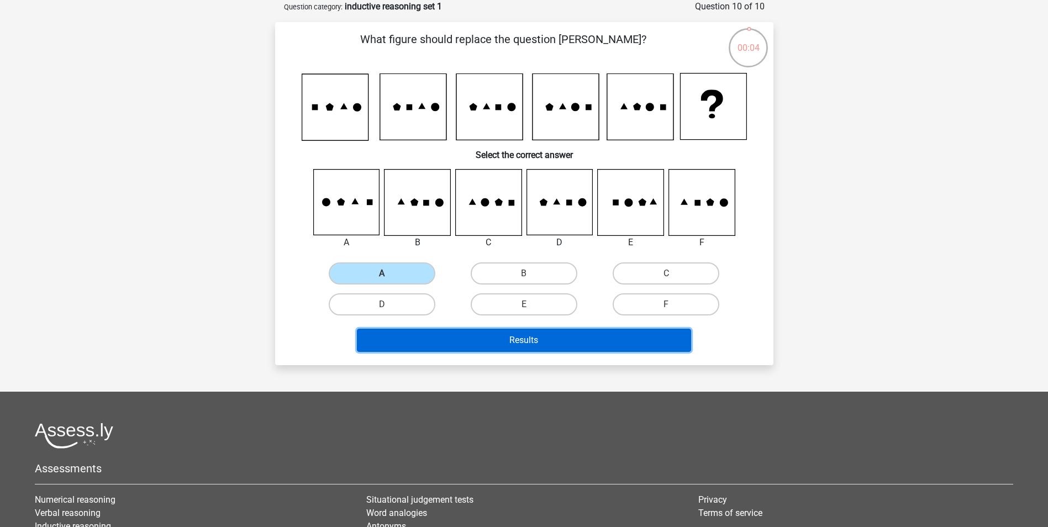
click at [518, 336] on button "Results" at bounding box center [524, 340] width 334 height 23
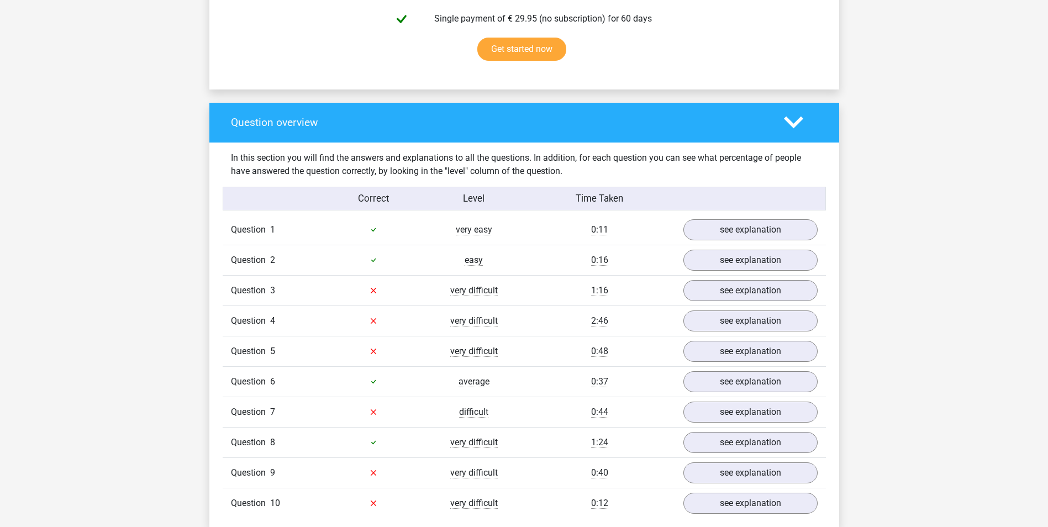
scroll to position [718, 0]
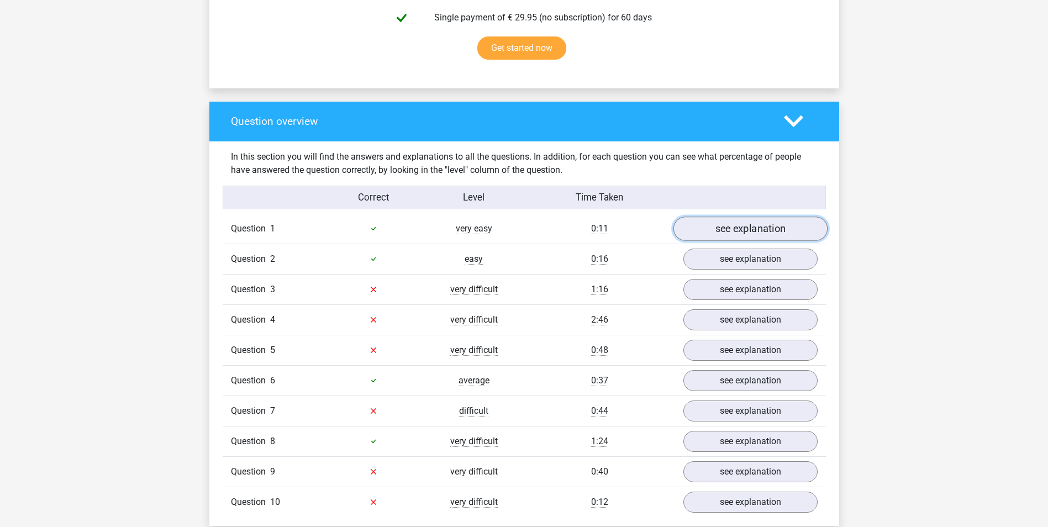
click at [726, 233] on link "see explanation" at bounding box center [750, 229] width 154 height 24
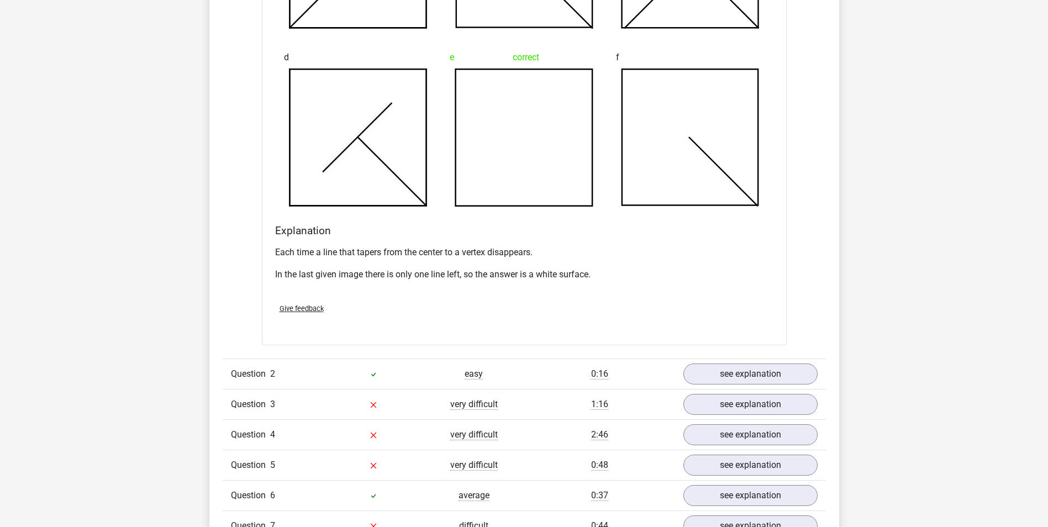
scroll to position [1270, 0]
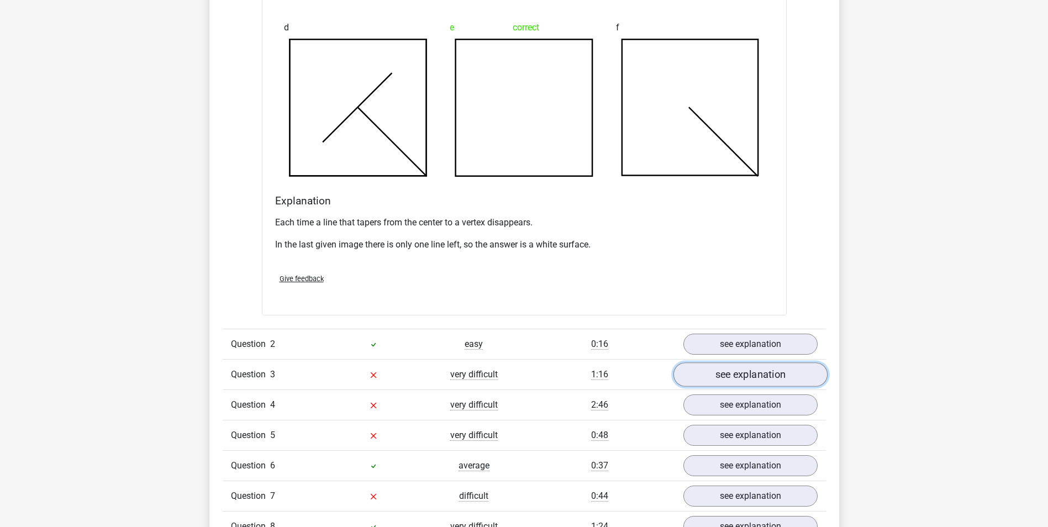
click at [723, 374] on link "see explanation" at bounding box center [750, 374] width 154 height 24
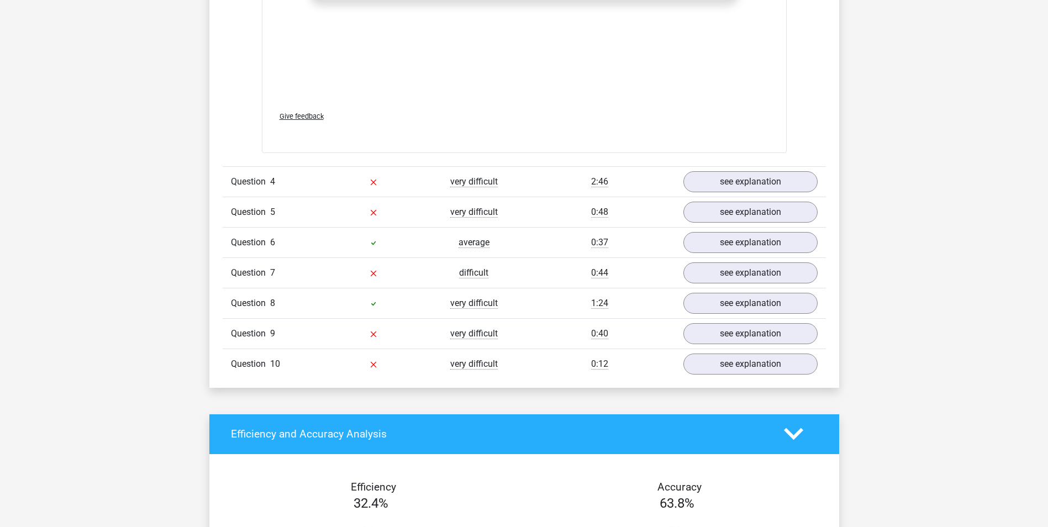
scroll to position [2430, 0]
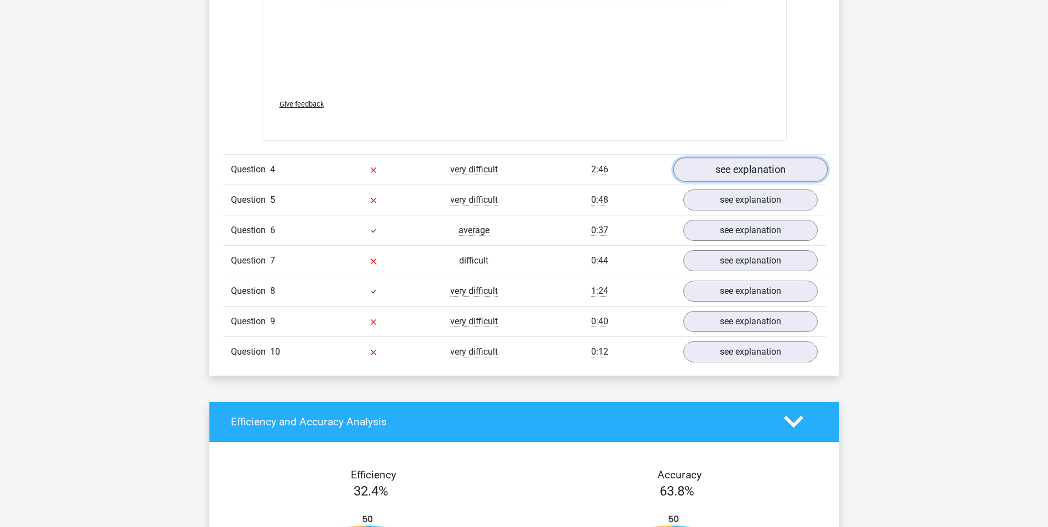
click at [755, 172] on link "see explanation" at bounding box center [750, 169] width 154 height 24
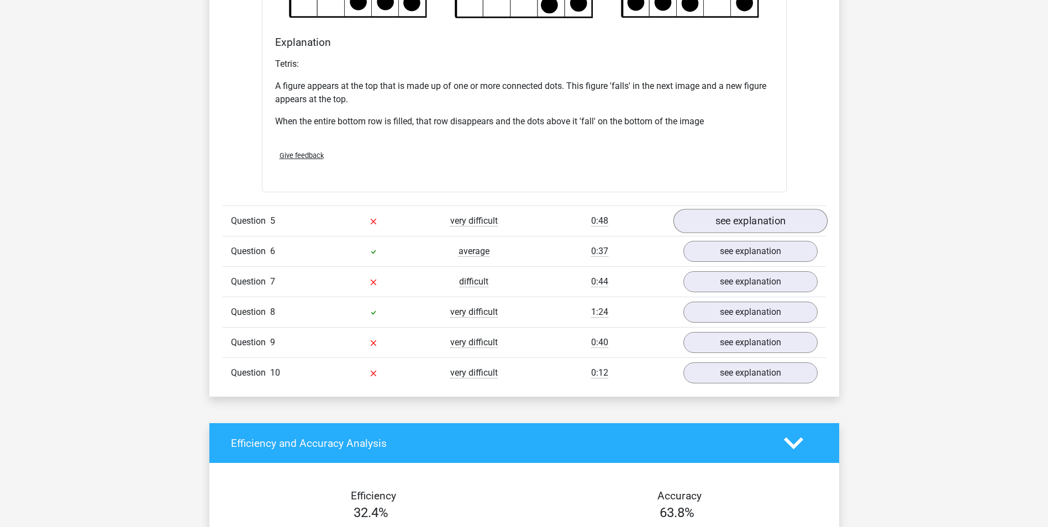
scroll to position [3093, 0]
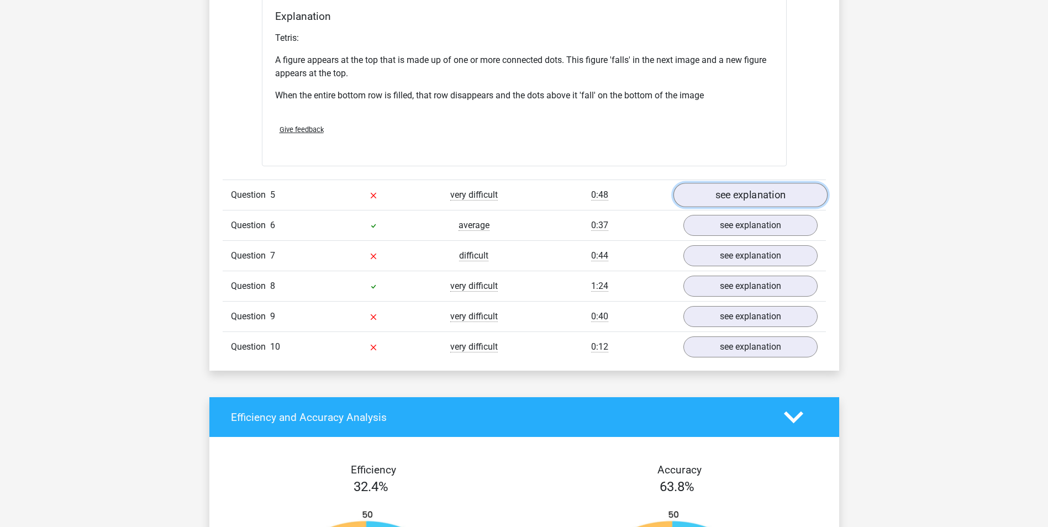
click at [770, 203] on link "see explanation" at bounding box center [750, 195] width 154 height 24
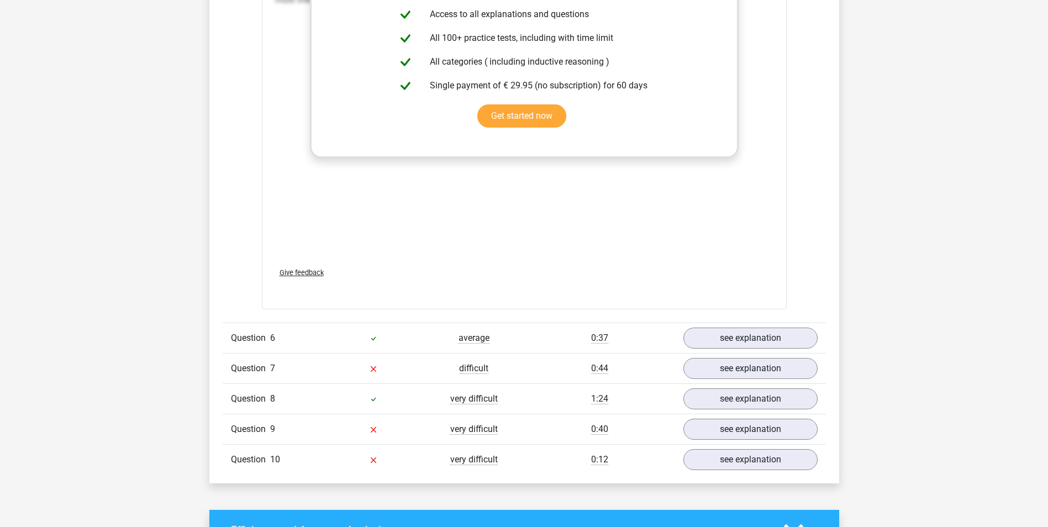
scroll to position [3922, 0]
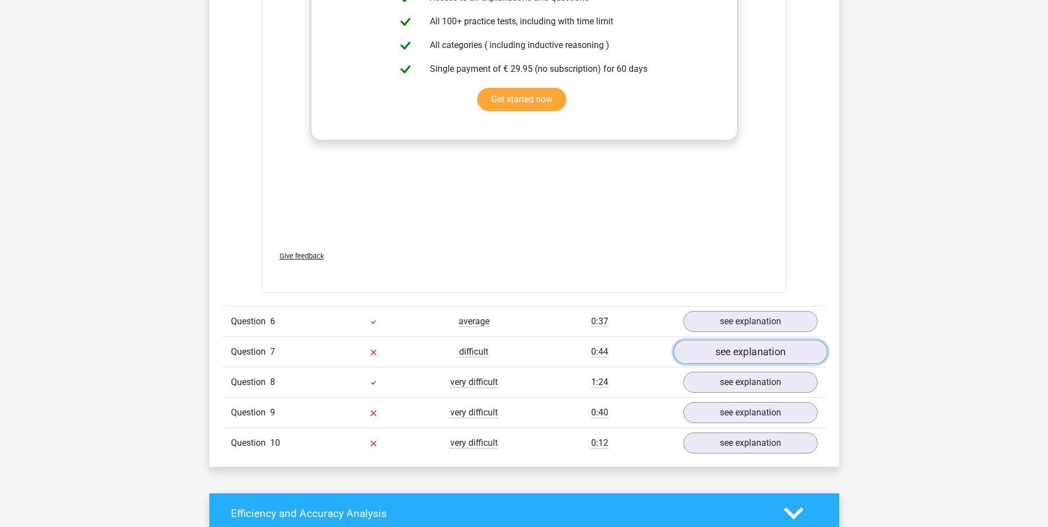
click at [772, 356] on link "see explanation" at bounding box center [750, 352] width 154 height 24
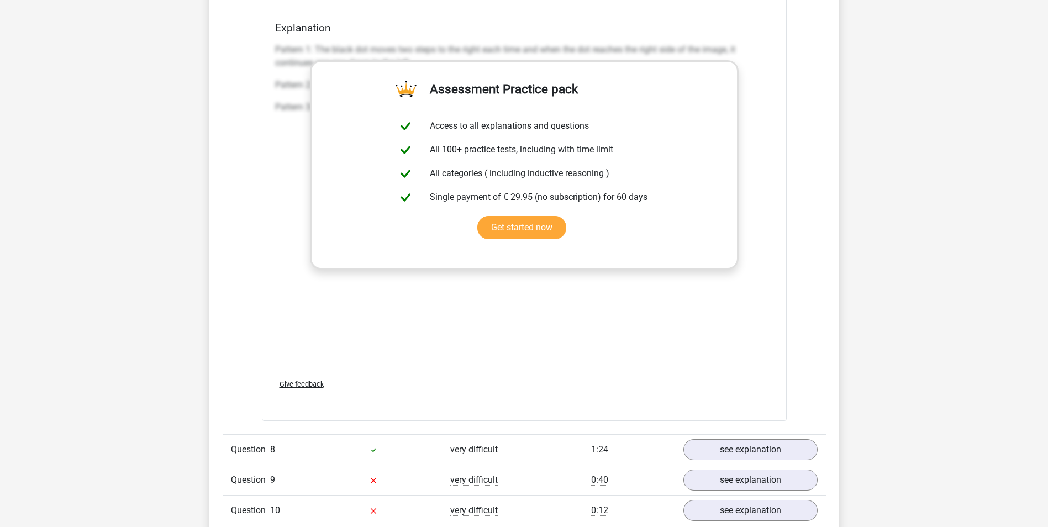
scroll to position [4861, 0]
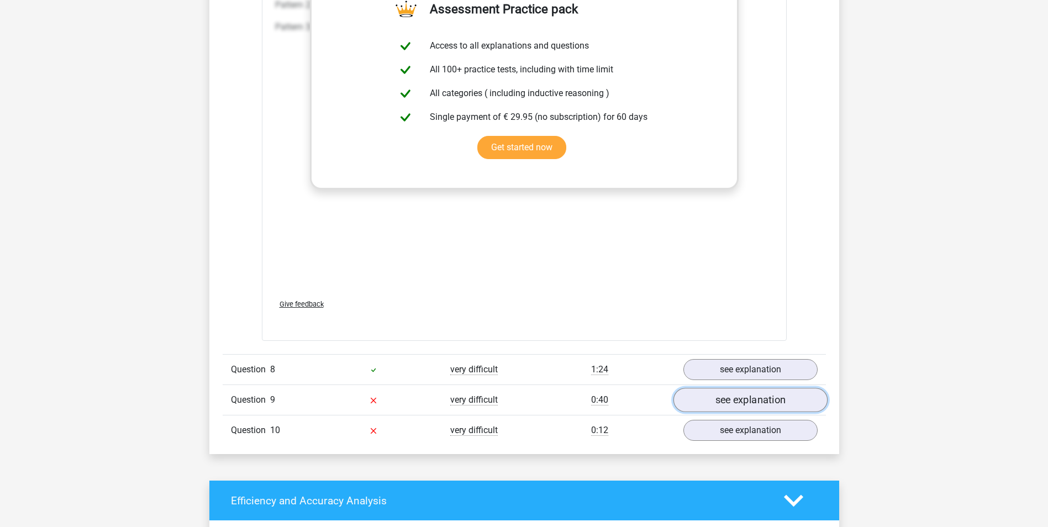
click at [761, 403] on link "see explanation" at bounding box center [750, 400] width 154 height 24
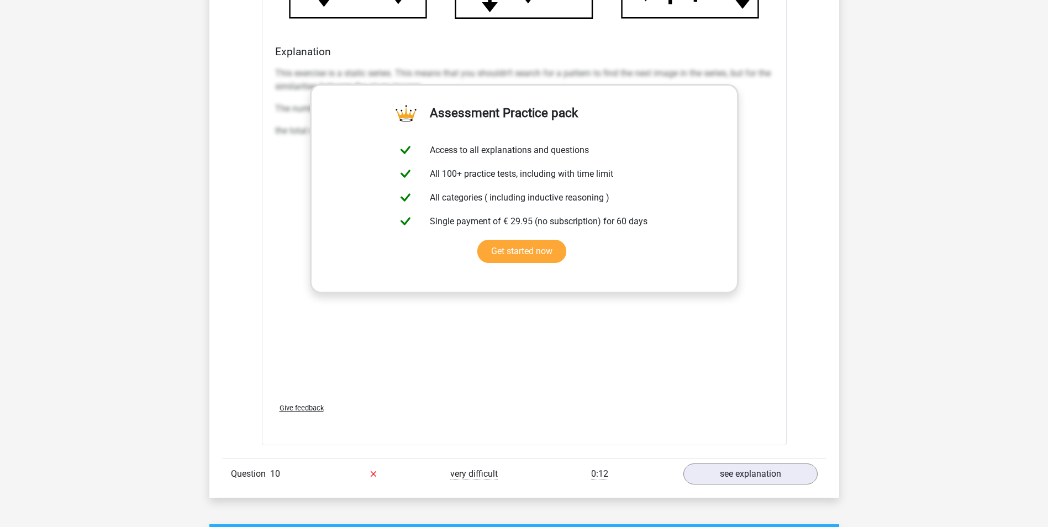
scroll to position [5744, 0]
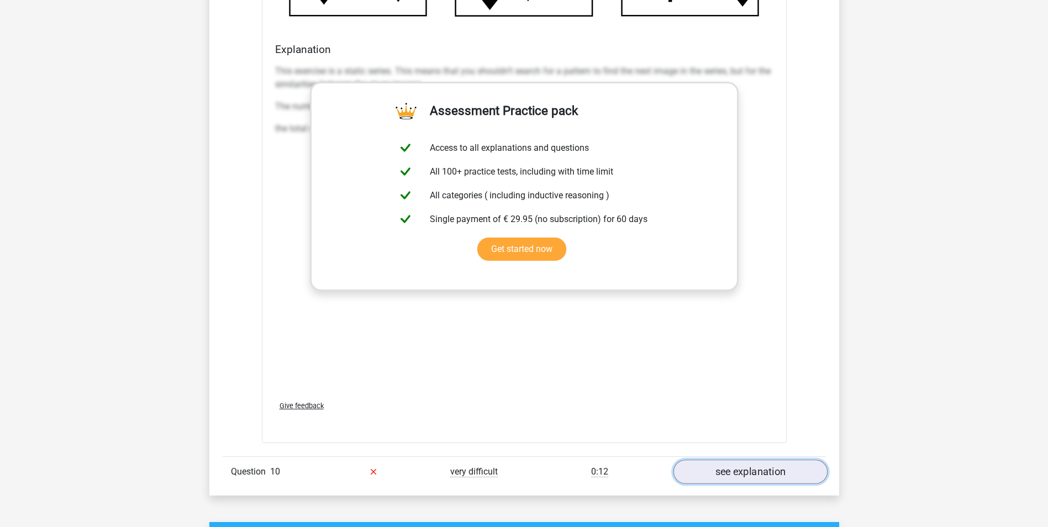
click at [743, 474] on link "see explanation" at bounding box center [750, 472] width 154 height 24
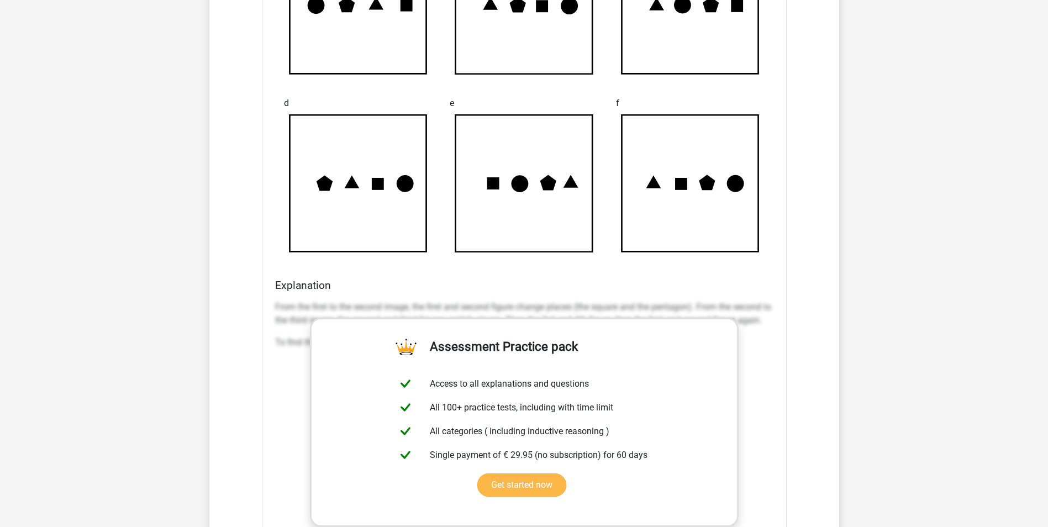
scroll to position [6462, 0]
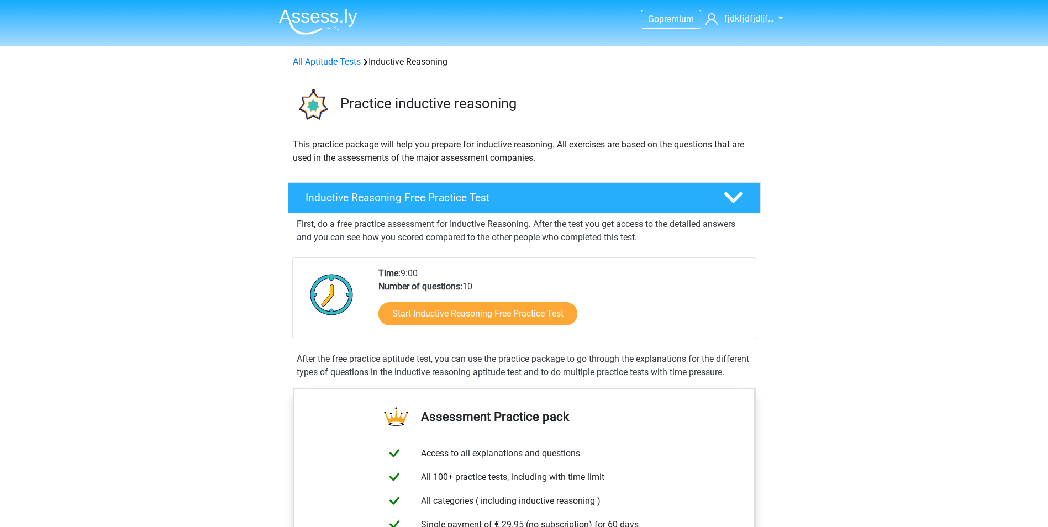
scroll to position [110, 0]
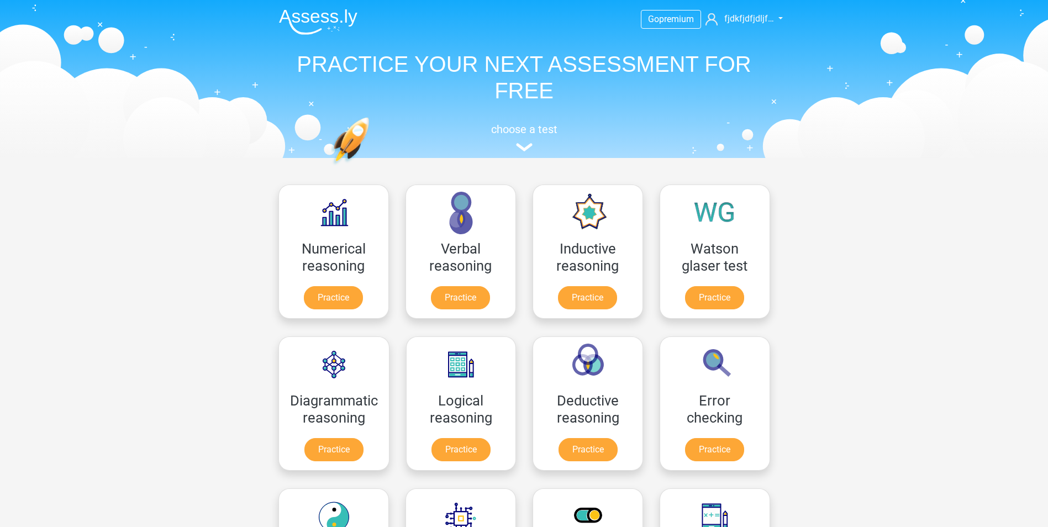
scroll to position [110, 0]
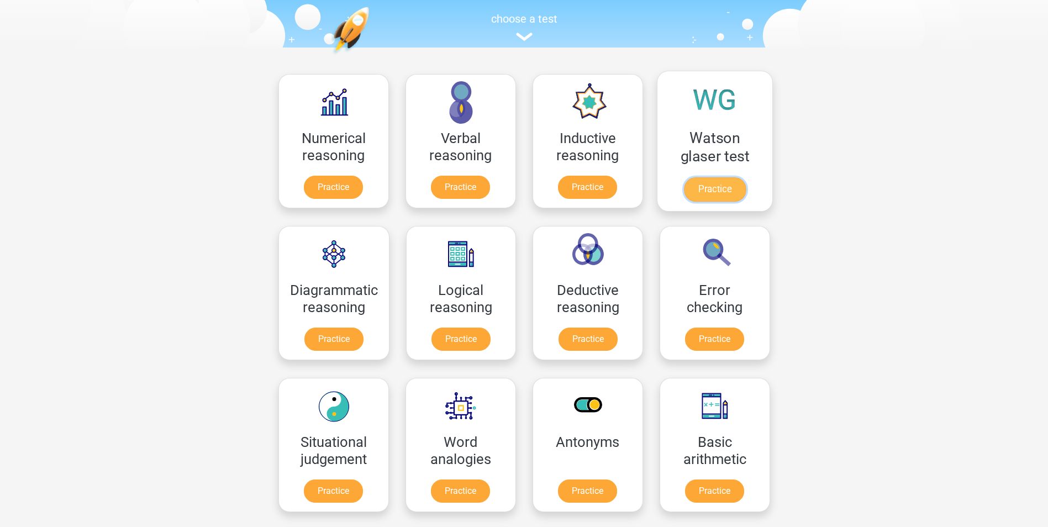
click at [704, 192] on link "Practice" at bounding box center [714, 189] width 62 height 24
click at [322, 329] on link "Practice" at bounding box center [334, 341] width 62 height 24
click at [582, 481] on link "Practice" at bounding box center [587, 493] width 62 height 24
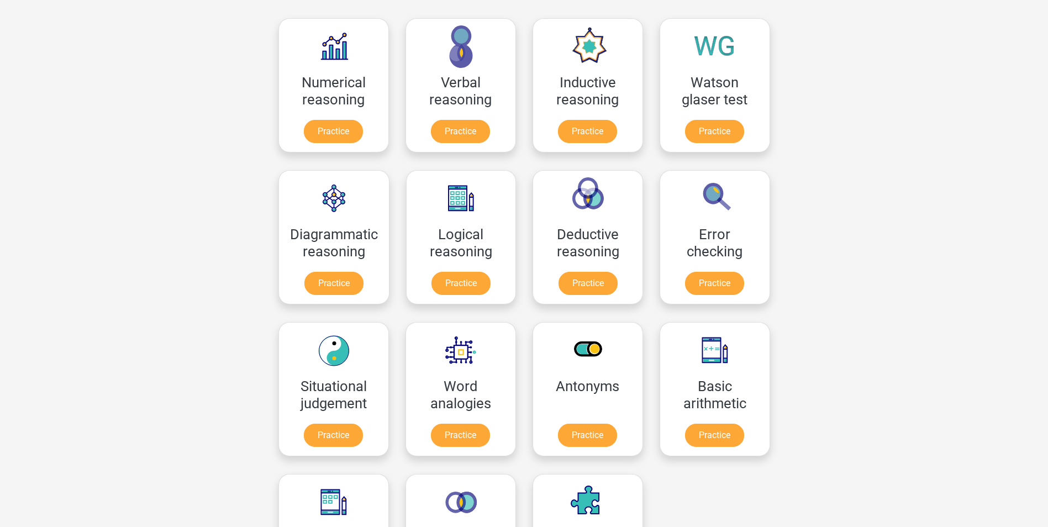
scroll to position [331, 0]
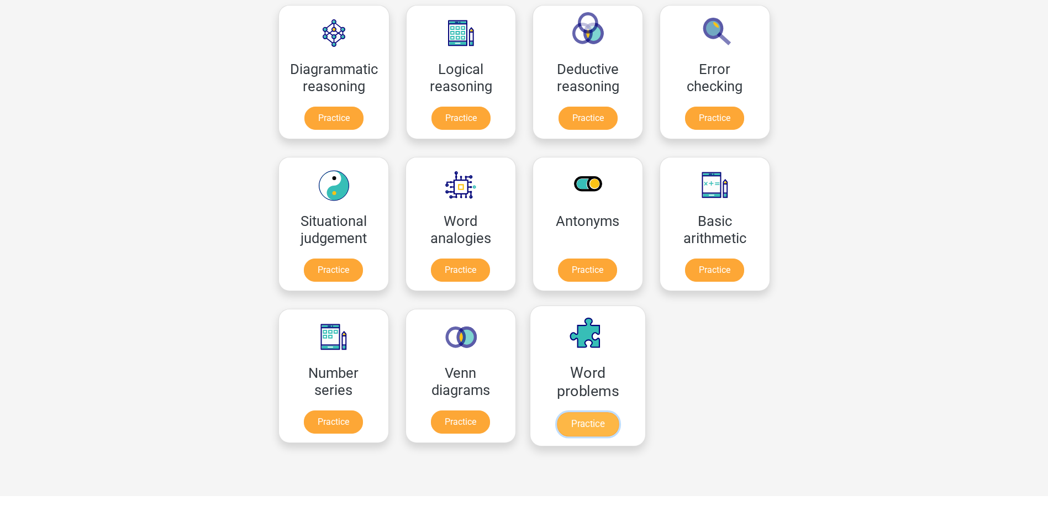
click at [597, 421] on link "Practice" at bounding box center [587, 424] width 62 height 24
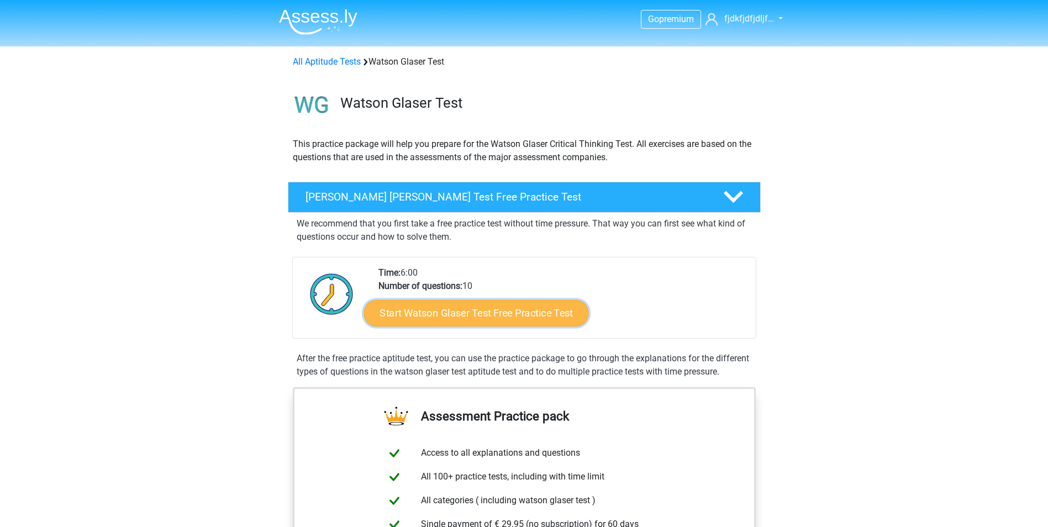
click at [491, 313] on link "Start Watson Glaser Test Free Practice Test" at bounding box center [475, 313] width 225 height 27
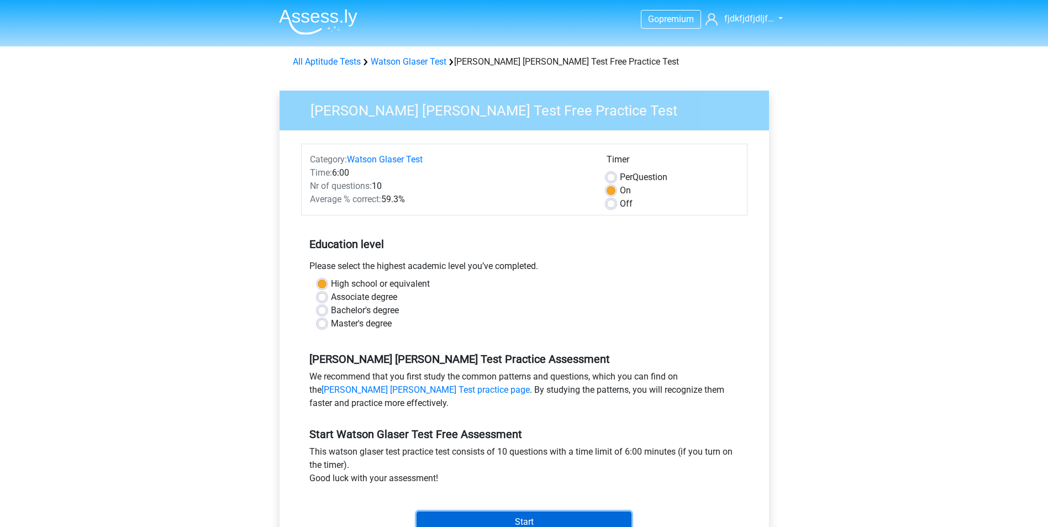
click at [546, 520] on input "Start" at bounding box center [523, 521] width 215 height 21
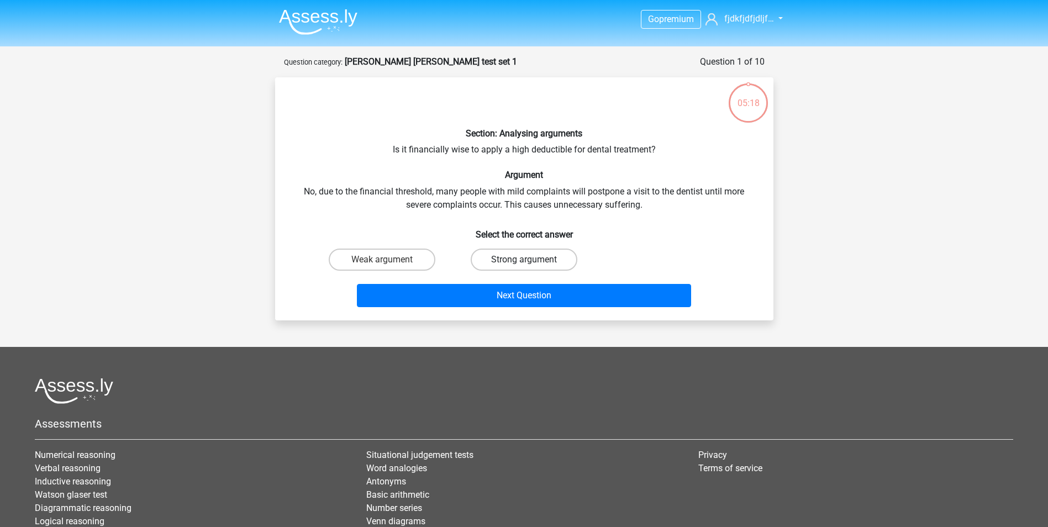
drag, startPoint x: 500, startPoint y: 255, endPoint x: 504, endPoint y: 269, distance: 14.9
click at [500, 255] on label "Strong argument" at bounding box center [524, 260] width 107 height 22
click at [524, 260] on input "Strong argument" at bounding box center [527, 263] width 7 height 7
radio input "true"
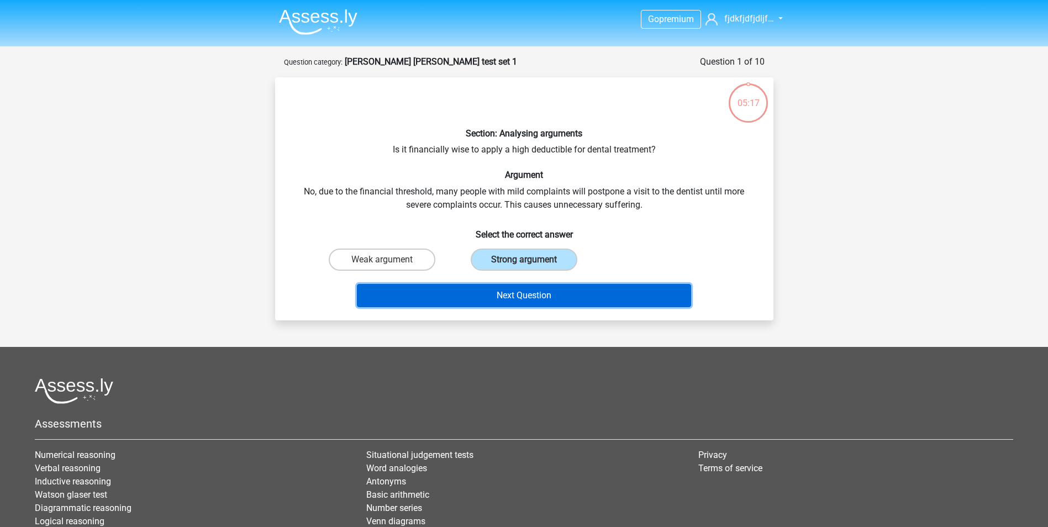
click at [505, 291] on button "Next Question" at bounding box center [524, 295] width 334 height 23
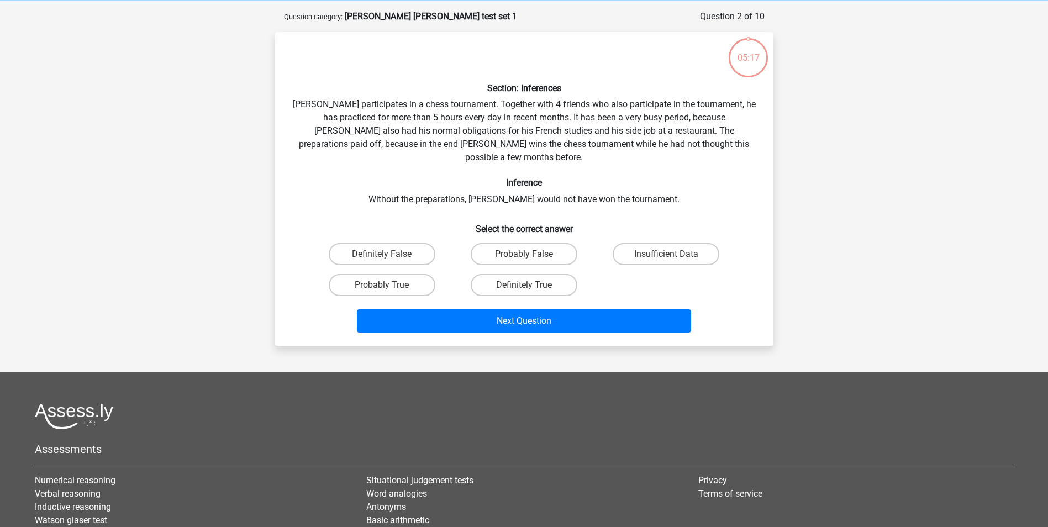
scroll to position [55, 0]
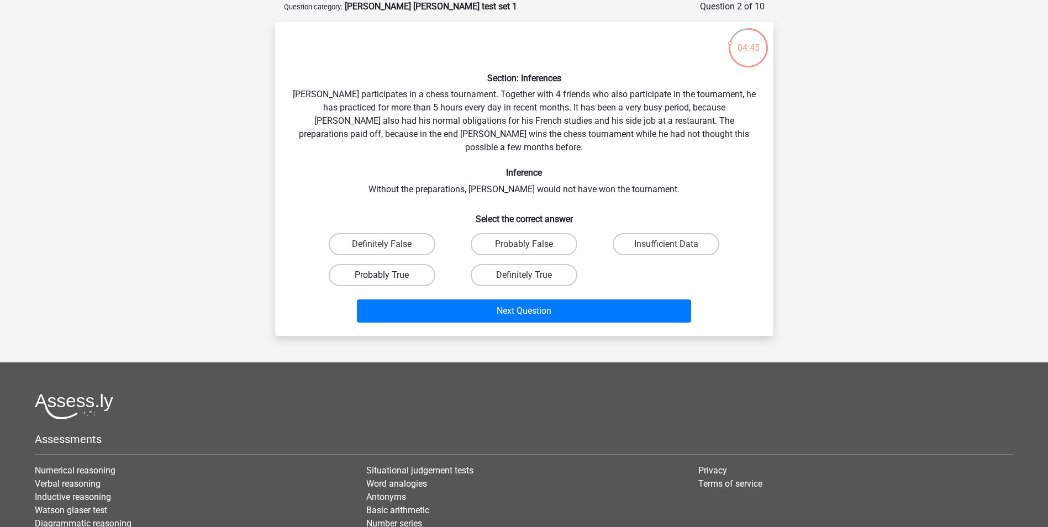
click at [399, 264] on label "Probably True" at bounding box center [382, 275] width 107 height 22
click at [389, 275] on input "Probably True" at bounding box center [385, 278] width 7 height 7
radio input "true"
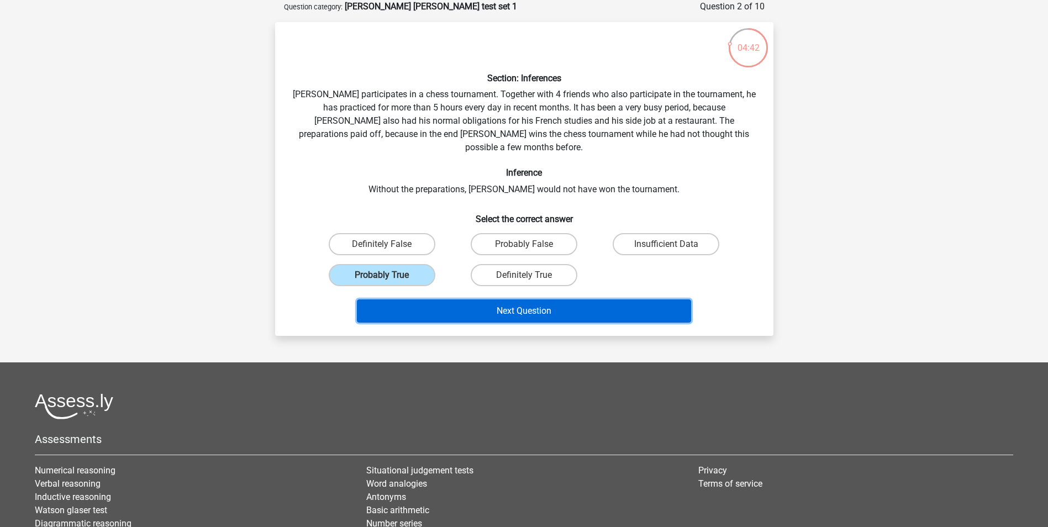
click at [488, 299] on button "Next Question" at bounding box center [524, 310] width 334 height 23
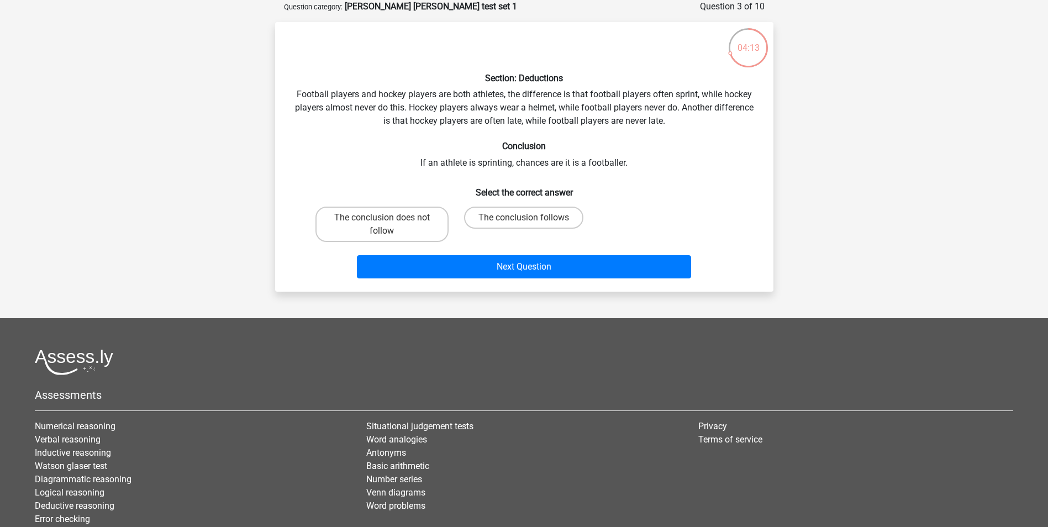
click at [529, 223] on input "The conclusion follows" at bounding box center [527, 221] width 7 height 7
radio input "true"
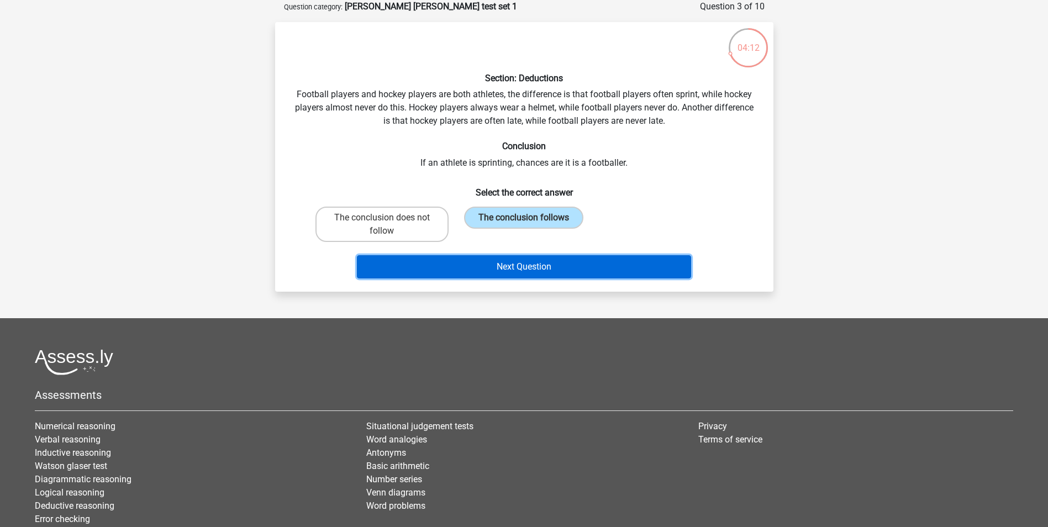
click at [520, 263] on button "Next Question" at bounding box center [524, 266] width 334 height 23
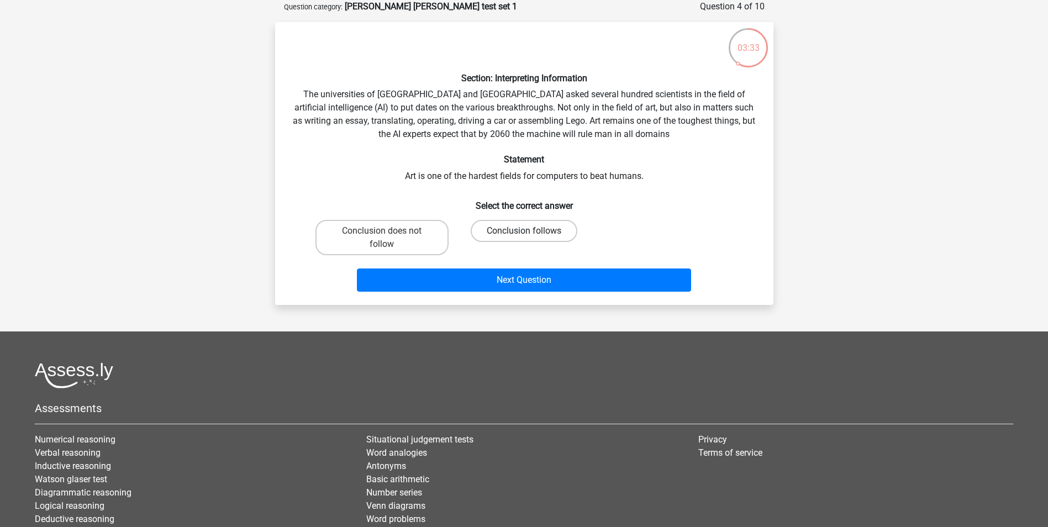
click at [534, 229] on label "Conclusion follows" at bounding box center [524, 231] width 107 height 22
click at [531, 231] on input "Conclusion follows" at bounding box center [527, 234] width 7 height 7
radio input "true"
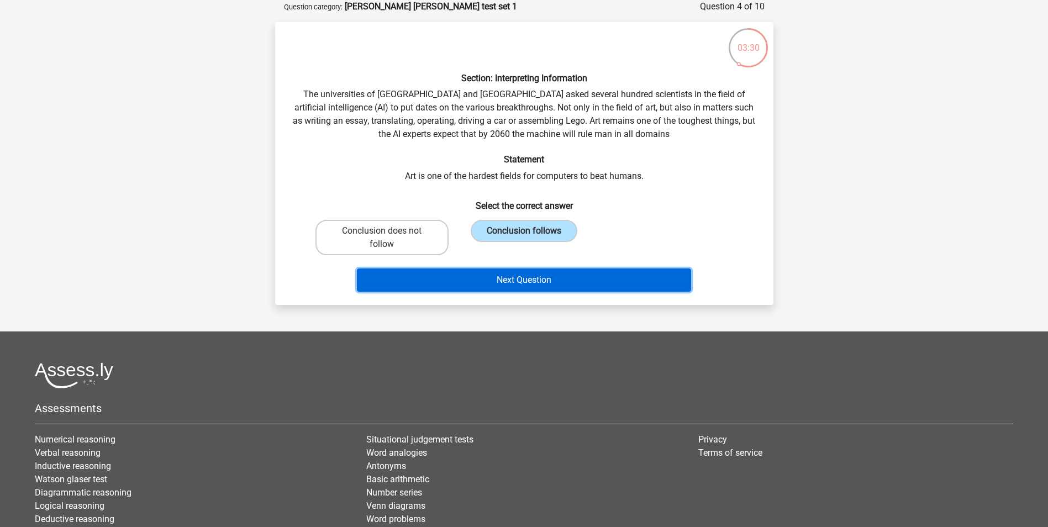
click at [544, 270] on button "Next Question" at bounding box center [524, 279] width 334 height 23
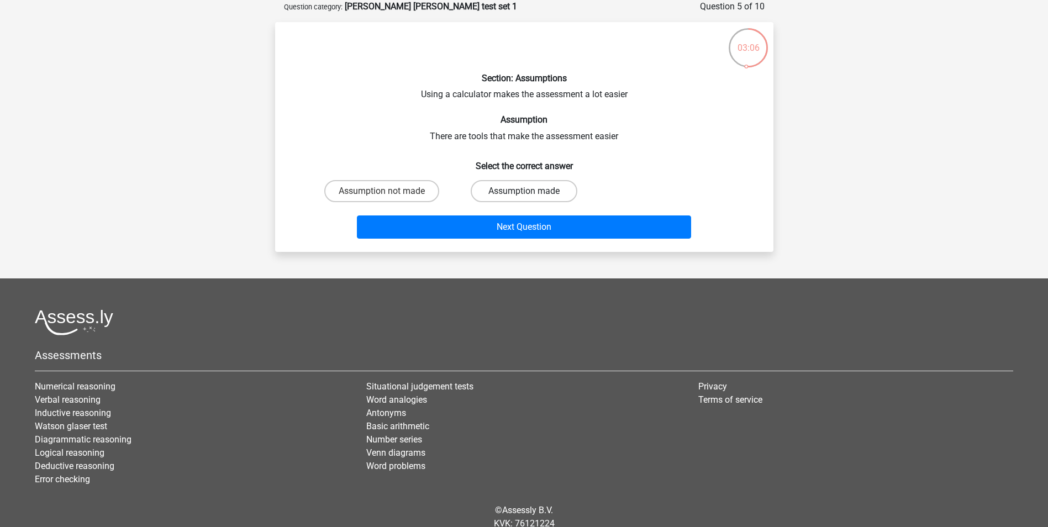
click at [535, 194] on label "Assumption made" at bounding box center [524, 191] width 107 height 22
click at [531, 194] on input "Assumption made" at bounding box center [527, 194] width 7 height 7
radio input "true"
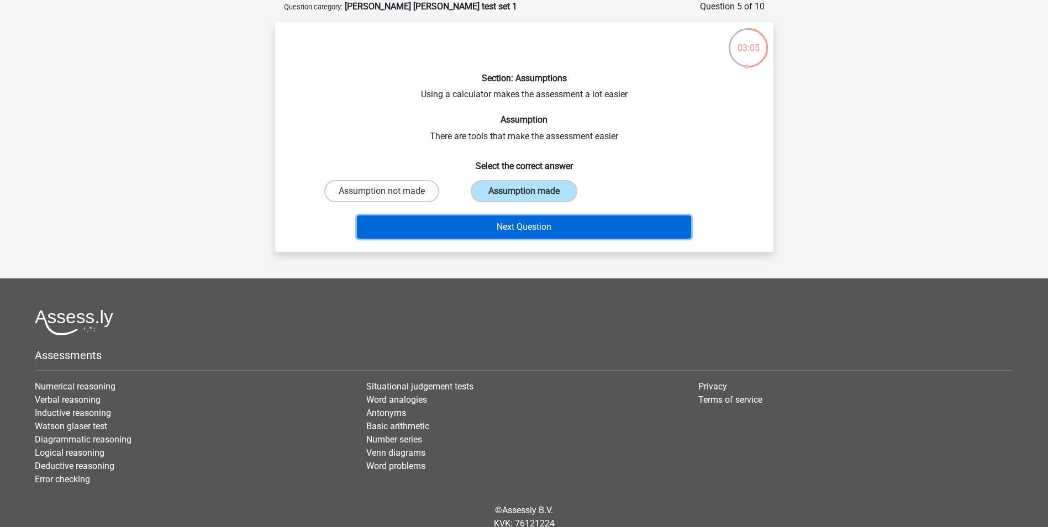
click at [530, 226] on button "Next Question" at bounding box center [524, 226] width 334 height 23
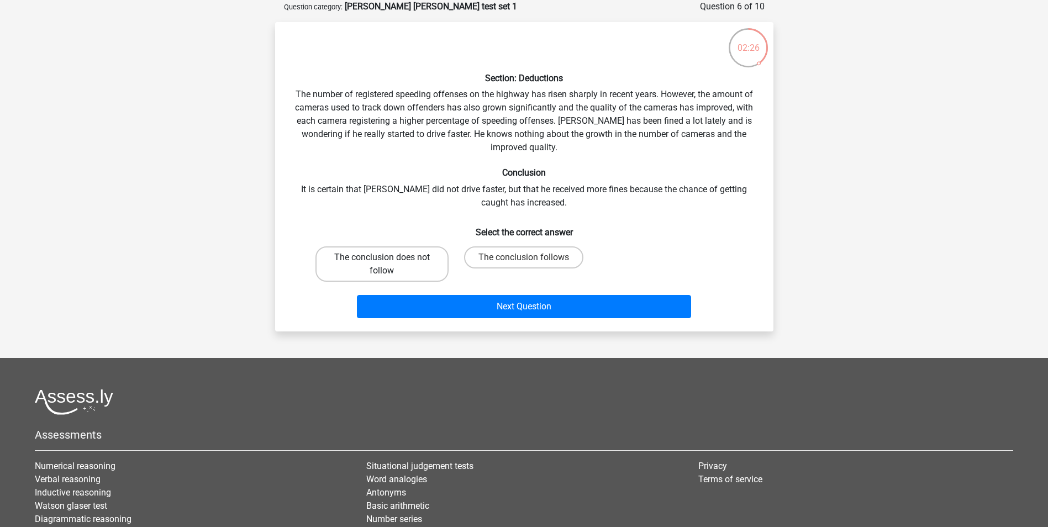
click at [362, 258] on label "The conclusion does not follow" at bounding box center [381, 263] width 133 height 35
click at [382, 258] on input "The conclusion does not follow" at bounding box center [385, 260] width 7 height 7
radio input "true"
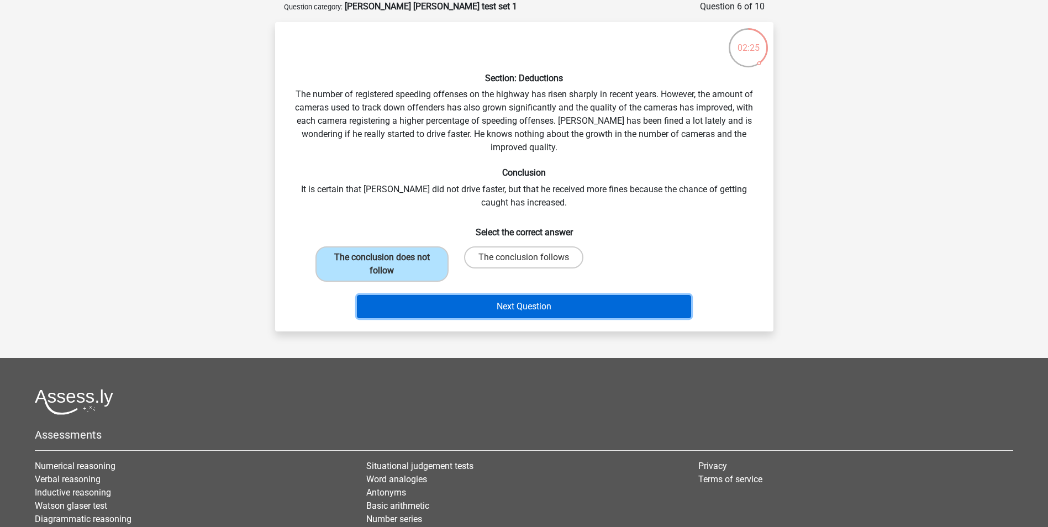
click at [477, 298] on button "Next Question" at bounding box center [524, 306] width 334 height 23
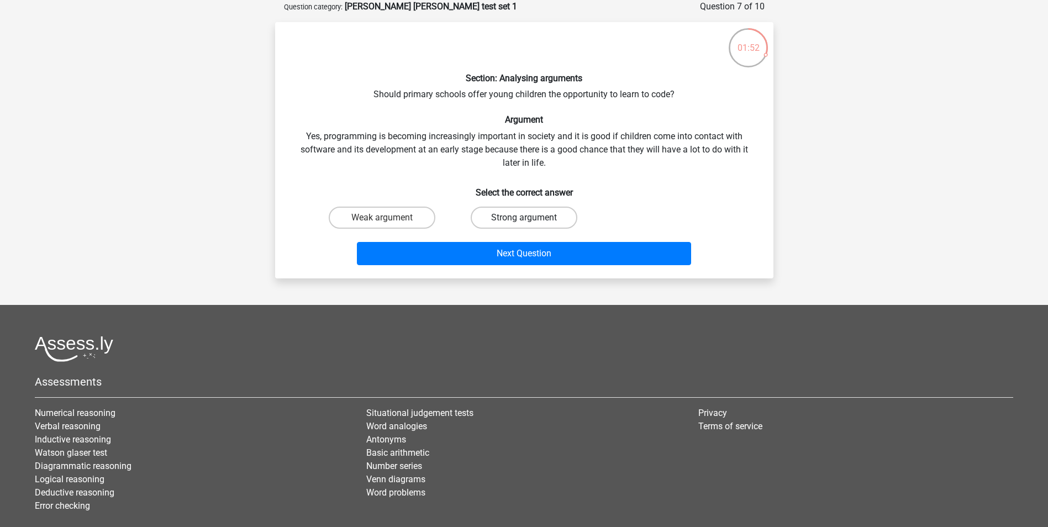
click at [494, 211] on label "Strong argument" at bounding box center [524, 218] width 107 height 22
click at [524, 218] on input "Strong argument" at bounding box center [527, 221] width 7 height 7
radio input "true"
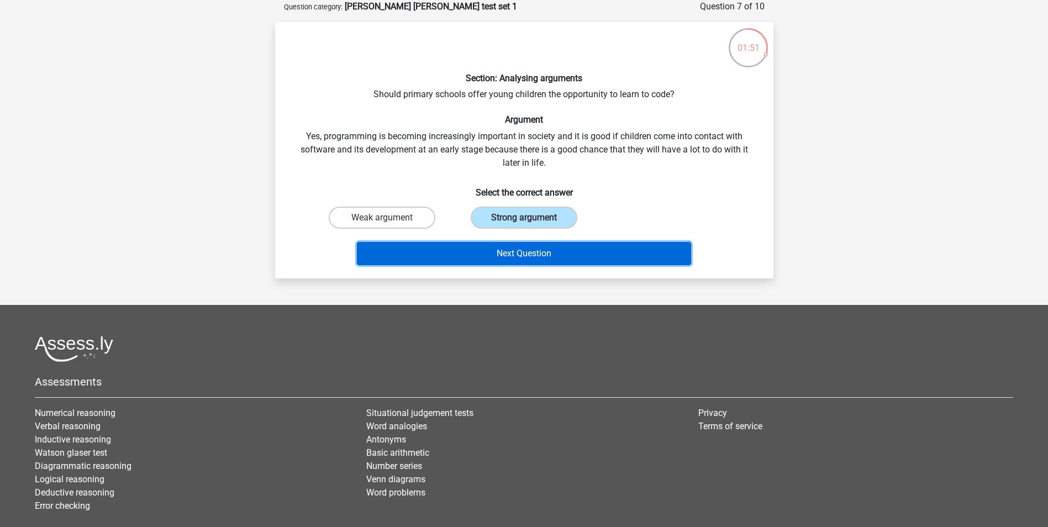
click at [521, 258] on button "Next Question" at bounding box center [524, 253] width 334 height 23
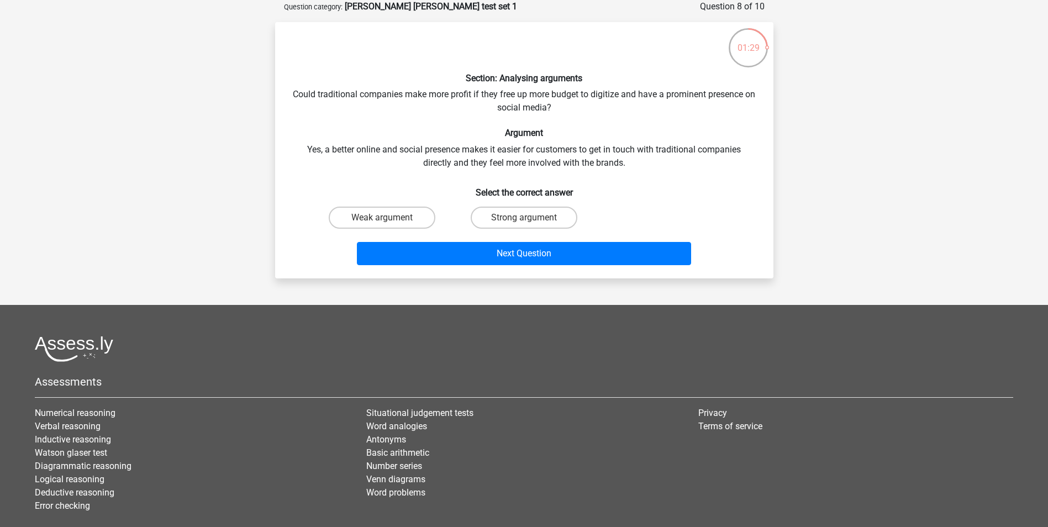
drag, startPoint x: 520, startPoint y: 212, endPoint x: 527, endPoint y: 223, distance: 13.4
click at [523, 217] on label "Strong argument" at bounding box center [524, 218] width 107 height 22
click at [524, 218] on input "Strong argument" at bounding box center [527, 221] width 7 height 7
radio input "true"
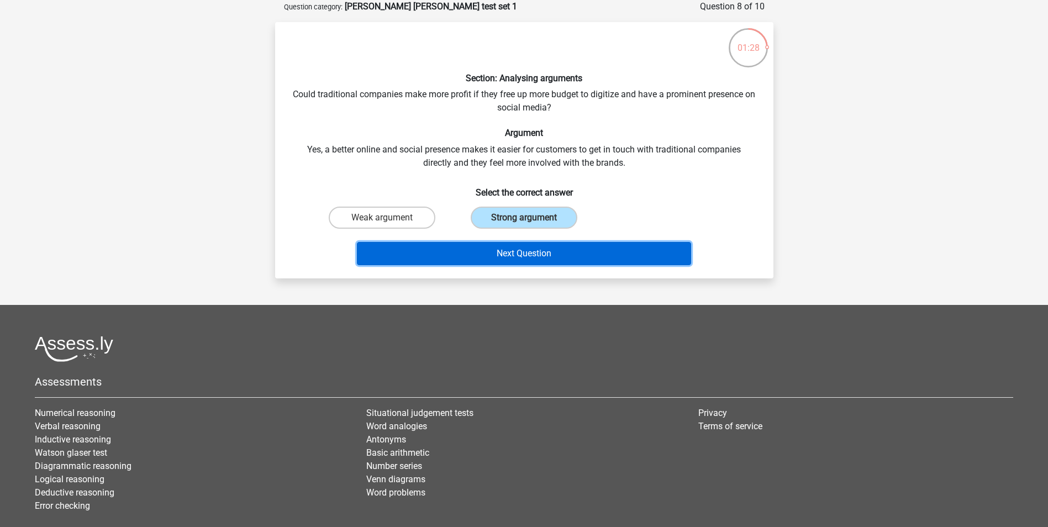
click at [531, 250] on button "Next Question" at bounding box center [524, 253] width 334 height 23
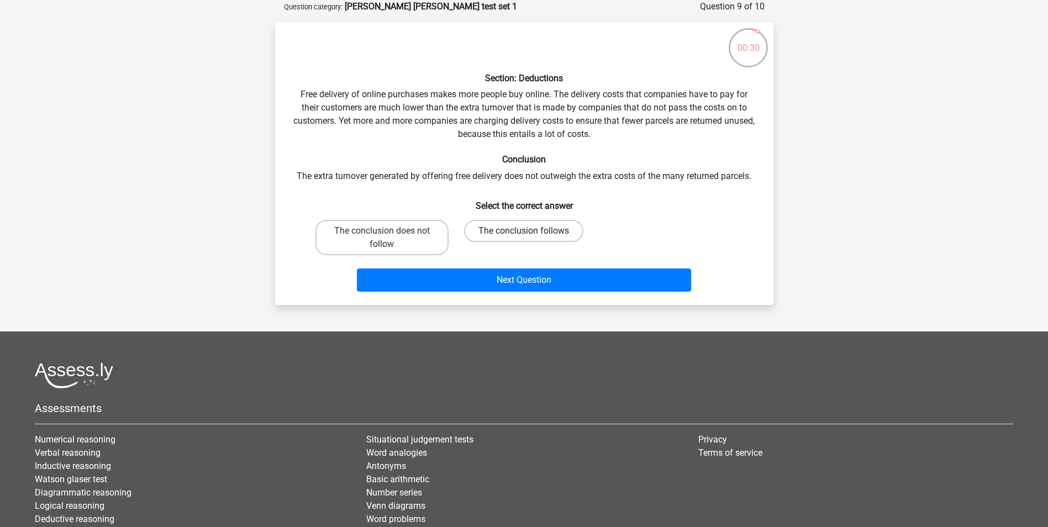
drag, startPoint x: 491, startPoint y: 225, endPoint x: 502, endPoint y: 233, distance: 13.4
click at [493, 225] on label "The conclusion follows" at bounding box center [523, 231] width 119 height 22
click at [524, 231] on input "The conclusion follows" at bounding box center [527, 234] width 7 height 7
radio input "true"
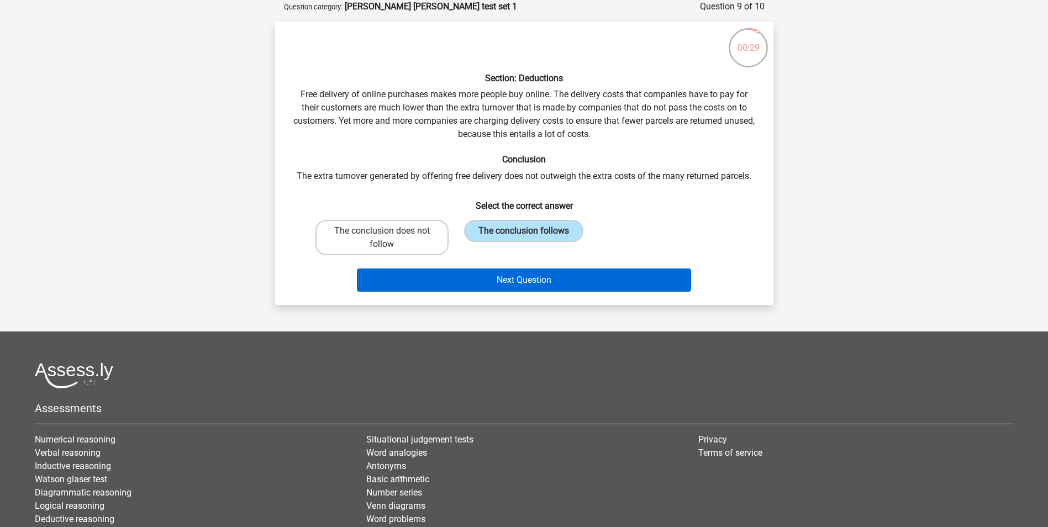
click at [510, 270] on div "Next Question" at bounding box center [524, 278] width 463 height 36
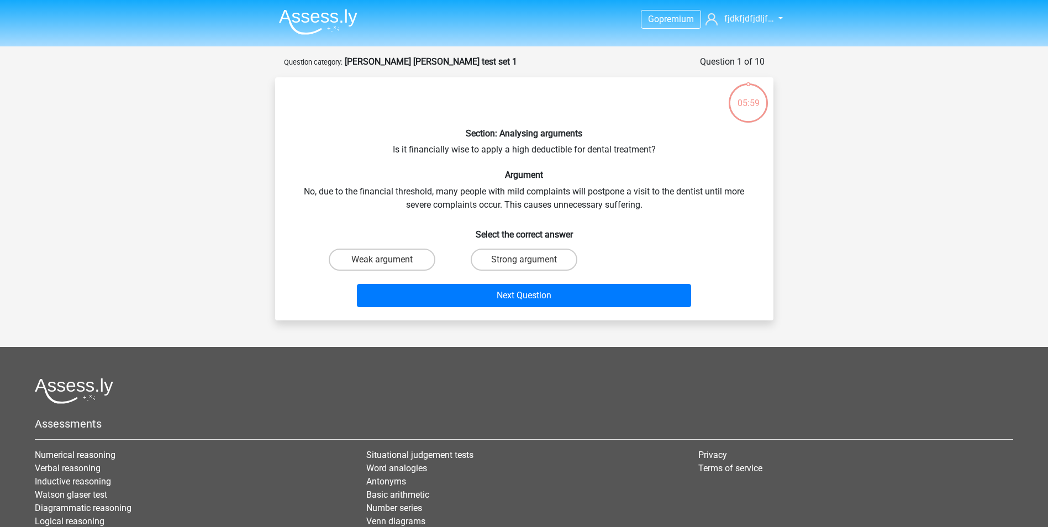
scroll to position [55, 0]
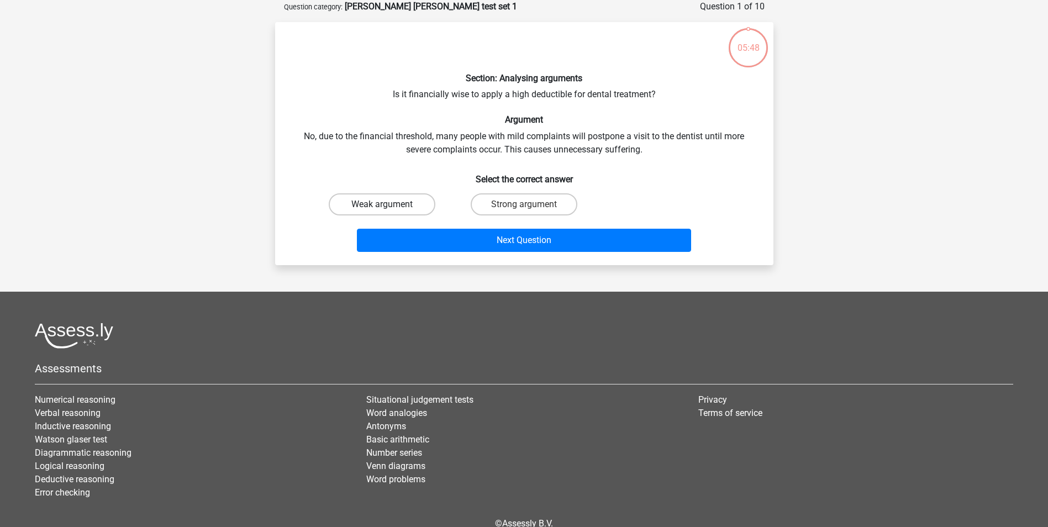
click at [410, 205] on label "Weak argument" at bounding box center [382, 204] width 107 height 22
click at [389, 205] on input "Weak argument" at bounding box center [385, 207] width 7 height 7
radio input "true"
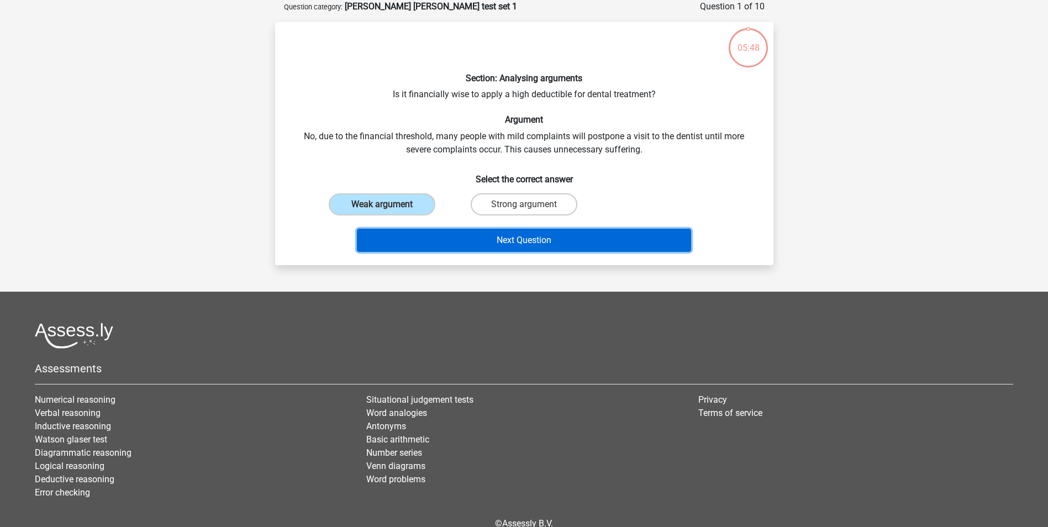
click at [464, 239] on button "Next Question" at bounding box center [524, 240] width 334 height 23
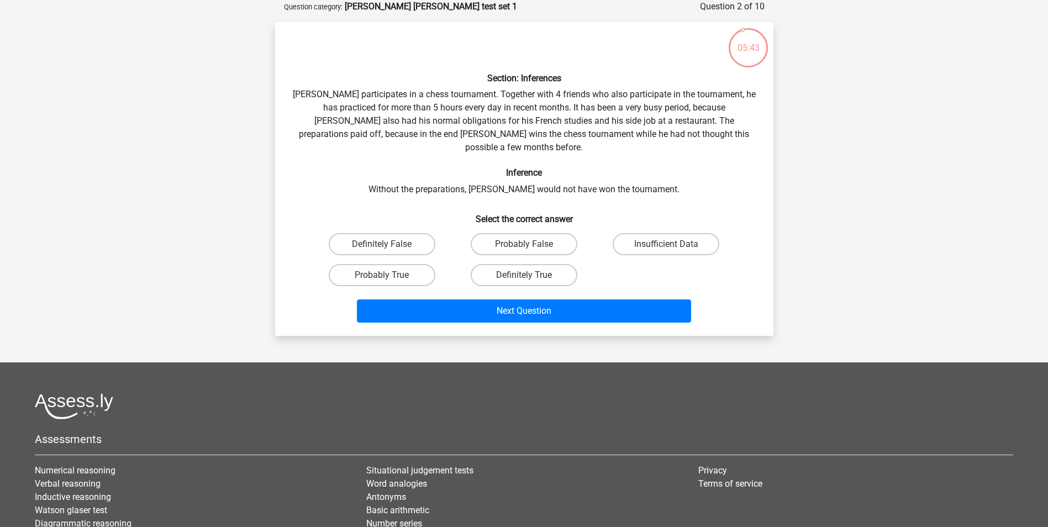
drag, startPoint x: 423, startPoint y: 257, endPoint x: 457, endPoint y: 280, distance: 41.1
click at [422, 264] on label "Probably True" at bounding box center [382, 275] width 107 height 22
click at [389, 275] on input "Probably True" at bounding box center [385, 278] width 7 height 7
radio input "true"
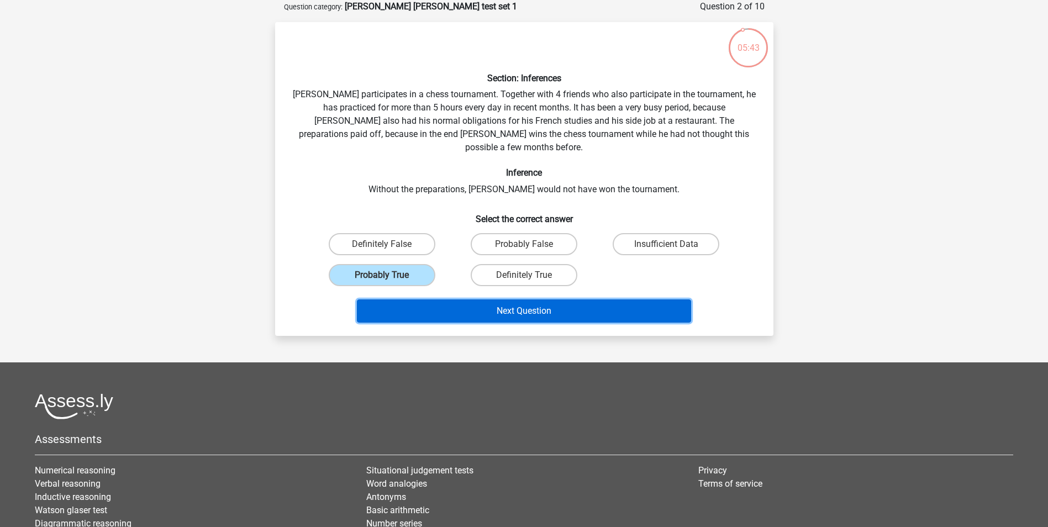
click at [484, 299] on button "Next Question" at bounding box center [524, 310] width 334 height 23
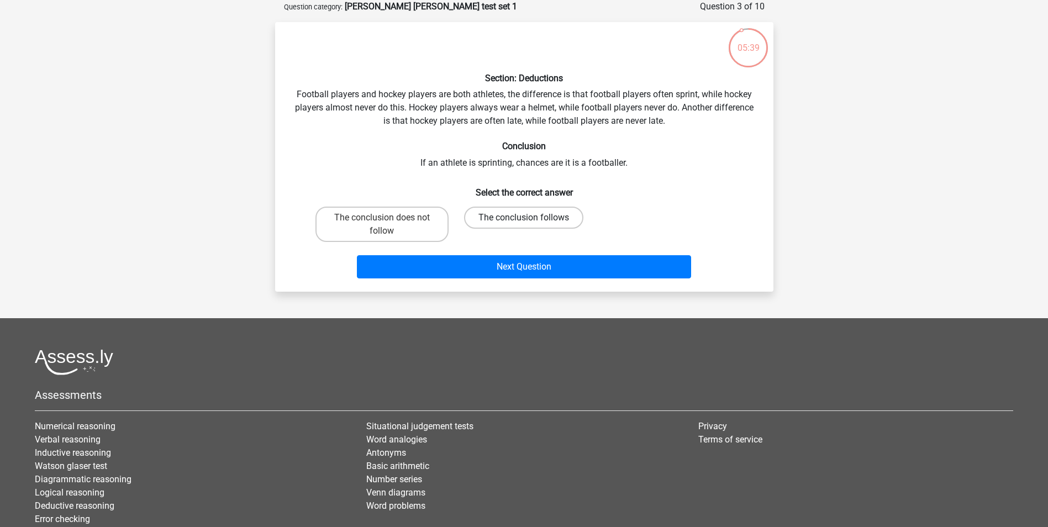
click at [495, 218] on label "The conclusion follows" at bounding box center [523, 218] width 119 height 22
click at [524, 218] on input "The conclusion follows" at bounding box center [527, 221] width 7 height 7
radio input "true"
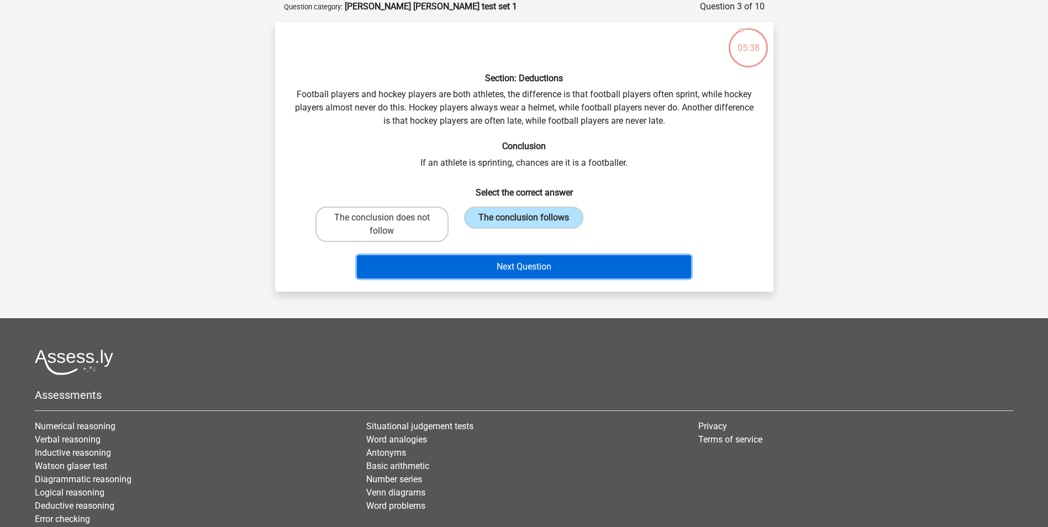
click at [504, 270] on button "Next Question" at bounding box center [524, 266] width 334 height 23
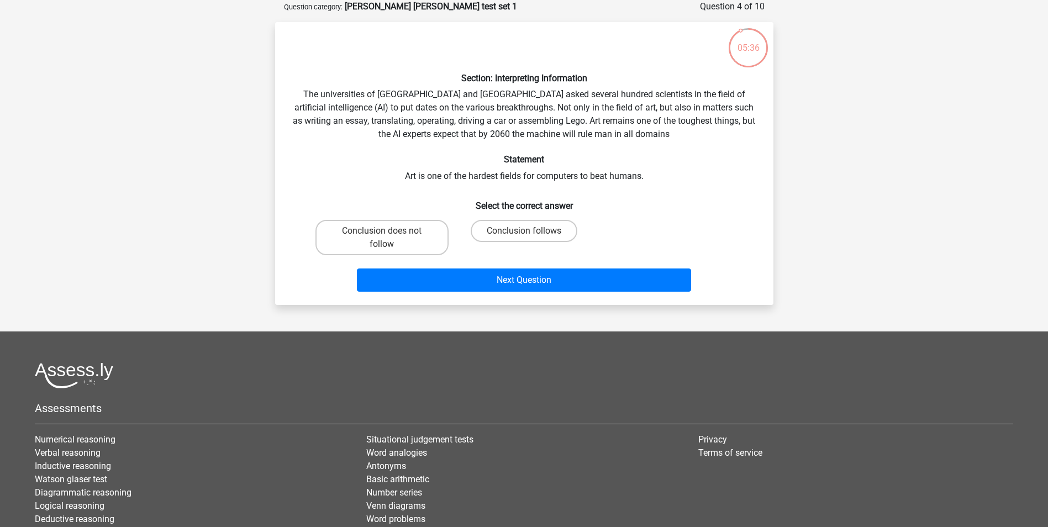
click at [524, 234] on input "Conclusion follows" at bounding box center [527, 234] width 7 height 7
radio input "true"
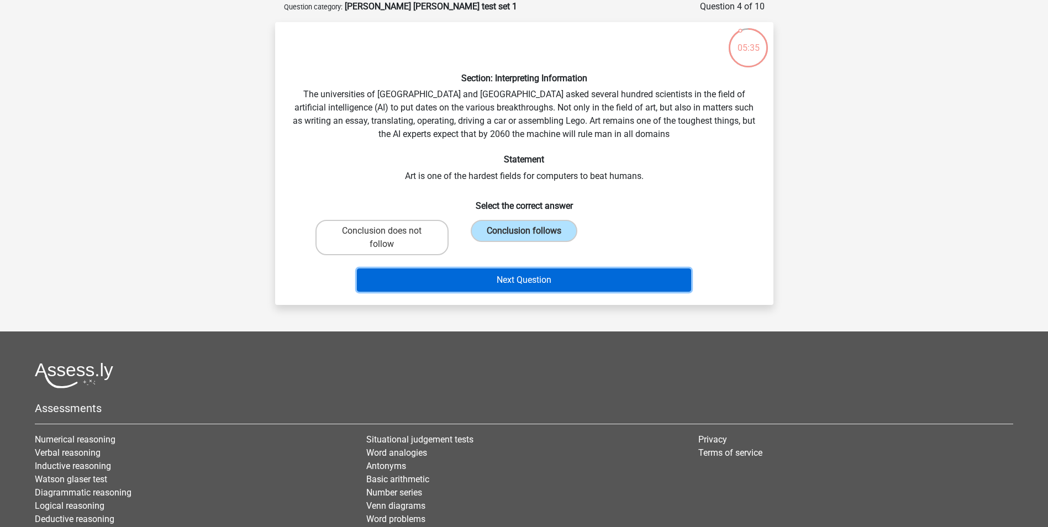
click at [509, 284] on button "Next Question" at bounding box center [524, 279] width 334 height 23
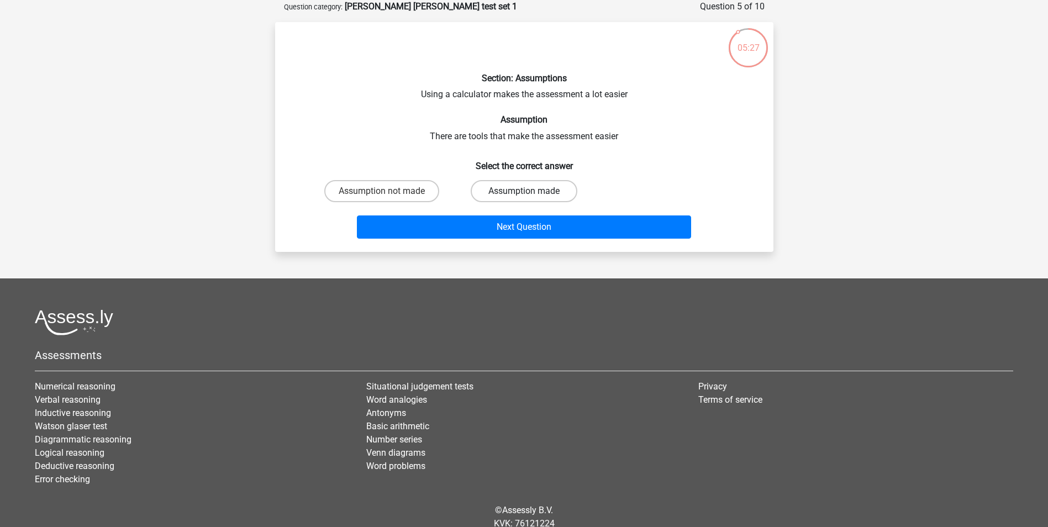
click at [544, 182] on label "Assumption made" at bounding box center [524, 191] width 107 height 22
click at [531, 191] on input "Assumption made" at bounding box center [527, 194] width 7 height 7
radio input "true"
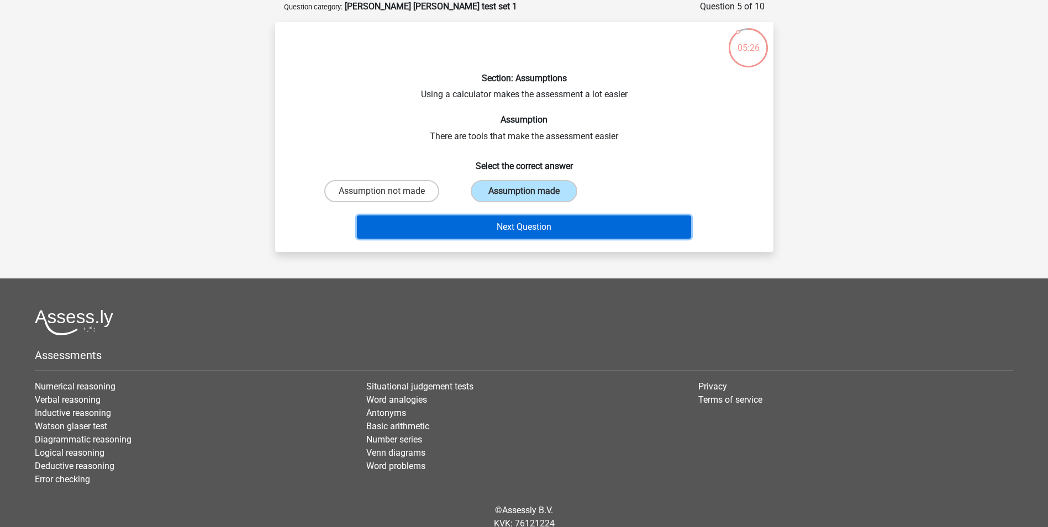
click at [544, 223] on button "Next Question" at bounding box center [524, 226] width 334 height 23
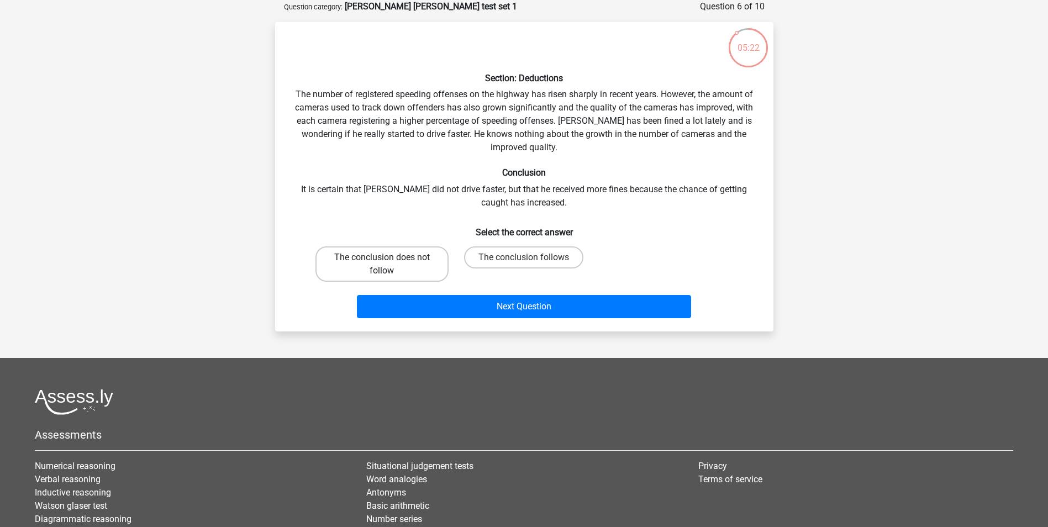
drag, startPoint x: 378, startPoint y: 264, endPoint x: 440, endPoint y: 284, distance: 65.5
click at [379, 265] on label "The conclusion does not follow" at bounding box center [381, 263] width 133 height 35
click at [382, 265] on input "The conclusion does not follow" at bounding box center [385, 260] width 7 height 7
radio input "true"
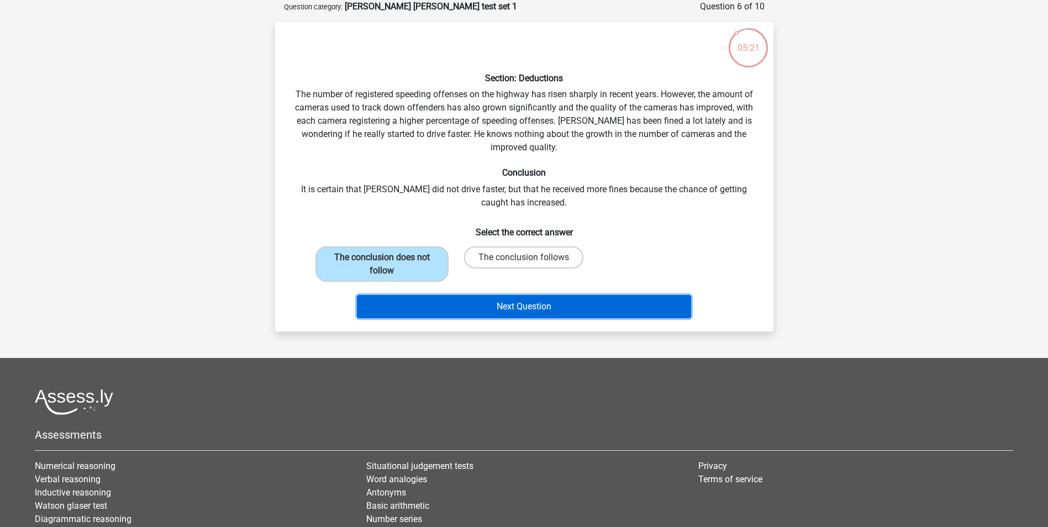
click at [501, 307] on button "Next Question" at bounding box center [524, 306] width 334 height 23
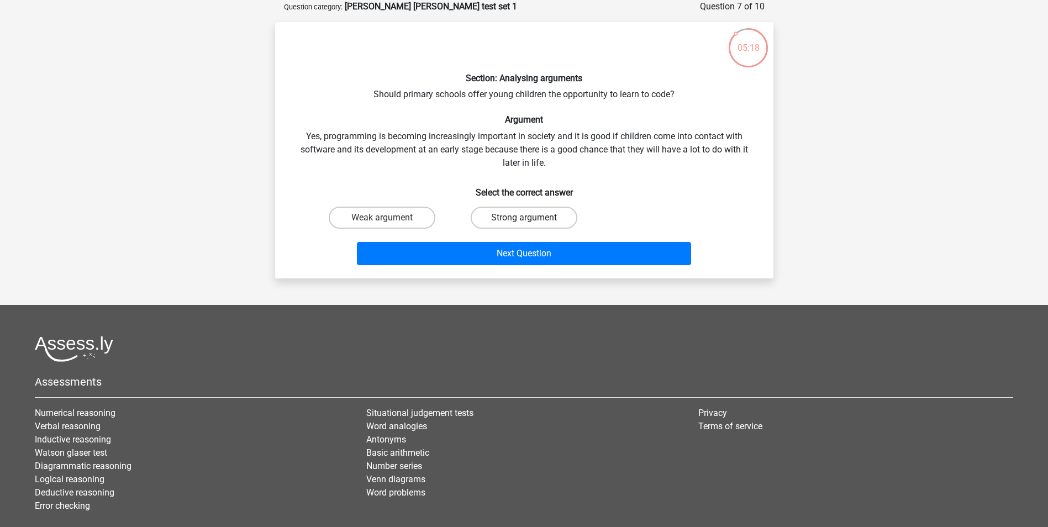
click at [493, 217] on label "Strong argument" at bounding box center [524, 218] width 107 height 22
click at [524, 218] on input "Strong argument" at bounding box center [527, 221] width 7 height 7
radio input "true"
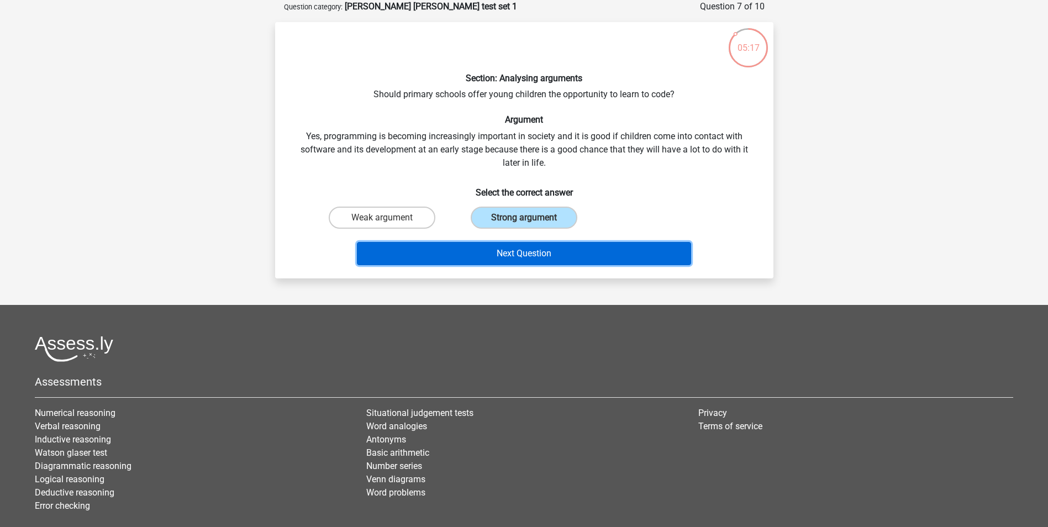
click at [507, 251] on button "Next Question" at bounding box center [524, 253] width 334 height 23
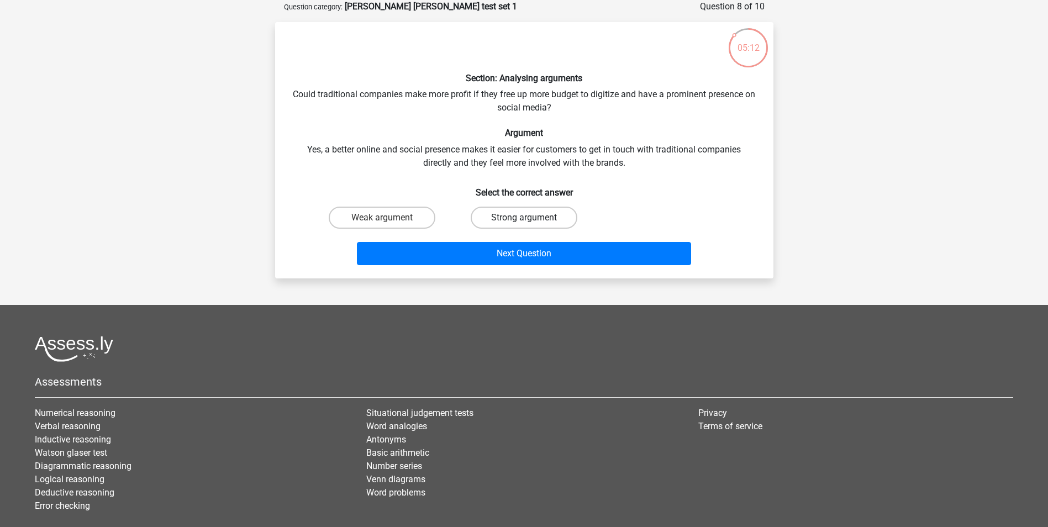
click at [509, 208] on label "Strong argument" at bounding box center [524, 218] width 107 height 22
click at [524, 218] on input "Strong argument" at bounding box center [527, 221] width 7 height 7
radio input "true"
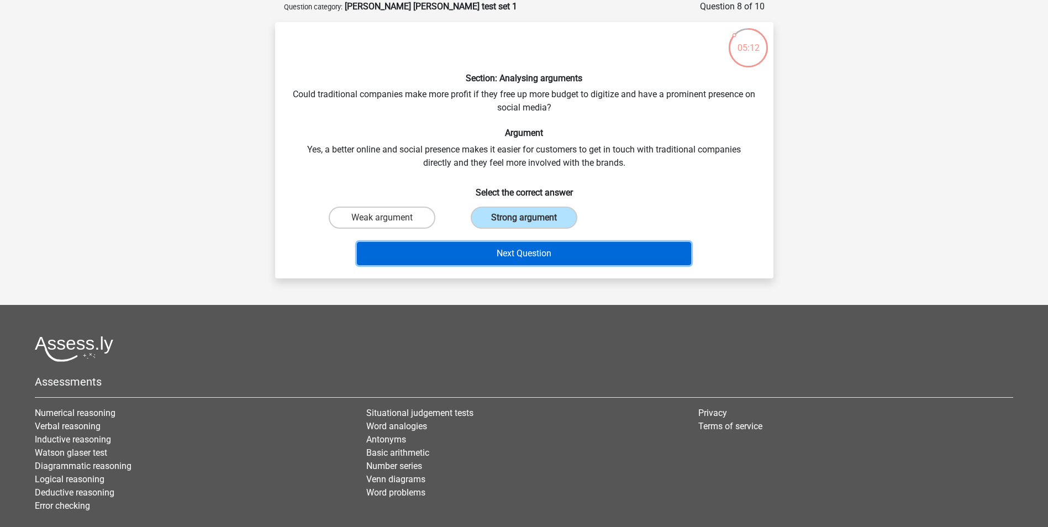
click at [515, 252] on button "Next Question" at bounding box center [524, 253] width 334 height 23
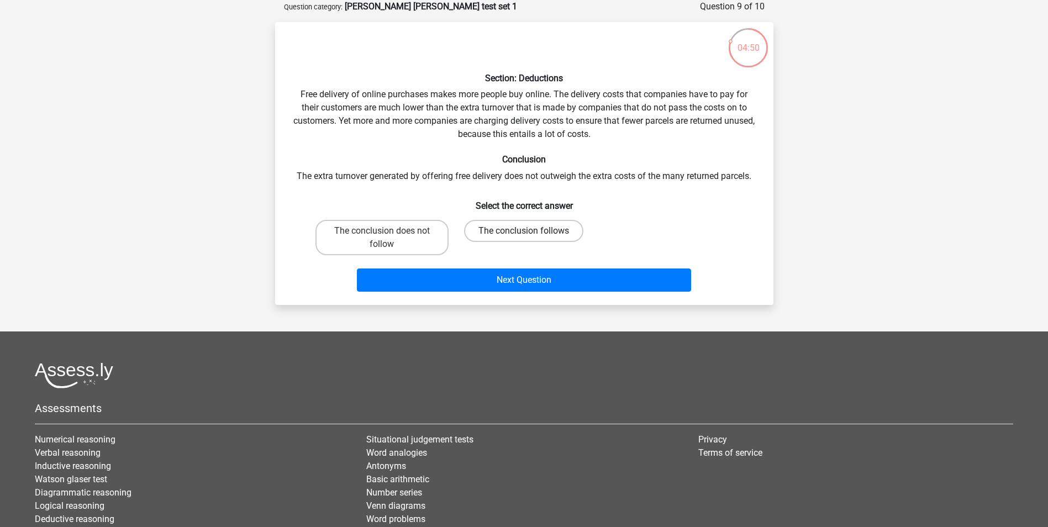
click at [534, 228] on label "The conclusion follows" at bounding box center [523, 231] width 119 height 22
click at [531, 231] on input "The conclusion follows" at bounding box center [527, 234] width 7 height 7
radio input "true"
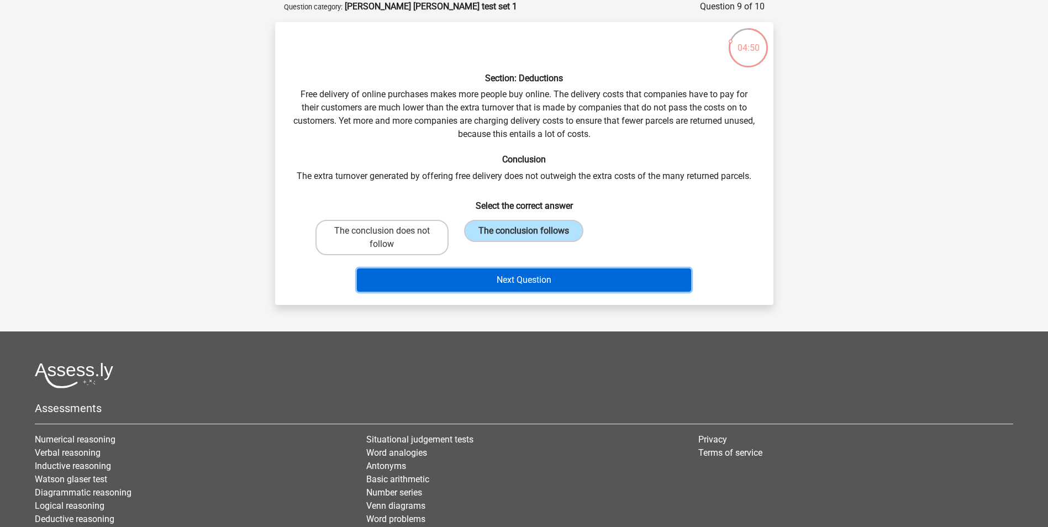
click at [519, 276] on button "Next Question" at bounding box center [524, 279] width 334 height 23
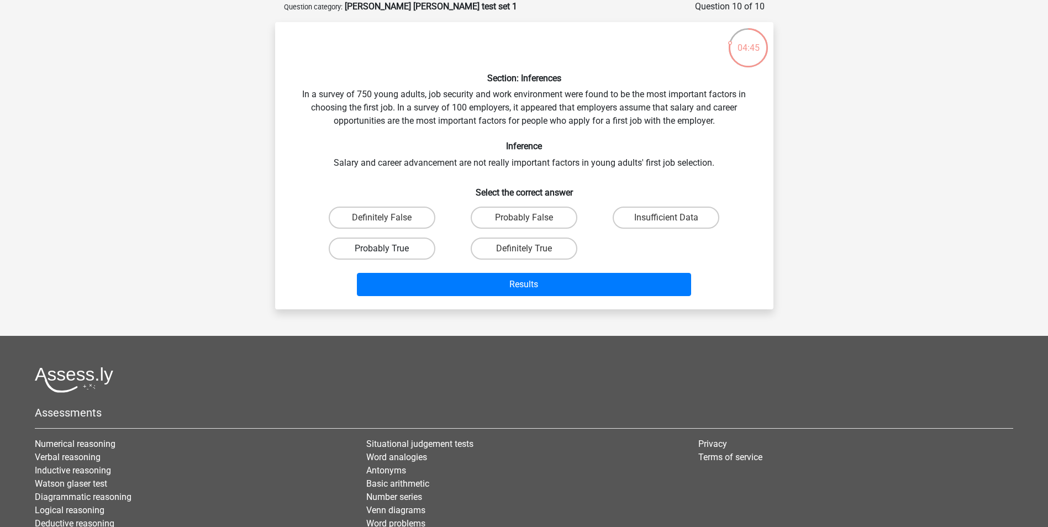
click at [382, 246] on label "Probably True" at bounding box center [382, 249] width 107 height 22
click at [382, 249] on input "Probably True" at bounding box center [385, 252] width 7 height 7
radio input "true"
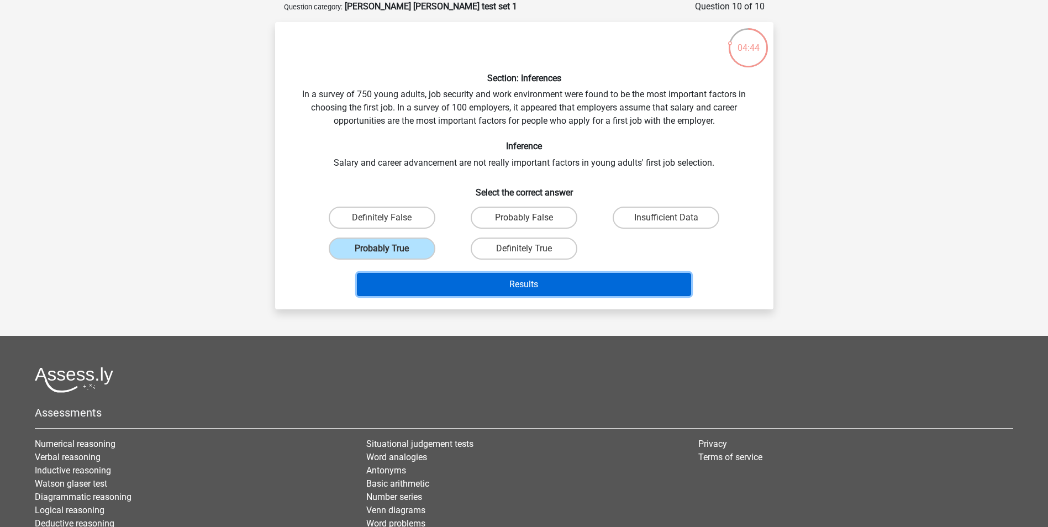
click at [463, 288] on button "Results" at bounding box center [524, 284] width 334 height 23
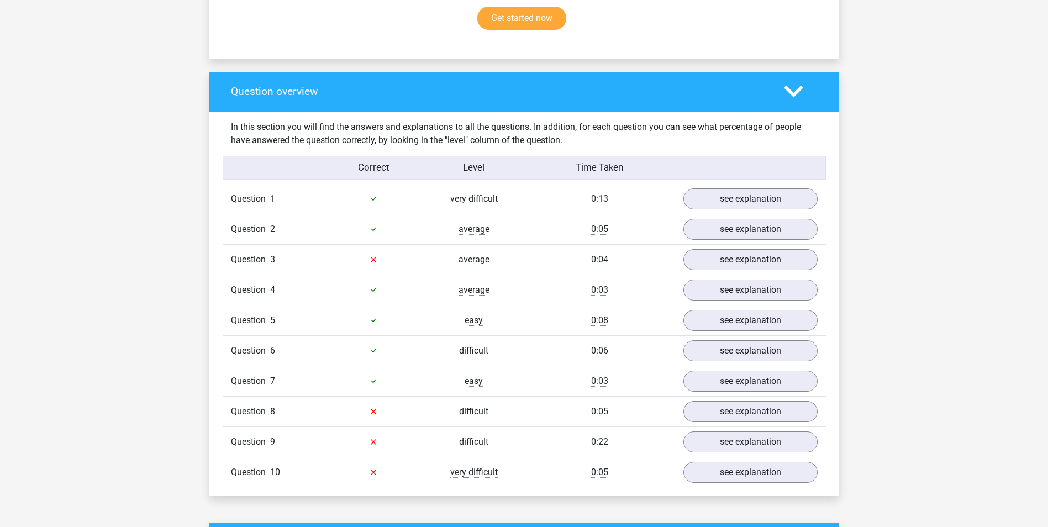
scroll to position [773, 0]
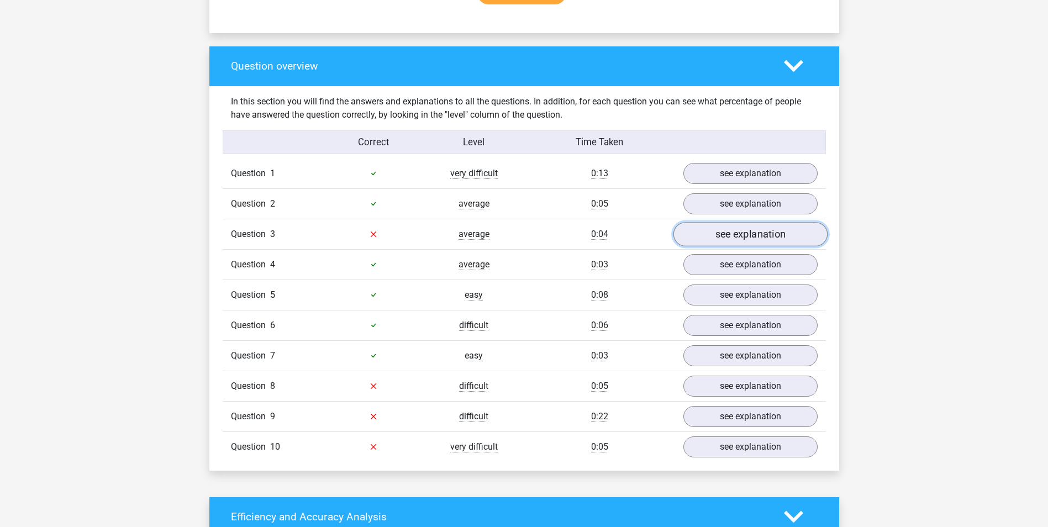
click at [713, 233] on link "see explanation" at bounding box center [750, 234] width 154 height 24
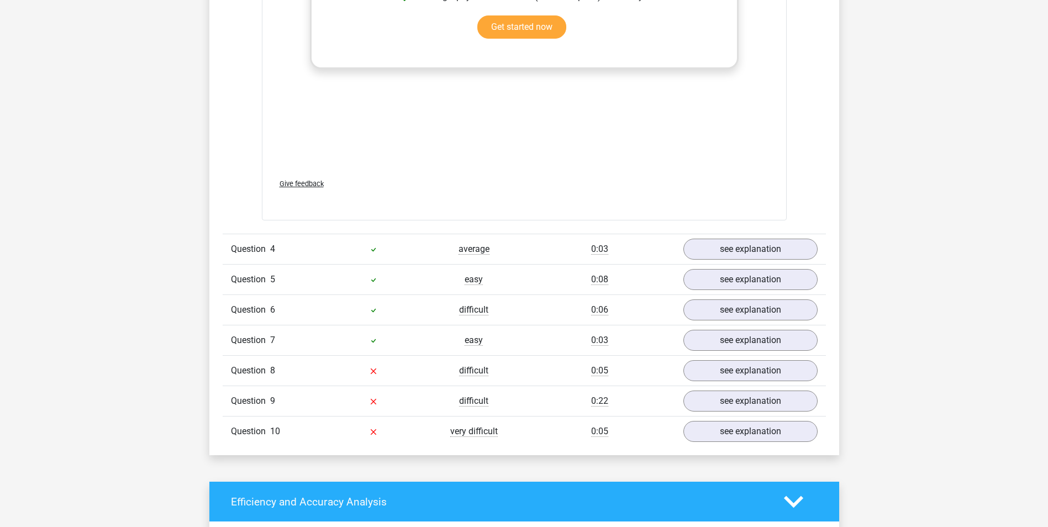
scroll to position [1381, 0]
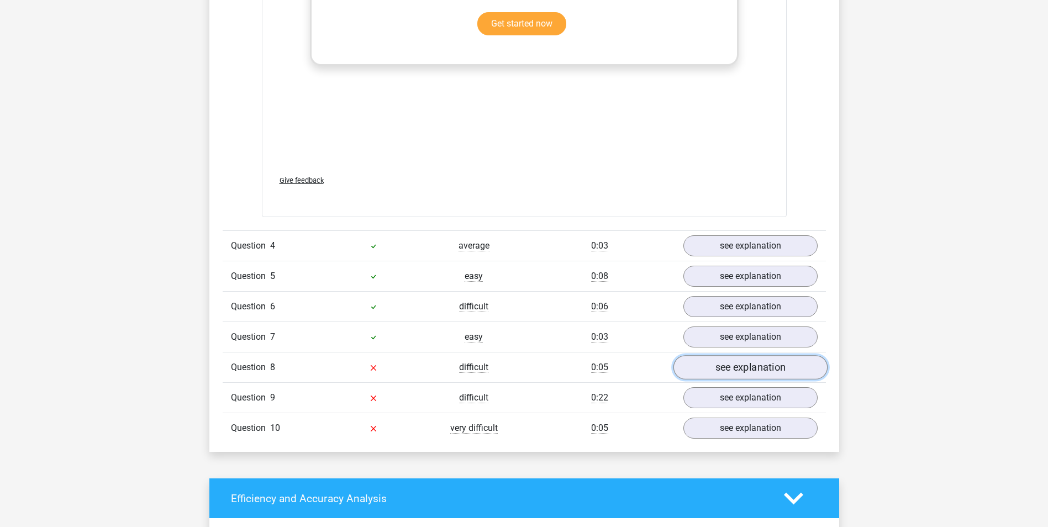
click at [751, 368] on link "see explanation" at bounding box center [750, 367] width 154 height 24
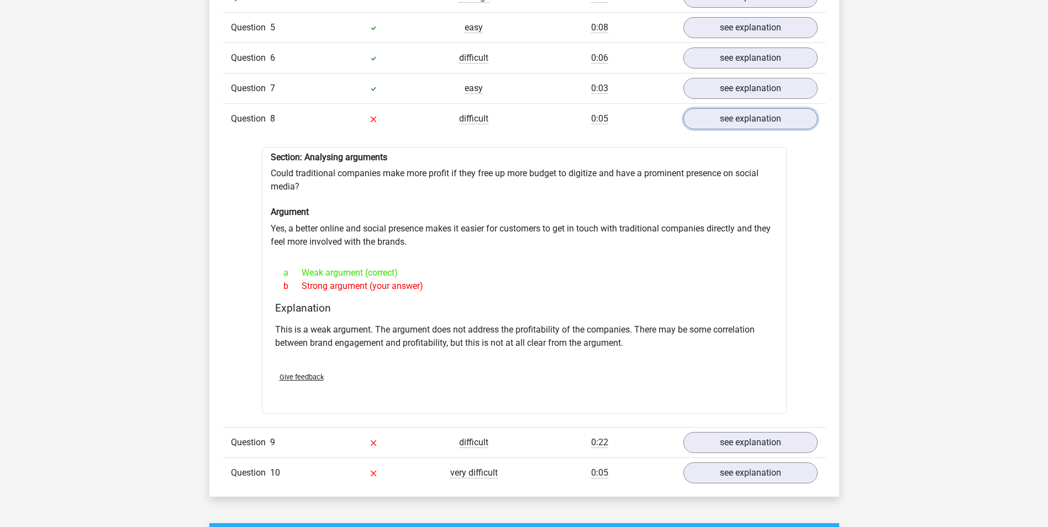
scroll to position [1657, 0]
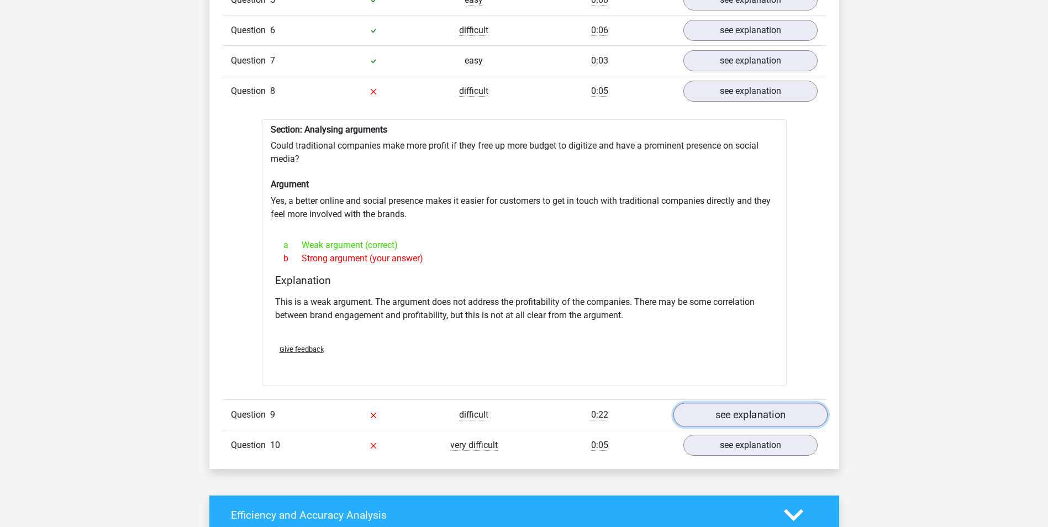
click at [727, 416] on link "see explanation" at bounding box center [750, 415] width 154 height 24
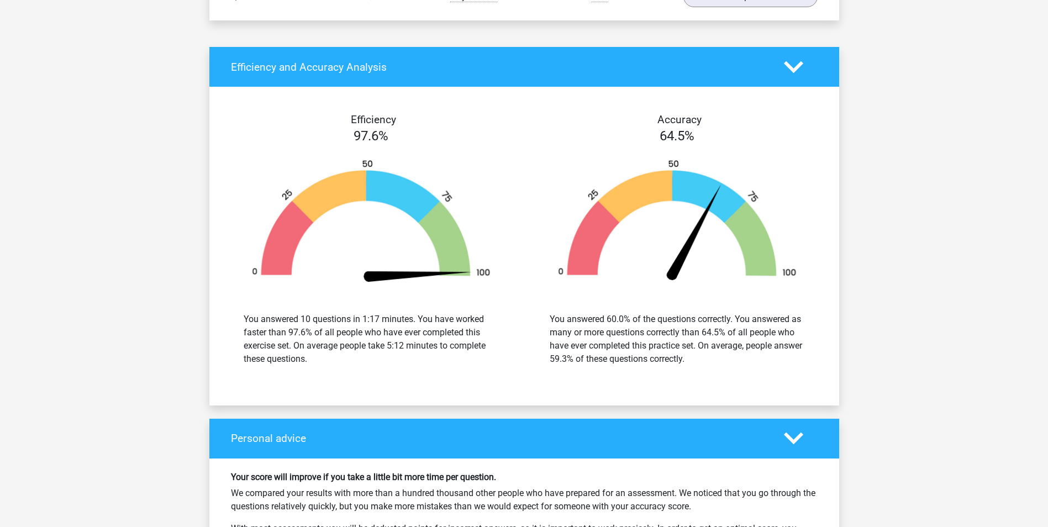
scroll to position [2706, 0]
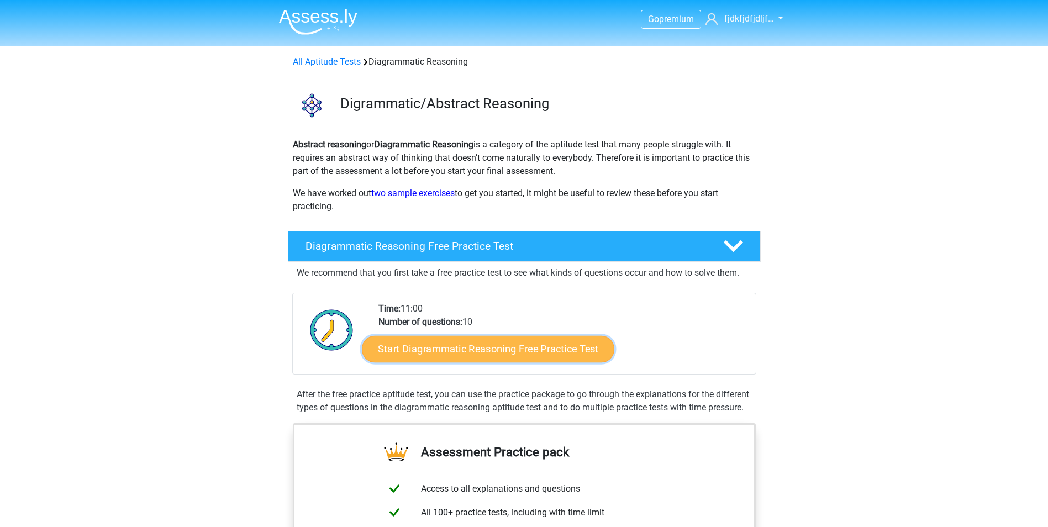
click at [534, 343] on link "Start Diagrammatic Reasoning Free Practice Test" at bounding box center [488, 348] width 252 height 27
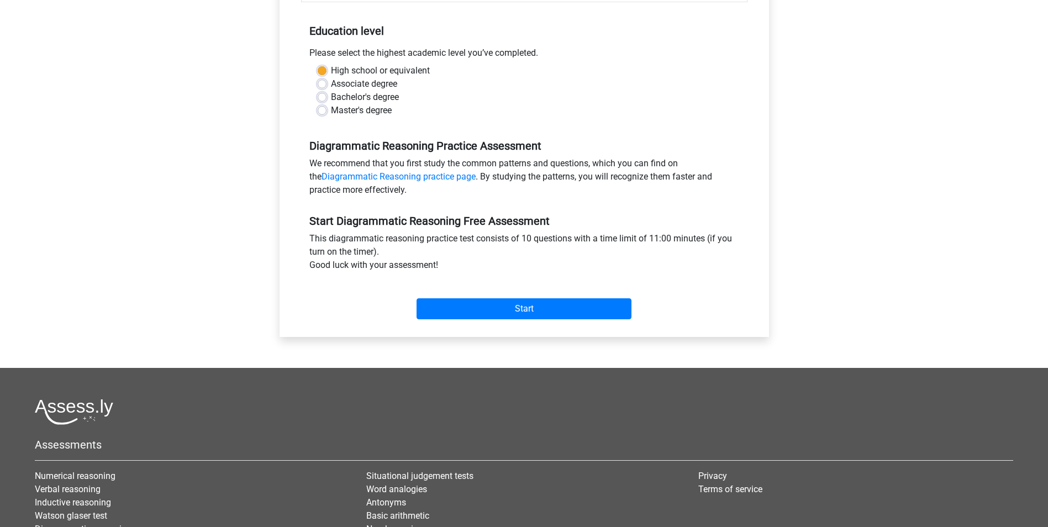
scroll to position [221, 0]
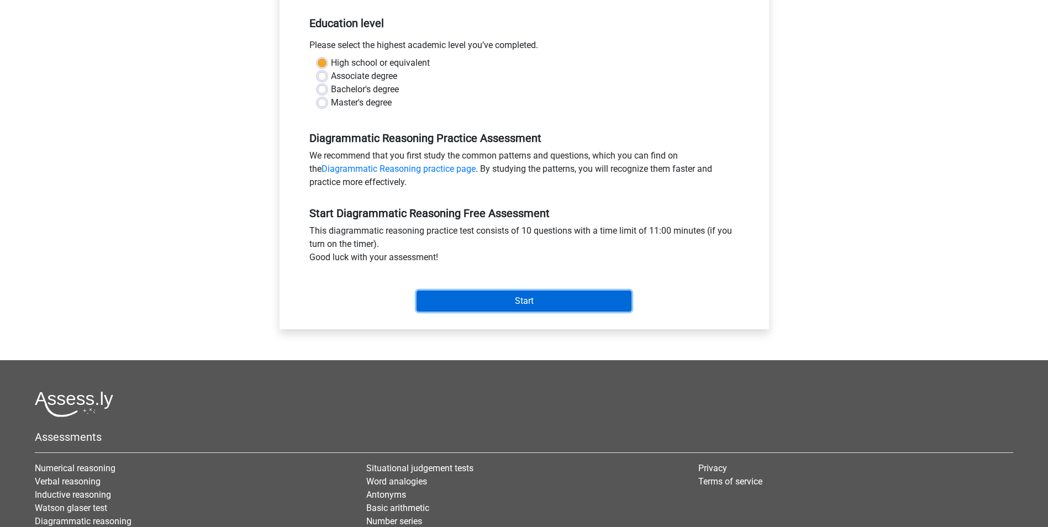
click at [545, 300] on input "Start" at bounding box center [523, 301] width 215 height 21
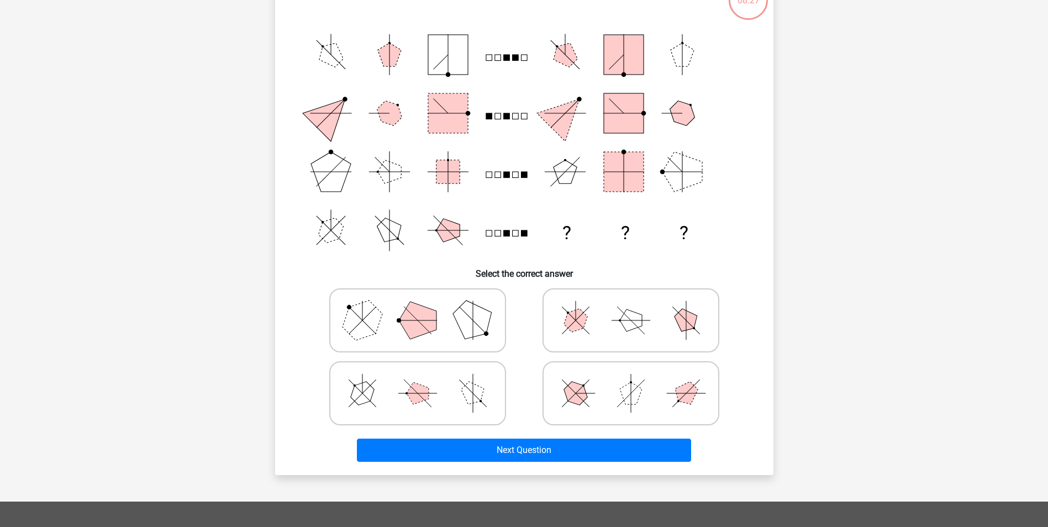
scroll to position [110, 0]
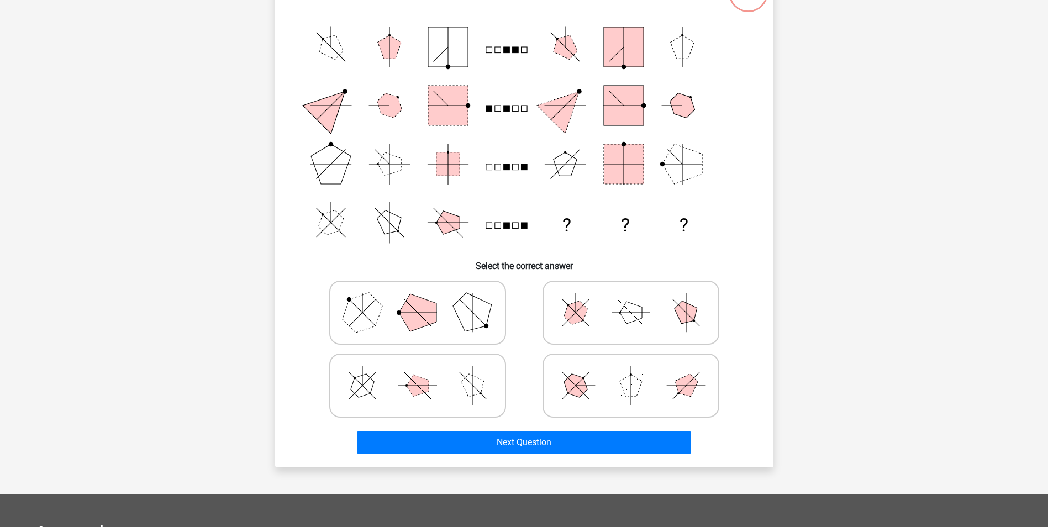
click at [447, 383] on icon at bounding box center [418, 385] width 166 height 55
click at [425, 372] on input "radio" at bounding box center [421, 368] width 7 height 7
radio input "true"
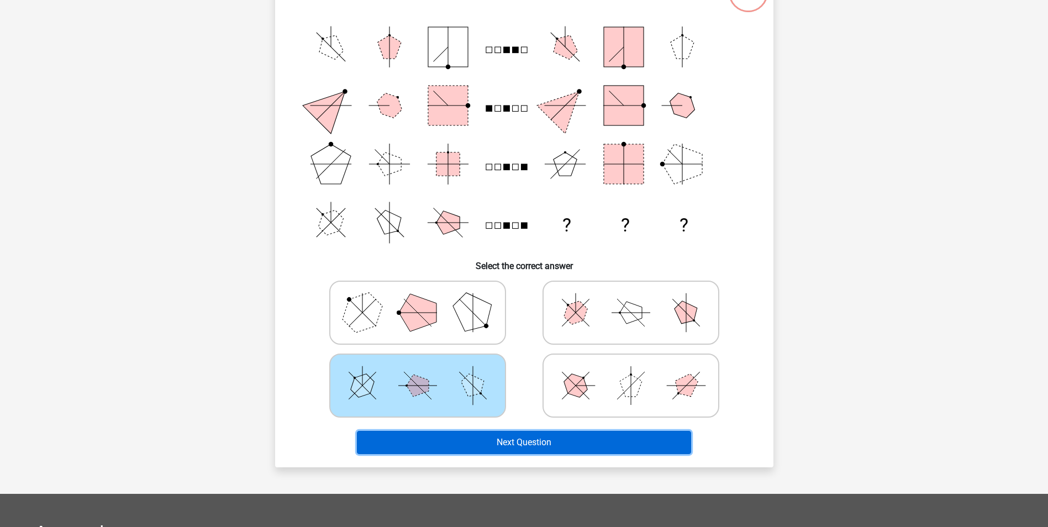
drag, startPoint x: 531, startPoint y: 438, endPoint x: 538, endPoint y: 439, distance: 6.7
click at [532, 439] on button "Next Question" at bounding box center [524, 442] width 334 height 23
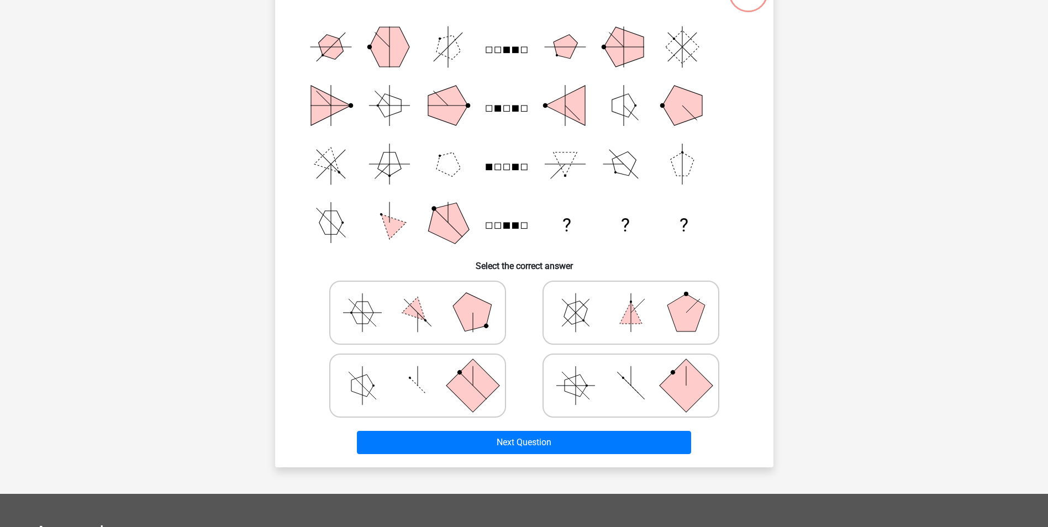
scroll to position [55, 0]
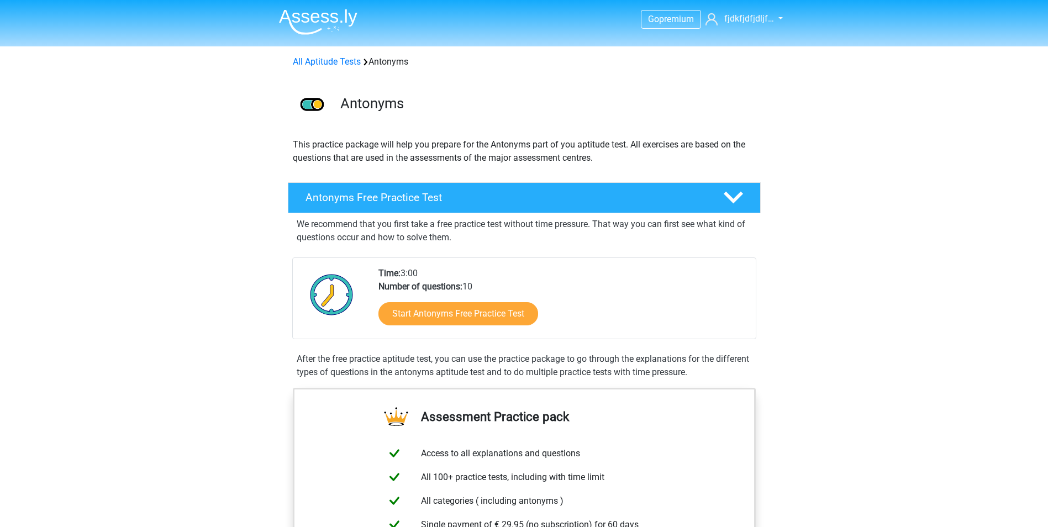
scroll to position [55, 0]
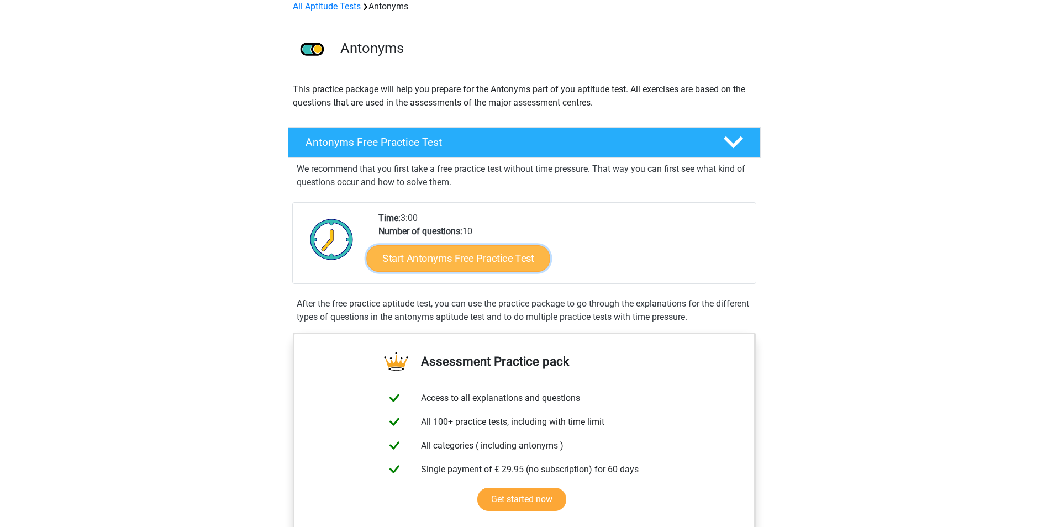
click at [458, 259] on link "Start Antonyms Free Practice Test" at bounding box center [457, 258] width 183 height 27
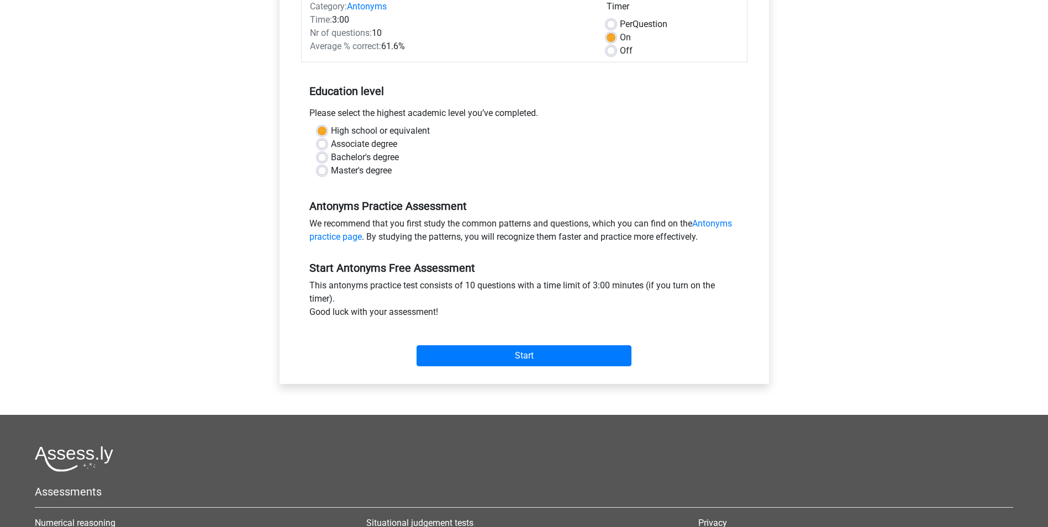
scroll to position [221, 0]
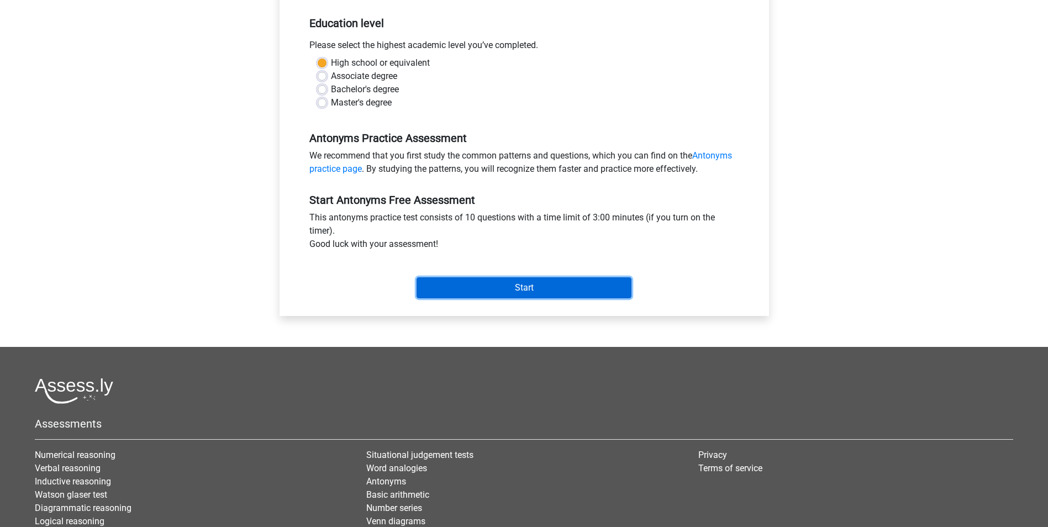
click at [485, 288] on input "Start" at bounding box center [523, 287] width 215 height 21
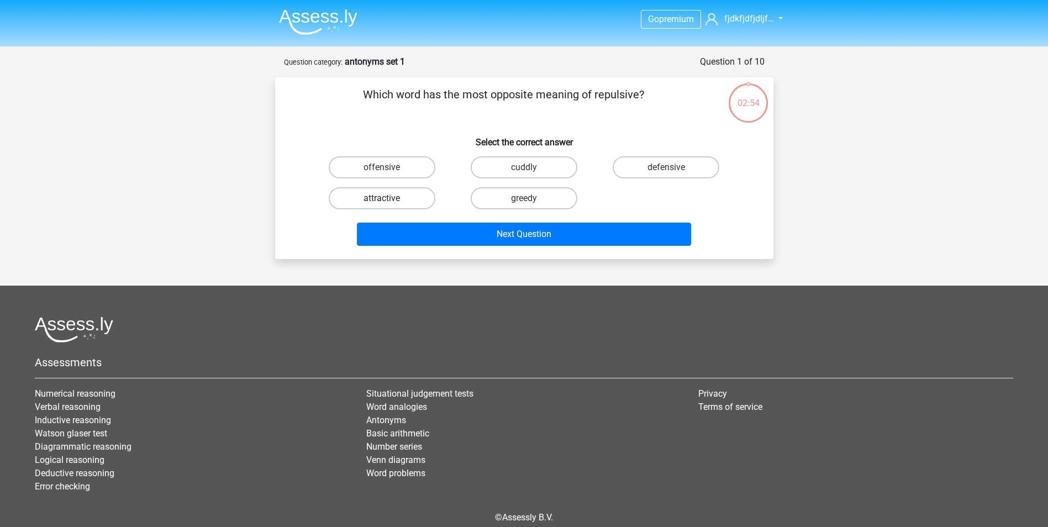
click at [422, 201] on label "attractive" at bounding box center [382, 198] width 107 height 22
click at [389, 201] on input "attractive" at bounding box center [385, 201] width 7 height 7
radio input "true"
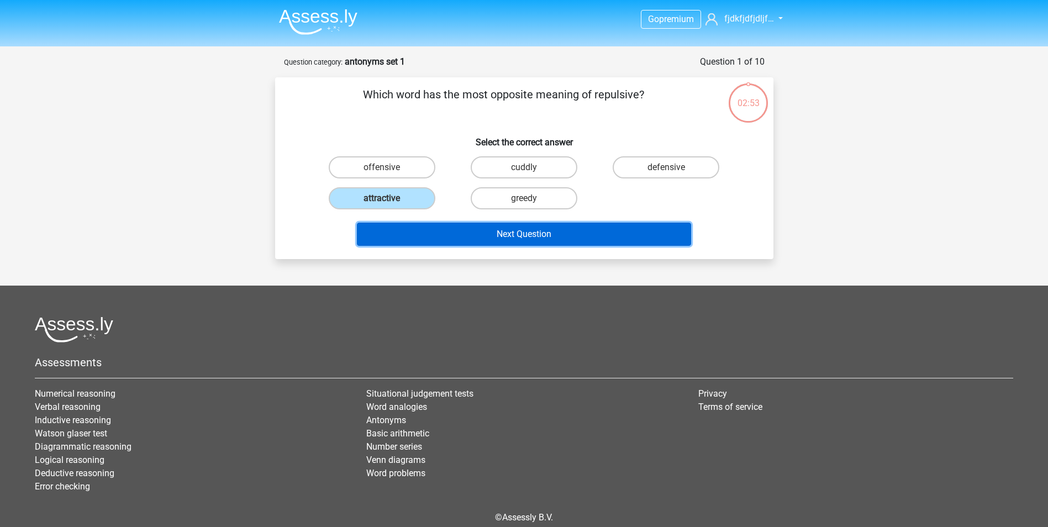
click at [514, 242] on button "Next Question" at bounding box center [524, 234] width 334 height 23
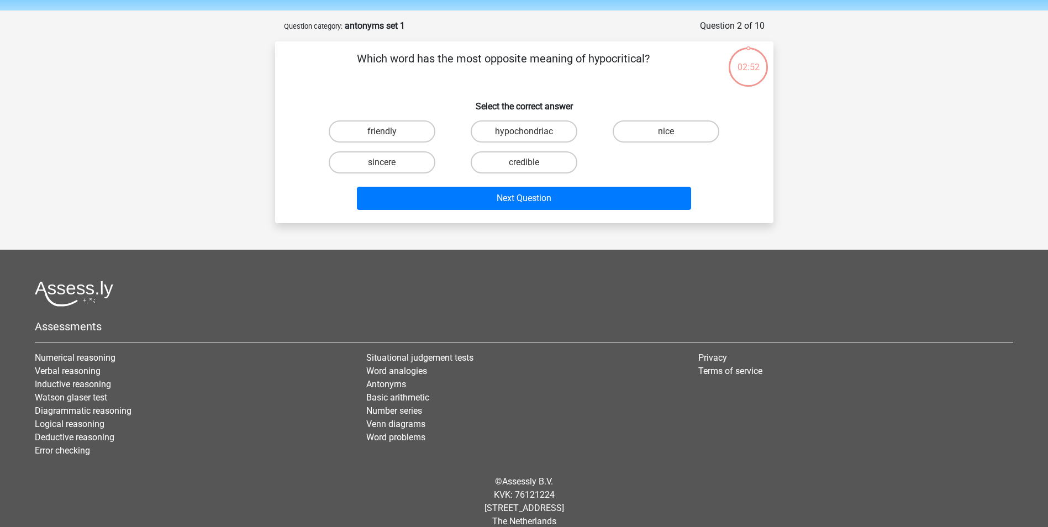
scroll to position [50, 0]
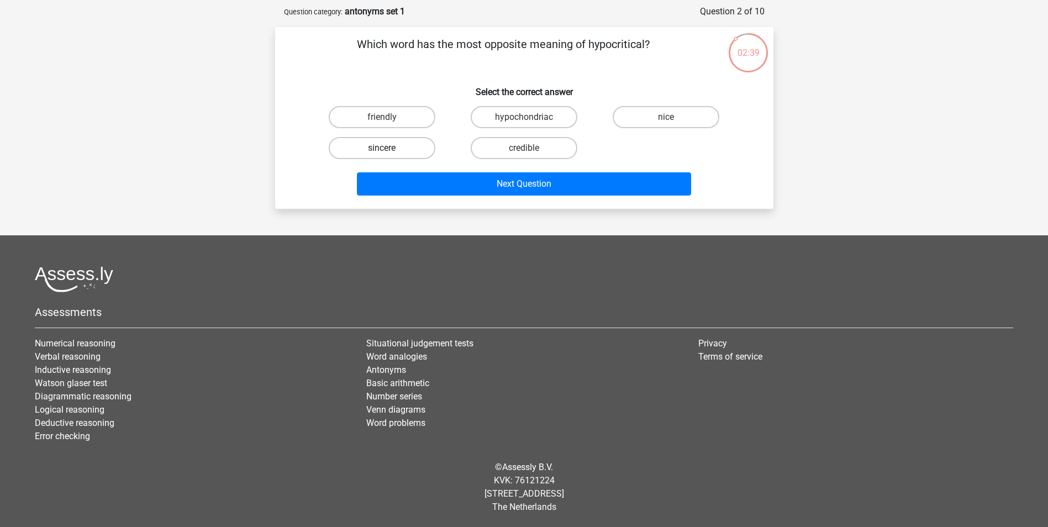
click at [399, 150] on label "sincere" at bounding box center [382, 148] width 107 height 22
click at [389, 150] on input "sincere" at bounding box center [385, 151] width 7 height 7
radio input "true"
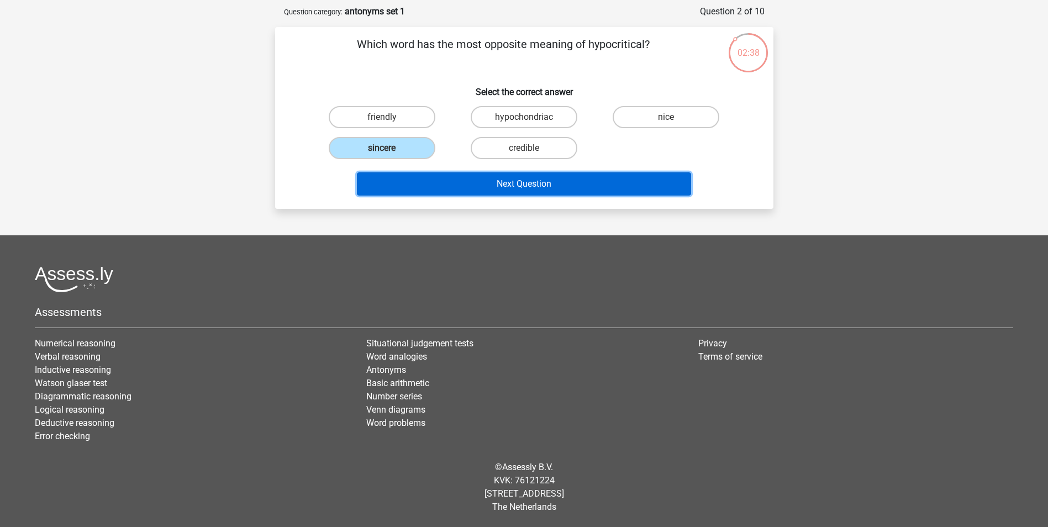
click at [488, 180] on button "Next Question" at bounding box center [524, 183] width 334 height 23
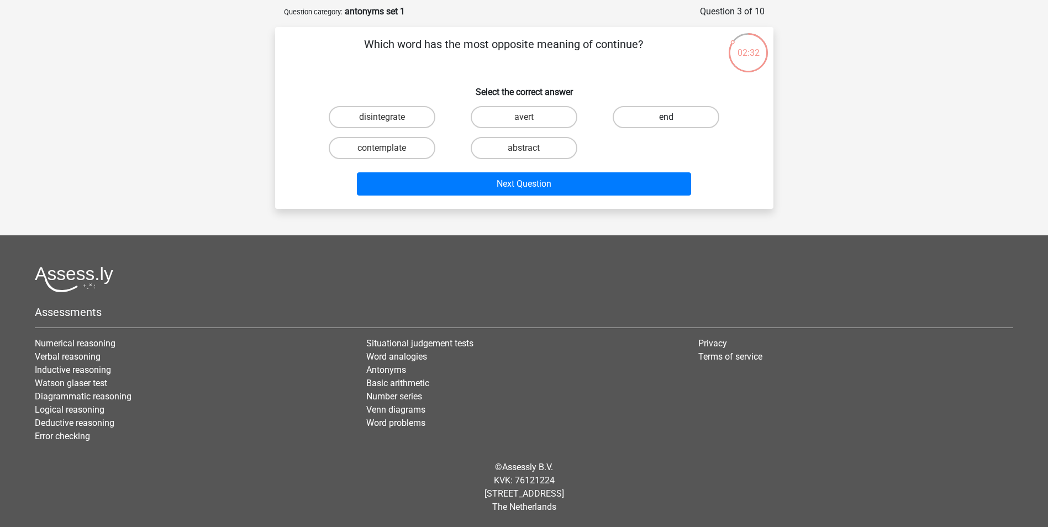
click at [673, 119] on label "end" at bounding box center [666, 117] width 107 height 22
click at [673, 119] on input "end" at bounding box center [669, 120] width 7 height 7
radio input "true"
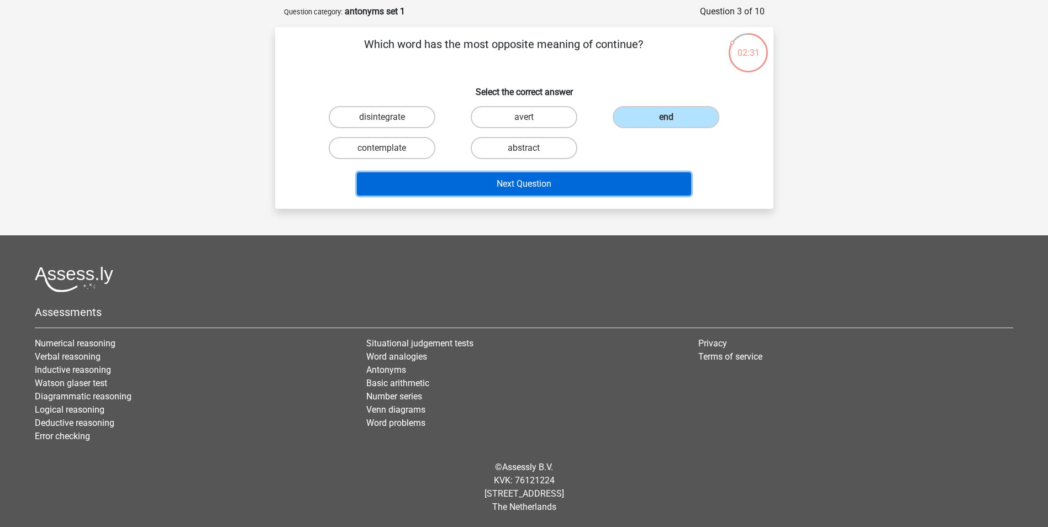
click at [625, 186] on button "Next Question" at bounding box center [524, 183] width 334 height 23
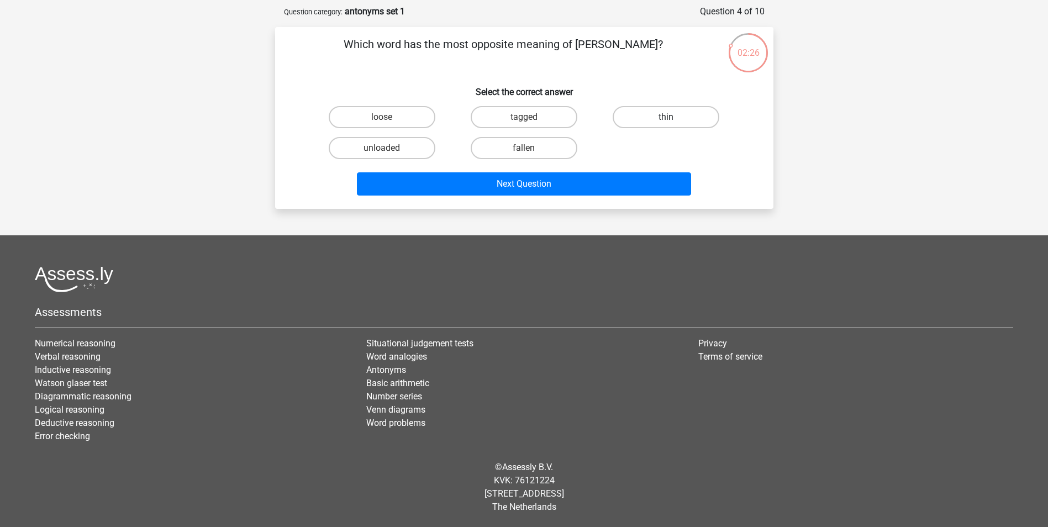
click at [670, 113] on label "thin" at bounding box center [666, 117] width 107 height 22
click at [670, 117] on input "thin" at bounding box center [669, 120] width 7 height 7
radio input "true"
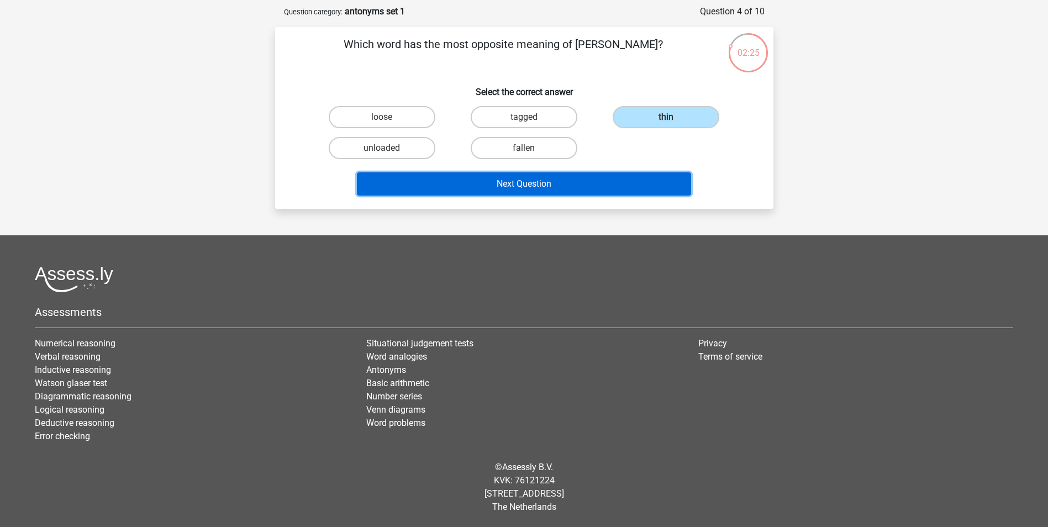
click at [614, 184] on button "Next Question" at bounding box center [524, 183] width 334 height 23
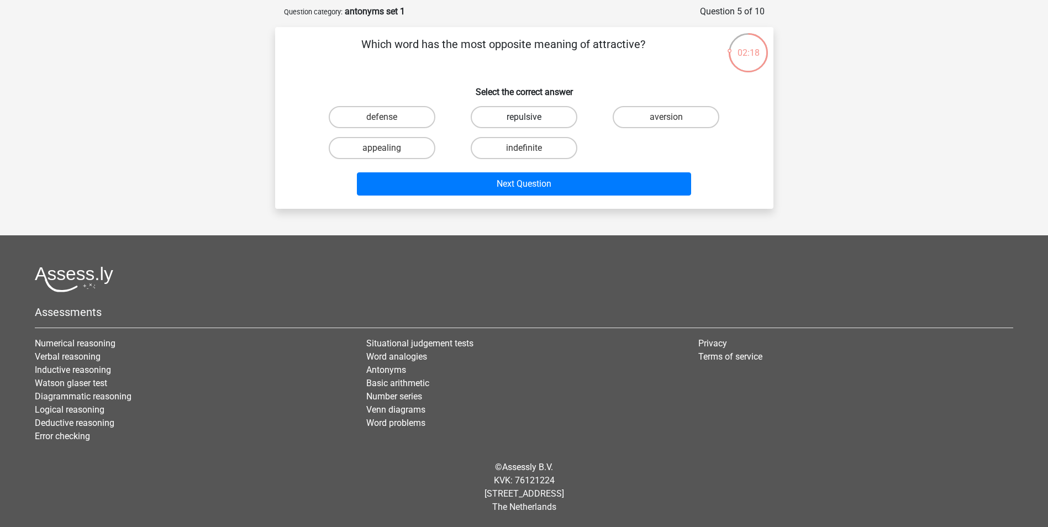
click at [547, 114] on label "repulsive" at bounding box center [524, 117] width 107 height 22
click at [531, 117] on input "repulsive" at bounding box center [527, 120] width 7 height 7
radio input "true"
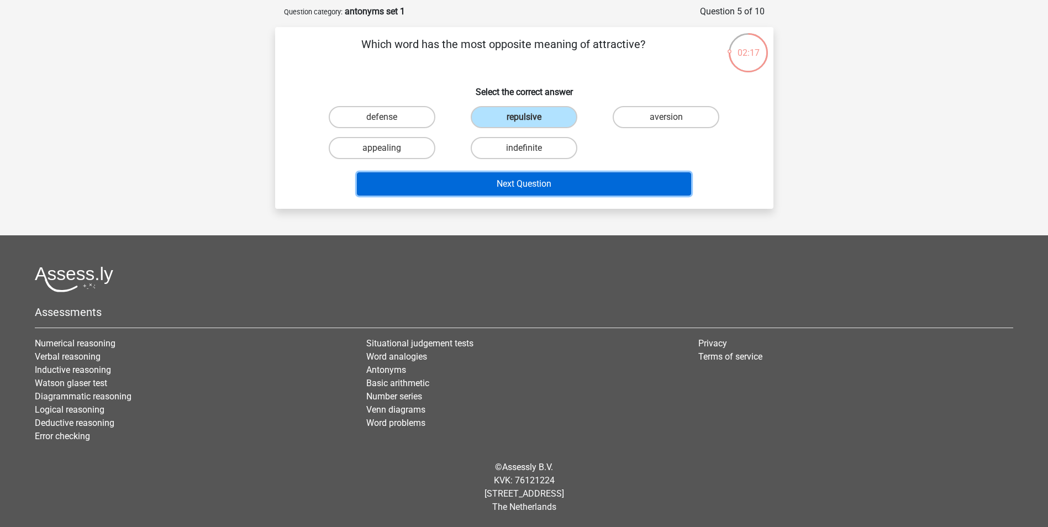
click at [577, 178] on button "Next Question" at bounding box center [524, 183] width 334 height 23
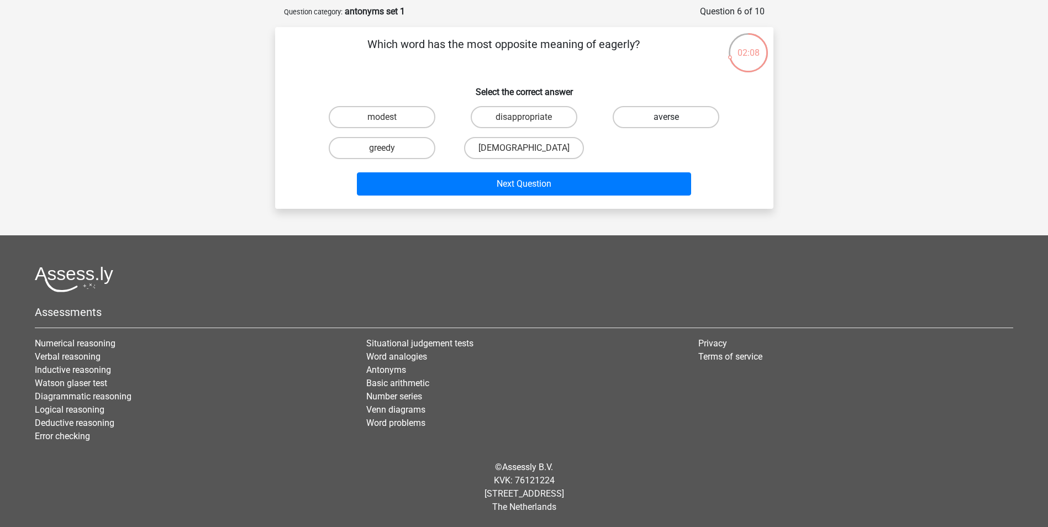
click at [683, 114] on label "averse" at bounding box center [666, 117] width 107 height 22
click at [673, 117] on input "averse" at bounding box center [669, 120] width 7 height 7
radio input "true"
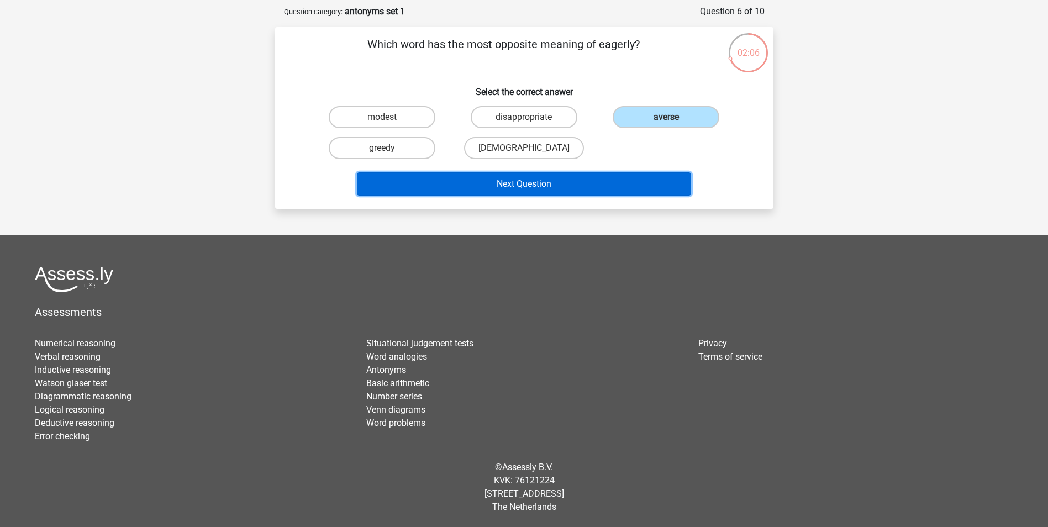
click at [616, 187] on button "Next Question" at bounding box center [524, 183] width 334 height 23
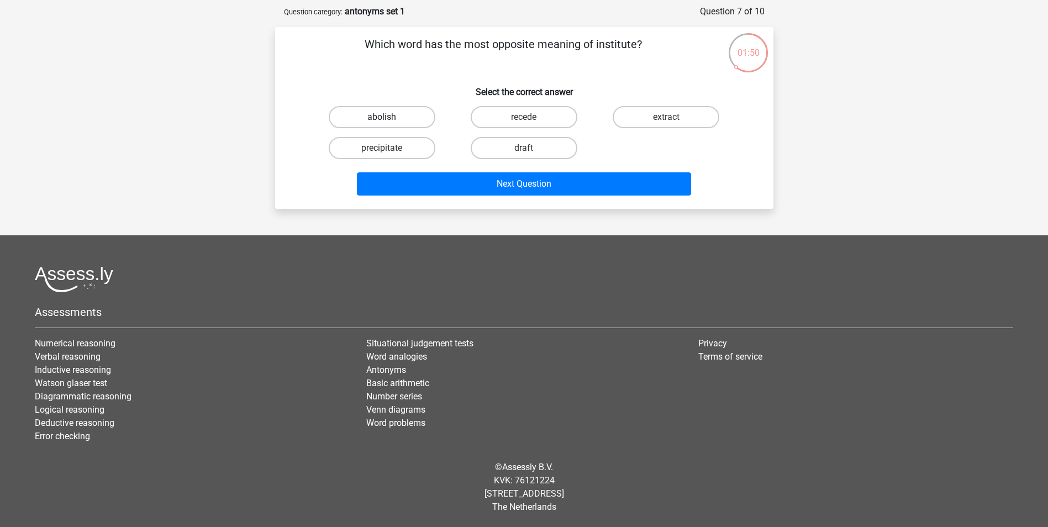
drag, startPoint x: 399, startPoint y: 116, endPoint x: 405, endPoint y: 116, distance: 6.6
click at [403, 116] on label "abolish" at bounding box center [382, 117] width 107 height 22
click at [389, 117] on input "abolish" at bounding box center [385, 120] width 7 height 7
radio input "true"
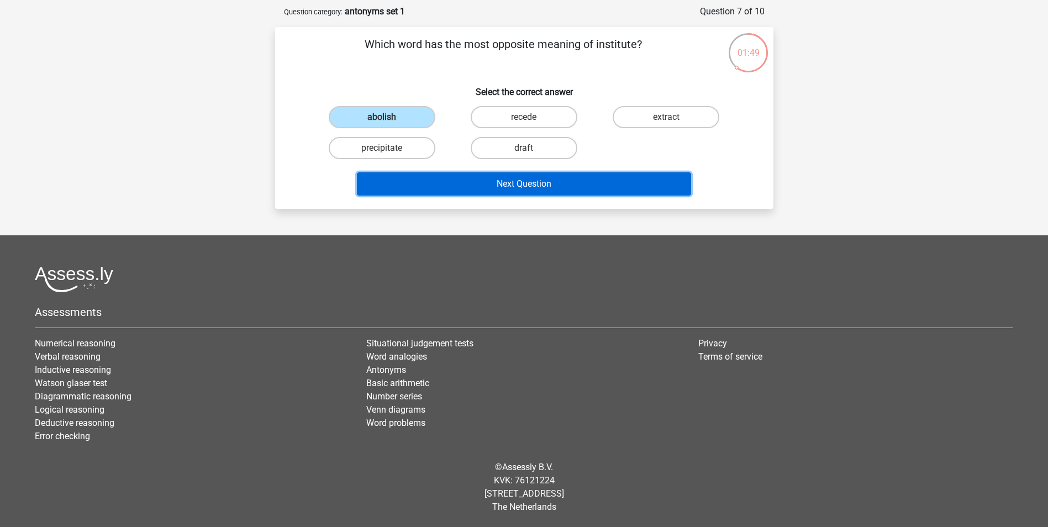
click at [521, 183] on button "Next Question" at bounding box center [524, 183] width 334 height 23
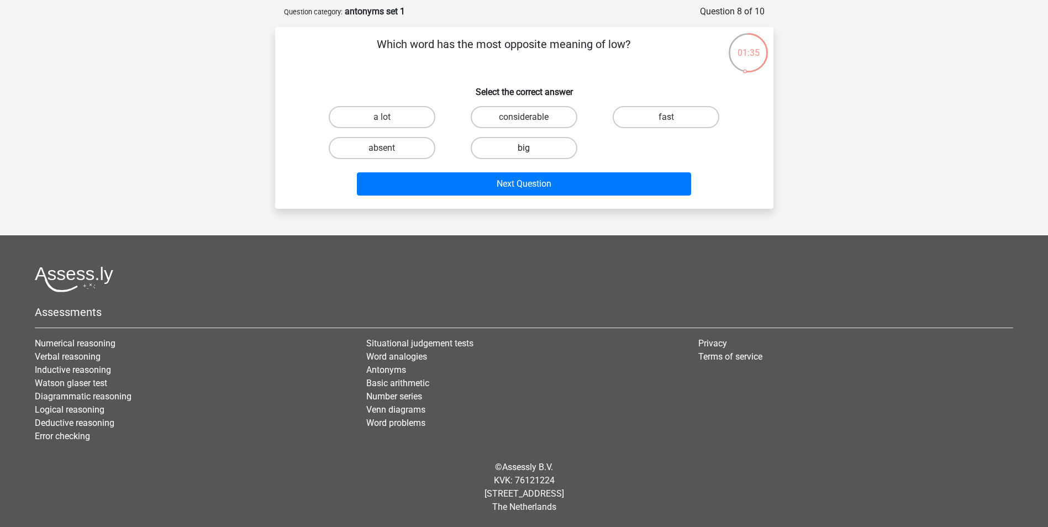
click at [555, 152] on label "big" at bounding box center [524, 148] width 107 height 22
click at [531, 152] on input "big" at bounding box center [527, 151] width 7 height 7
radio input "true"
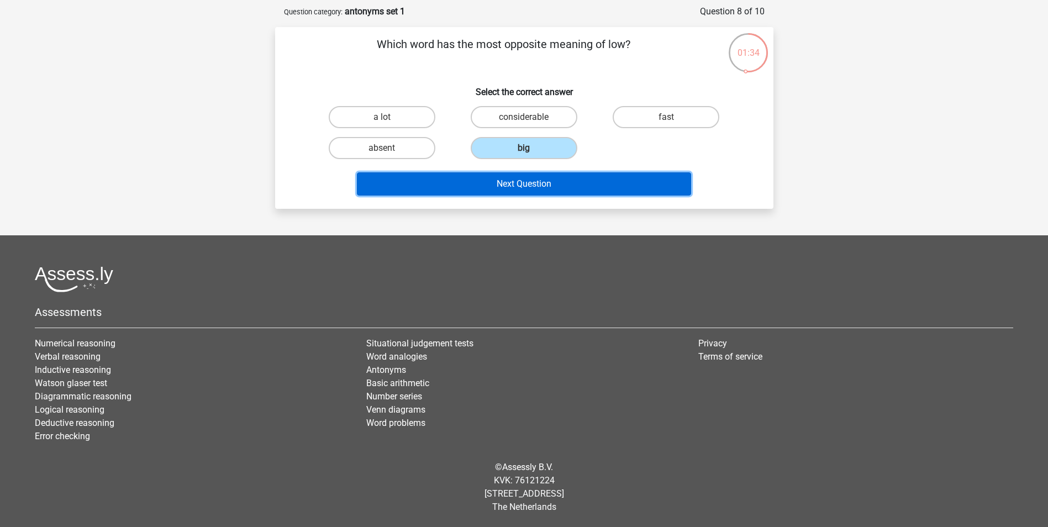
click at [570, 180] on button "Next Question" at bounding box center [524, 183] width 334 height 23
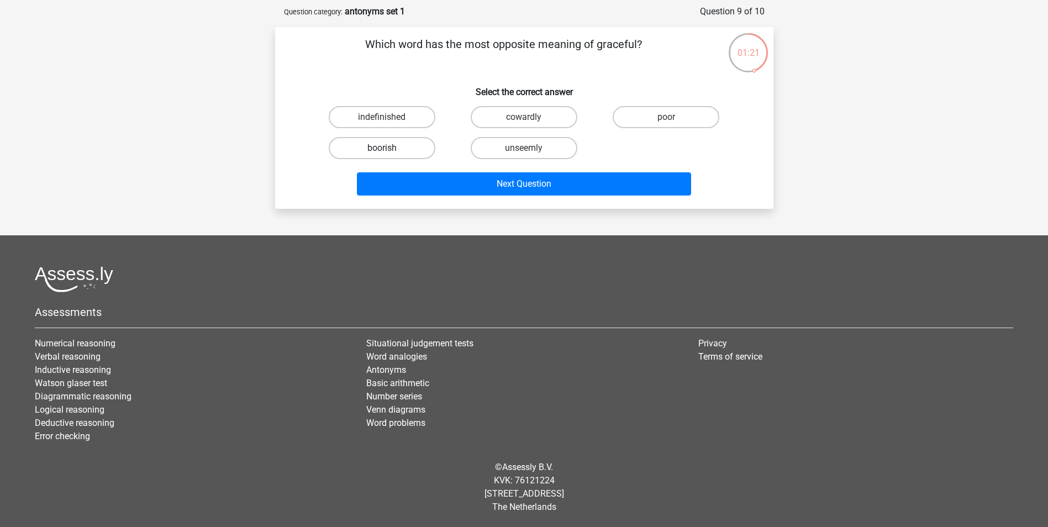
click at [410, 147] on label "boorish" at bounding box center [382, 148] width 107 height 22
click at [389, 148] on input "boorish" at bounding box center [385, 151] width 7 height 7
radio input "true"
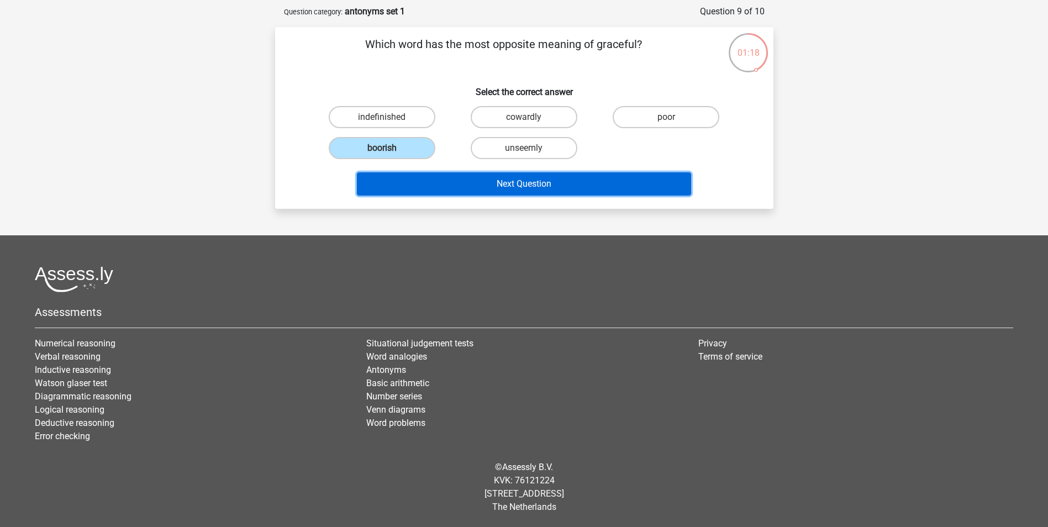
click at [514, 182] on button "Next Question" at bounding box center [524, 183] width 334 height 23
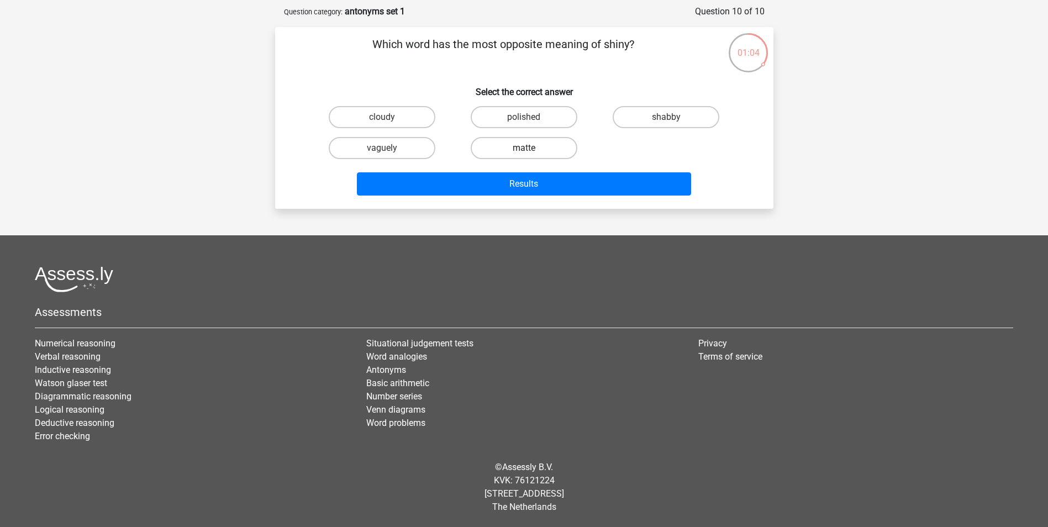
click at [530, 146] on label "matte" at bounding box center [524, 148] width 107 height 22
click at [530, 148] on input "matte" at bounding box center [527, 151] width 7 height 7
radio input "true"
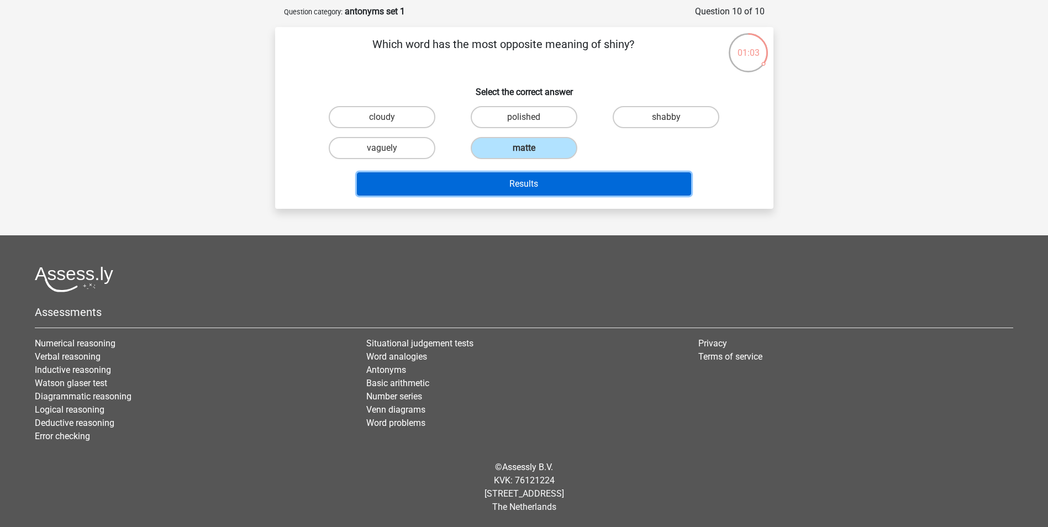
click at [534, 185] on button "Results" at bounding box center [524, 183] width 334 height 23
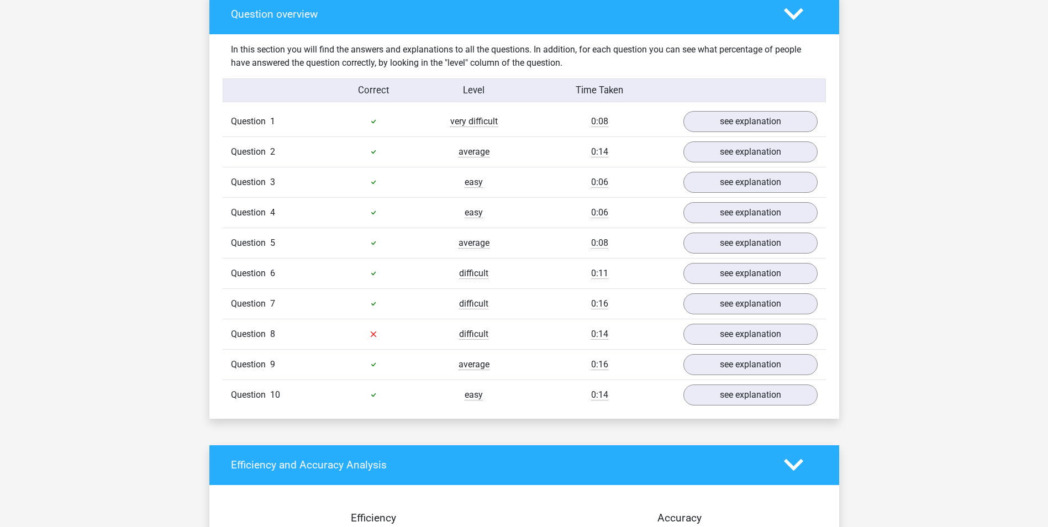
scroll to position [829, 0]
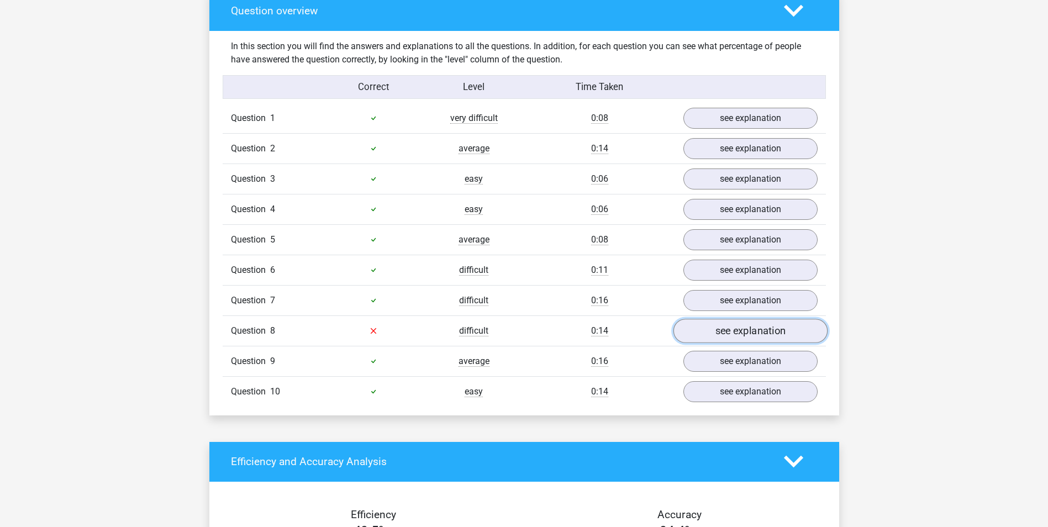
click at [727, 333] on link "see explanation" at bounding box center [750, 331] width 154 height 24
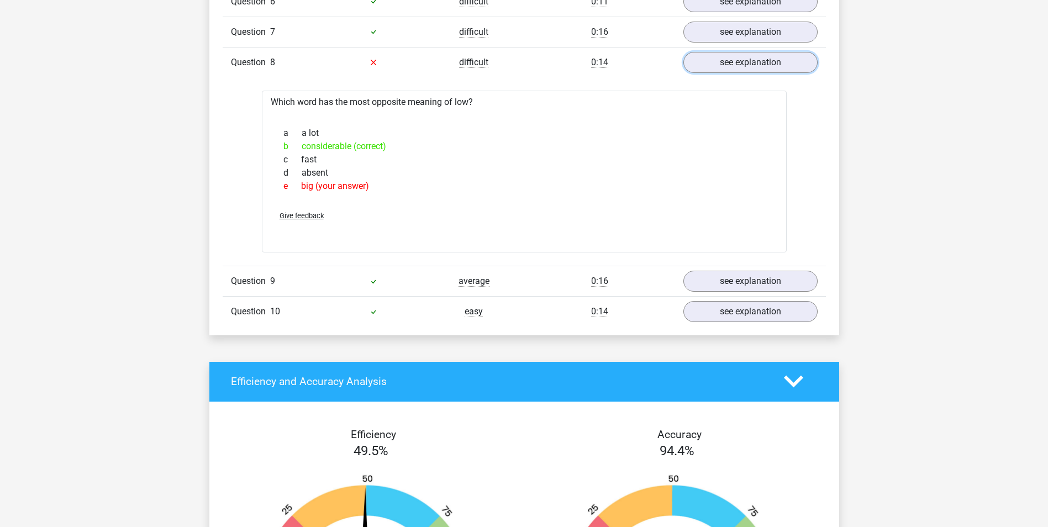
scroll to position [1049, 0]
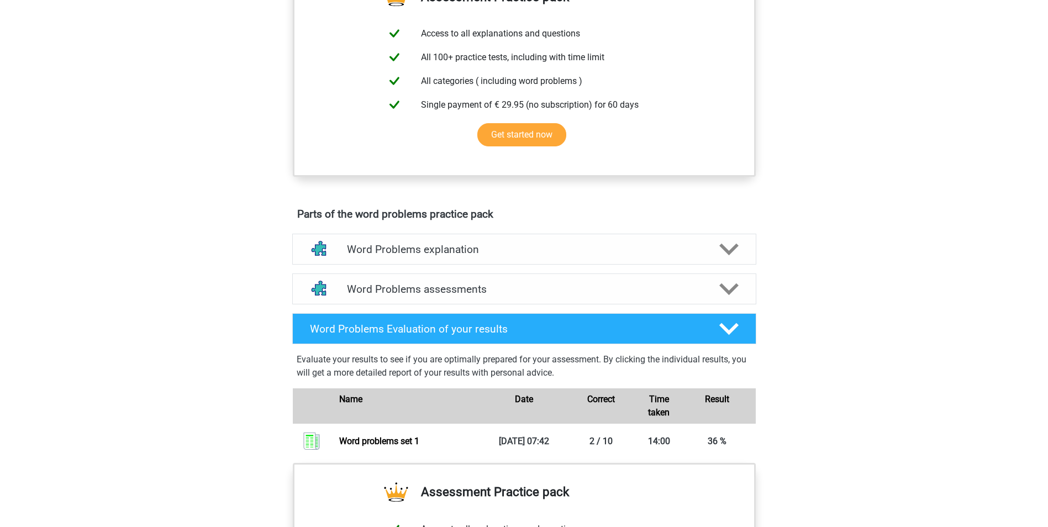
scroll to position [387, 0]
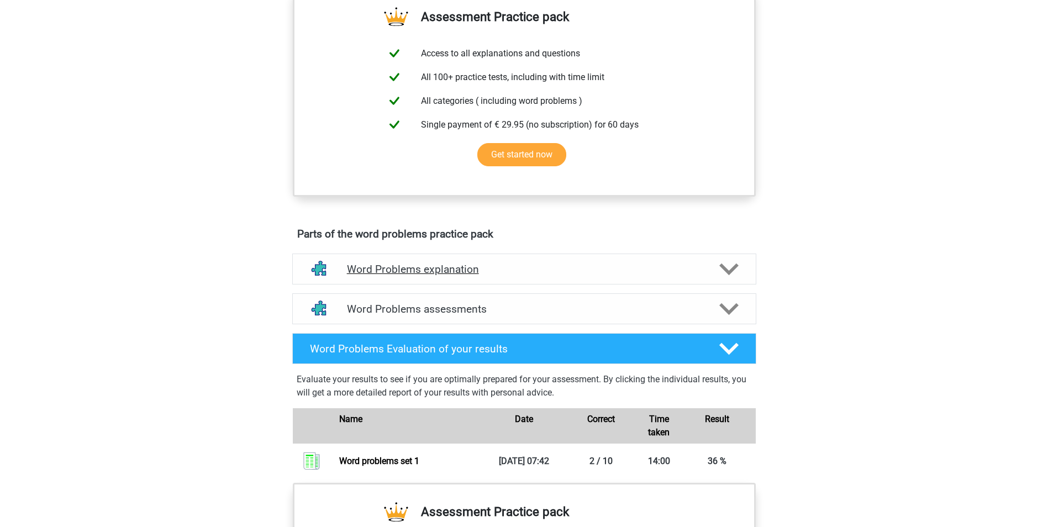
click at [518, 273] on h4 "Word Problems explanation" at bounding box center [524, 269] width 355 height 13
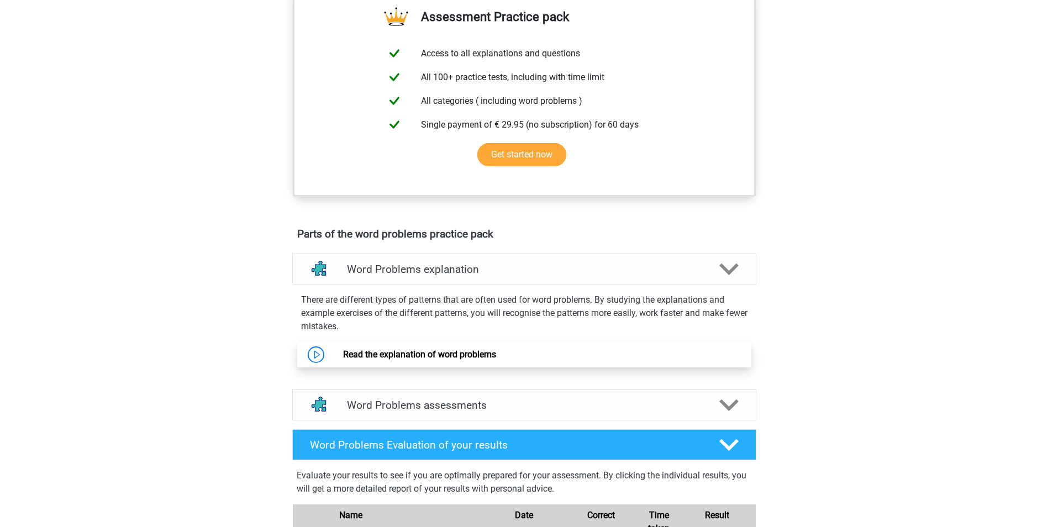
click at [458, 354] on link "Read the explanation of word problems" at bounding box center [419, 354] width 153 height 10
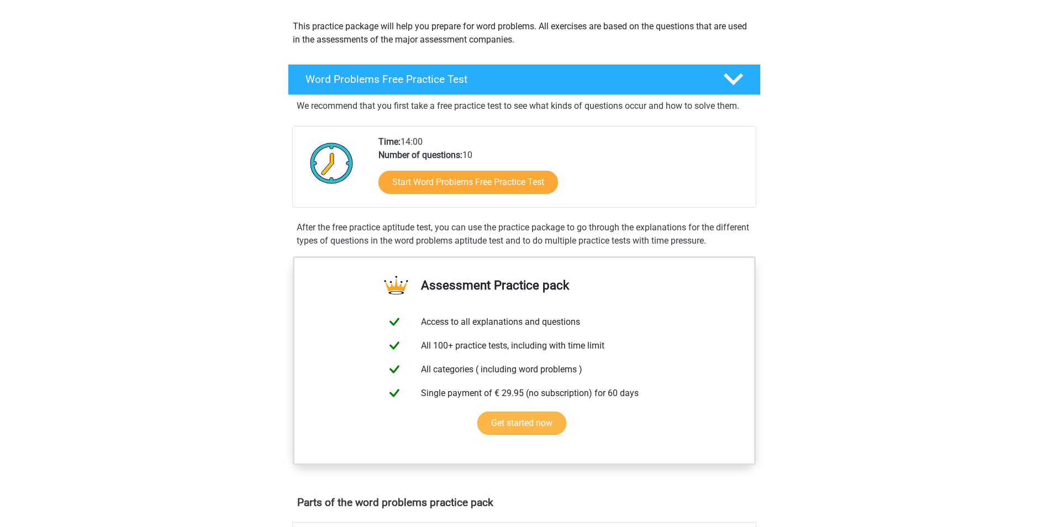
scroll to position [110, 0]
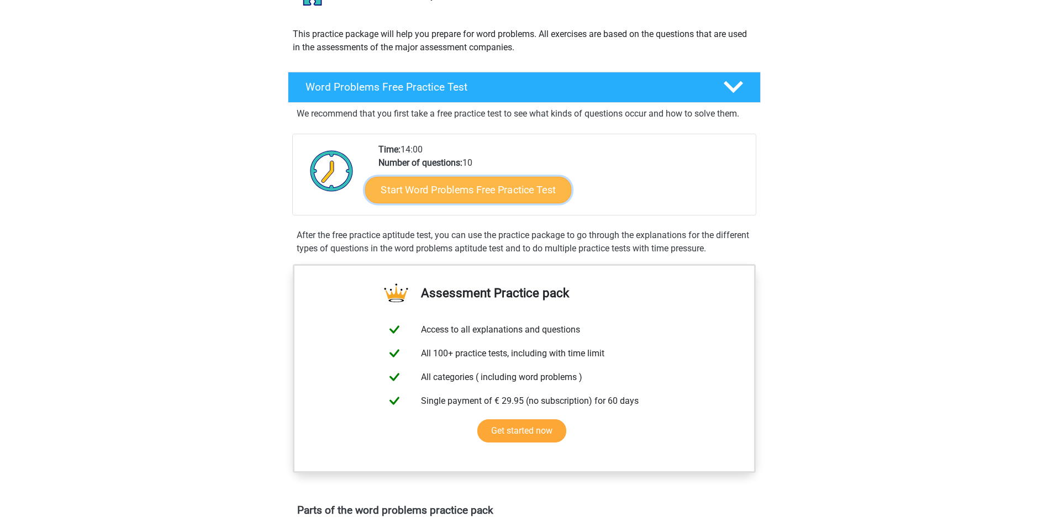
click at [473, 183] on link "Start Word Problems Free Practice Test" at bounding box center [468, 189] width 207 height 27
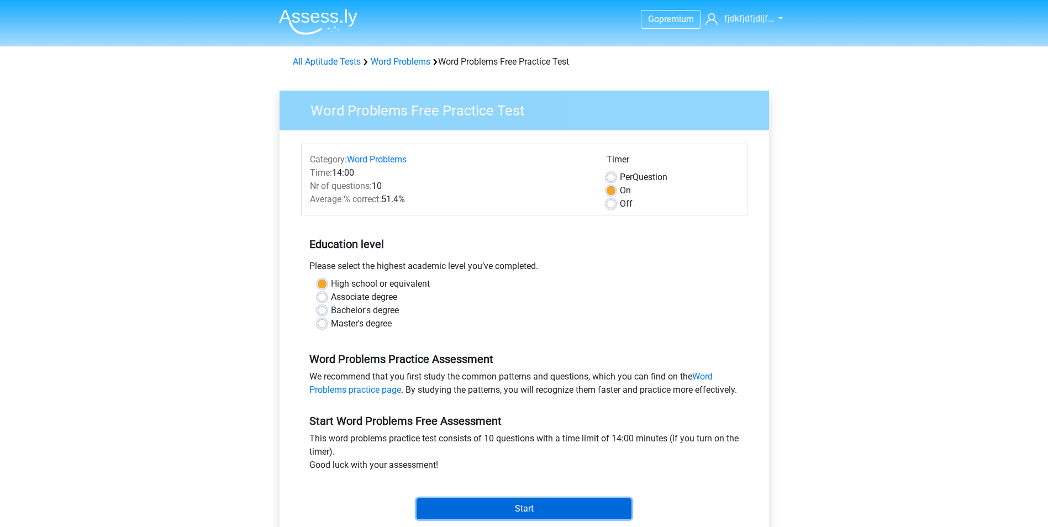
click at [531, 519] on input "Start" at bounding box center [523, 508] width 215 height 21
